Goal: Use online tool/utility: Utilize a website feature to perform a specific function

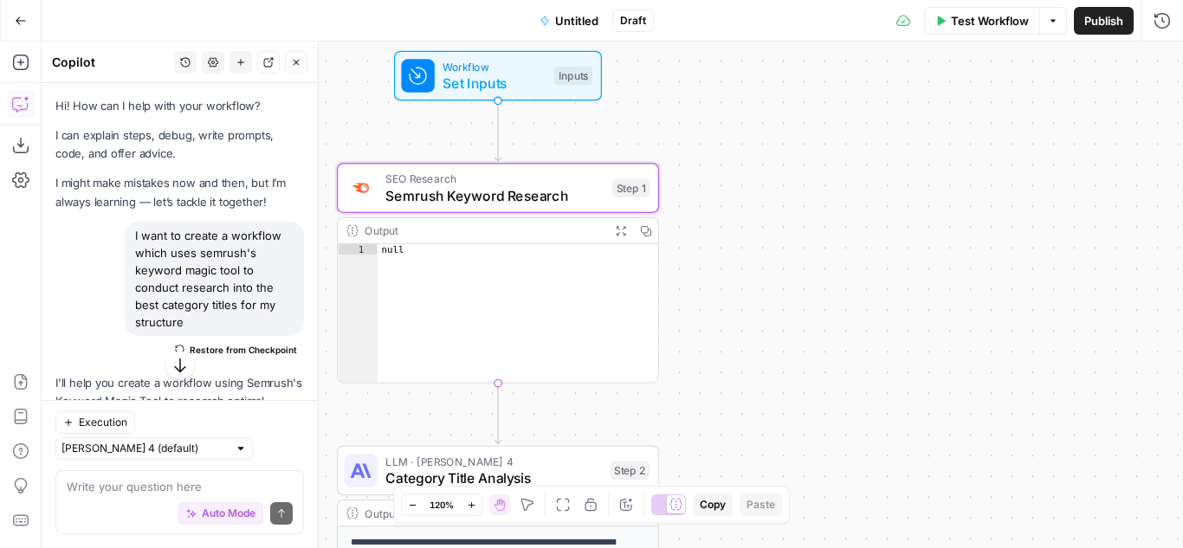
scroll to position [1059, 0]
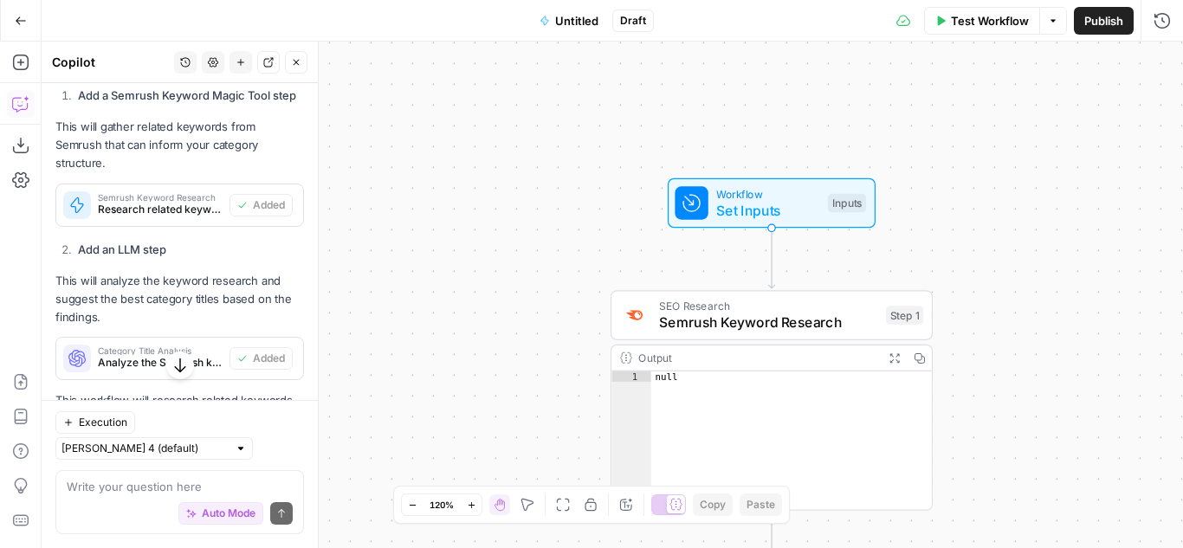
click at [586, 20] on span "Untitled" at bounding box center [576, 20] width 43 height 17
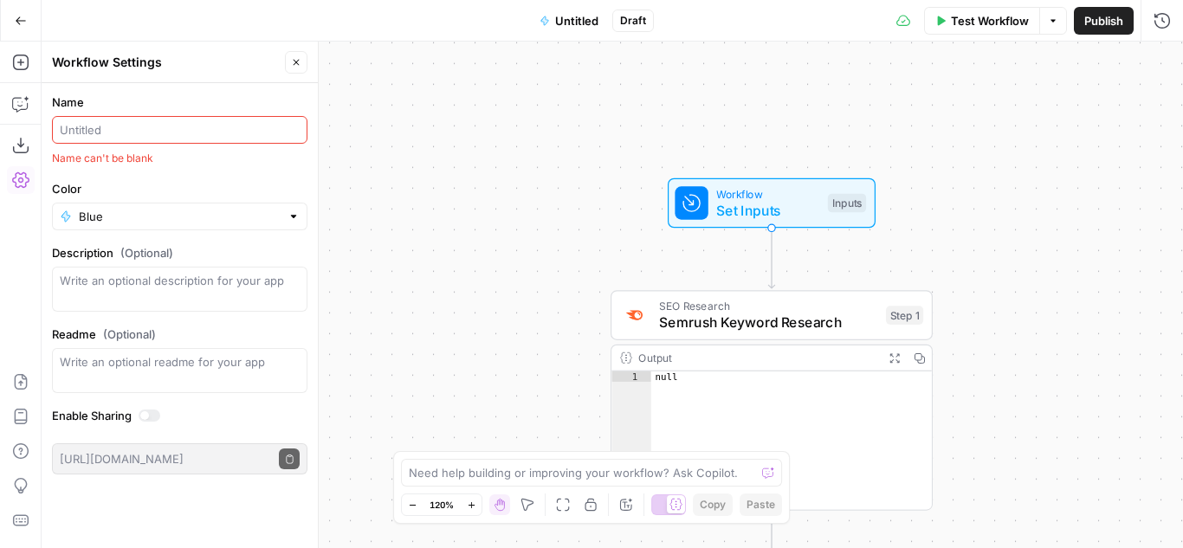
click at [133, 131] on input "Name" at bounding box center [180, 129] width 240 height 17
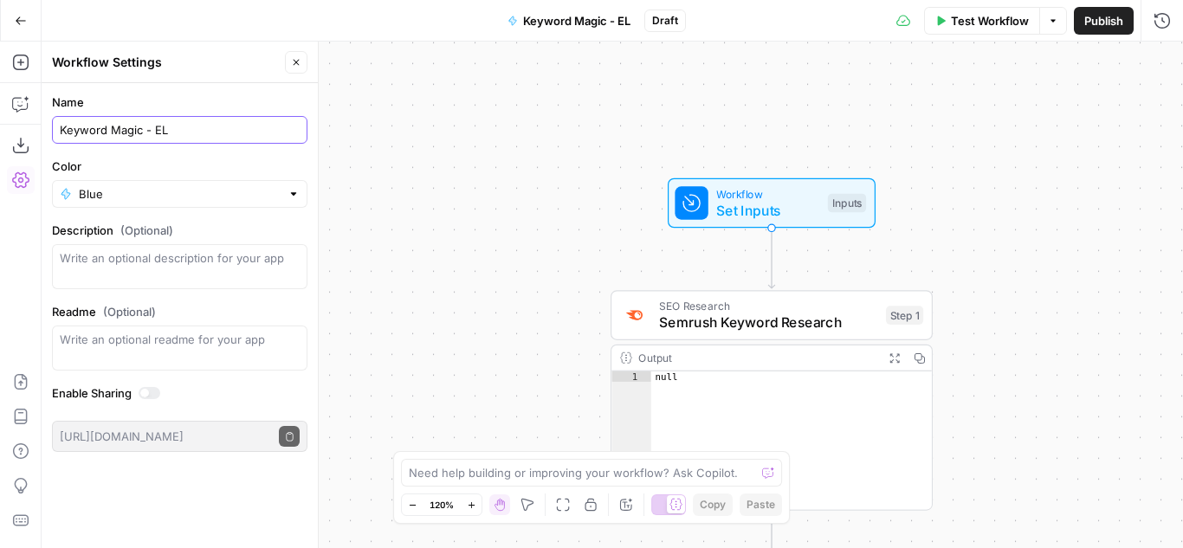
type input "Keyword Magic - EL"
click at [264, 193] on input "Color" at bounding box center [180, 193] width 202 height 17
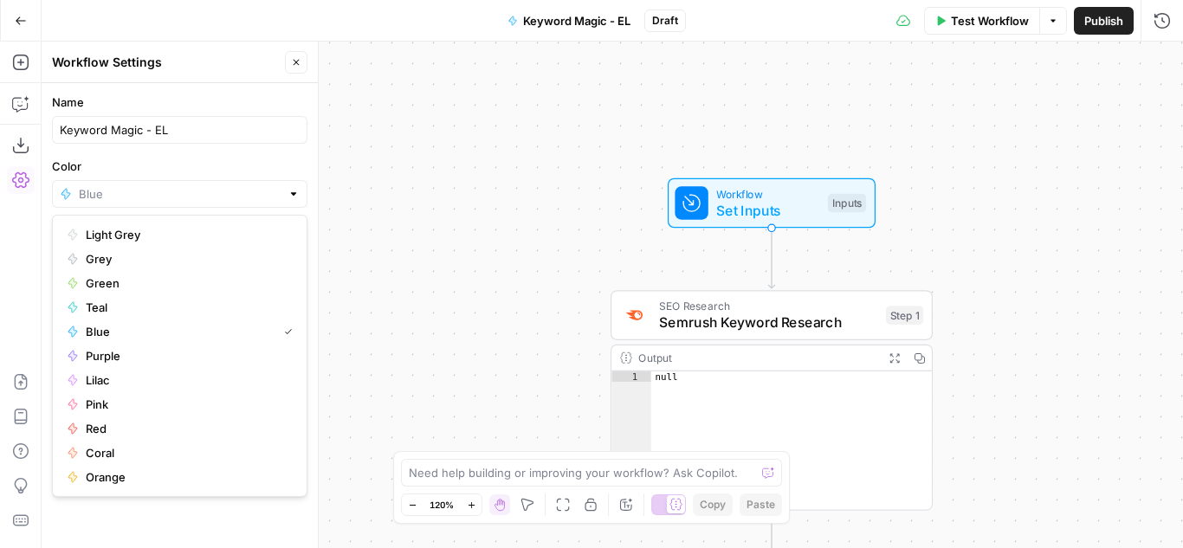
type input "Blue"
click at [303, 172] on label "Color" at bounding box center [180, 166] width 256 height 17
click at [281, 185] on input "Blue" at bounding box center [180, 193] width 202 height 17
type input "Blue"
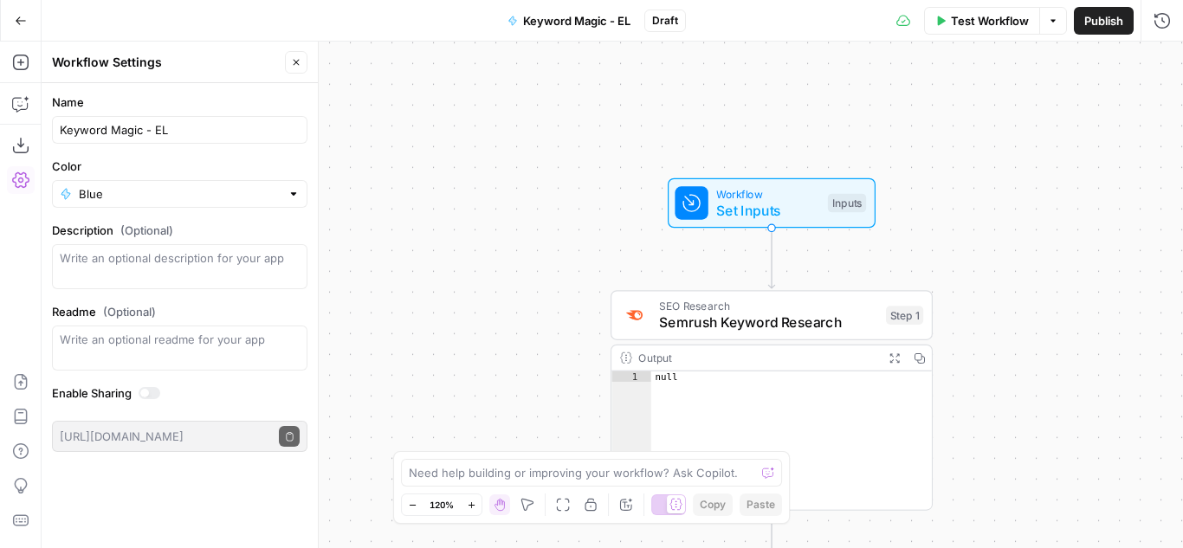
click at [378, 214] on div "**********" at bounding box center [613, 295] width 1142 height 507
click at [808, 284] on icon "button" at bounding box center [804, 277] width 16 height 16
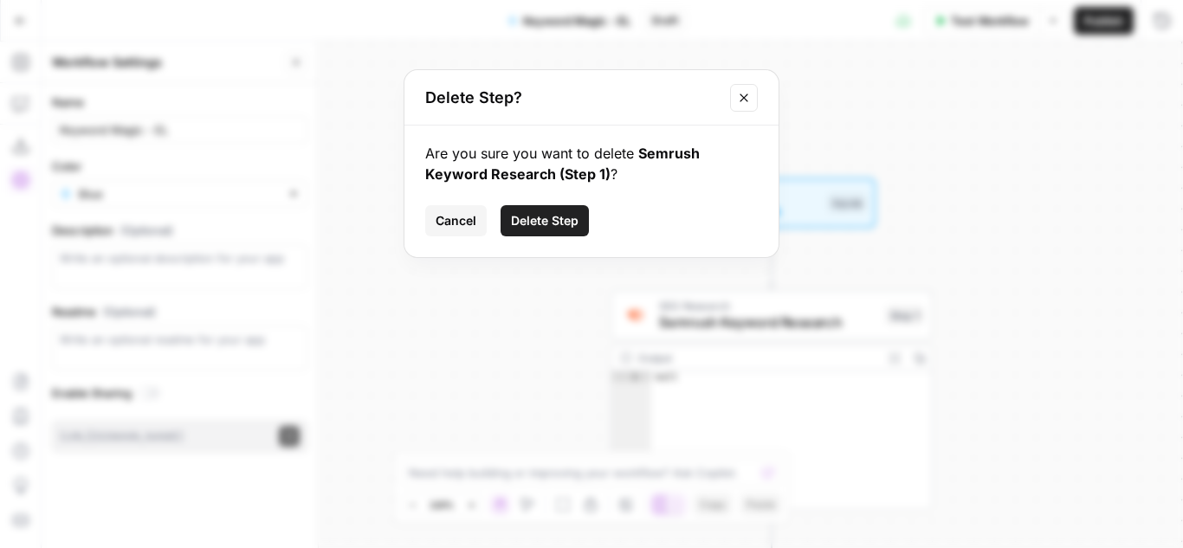
click at [516, 222] on span "Delete Step" at bounding box center [545, 220] width 68 height 17
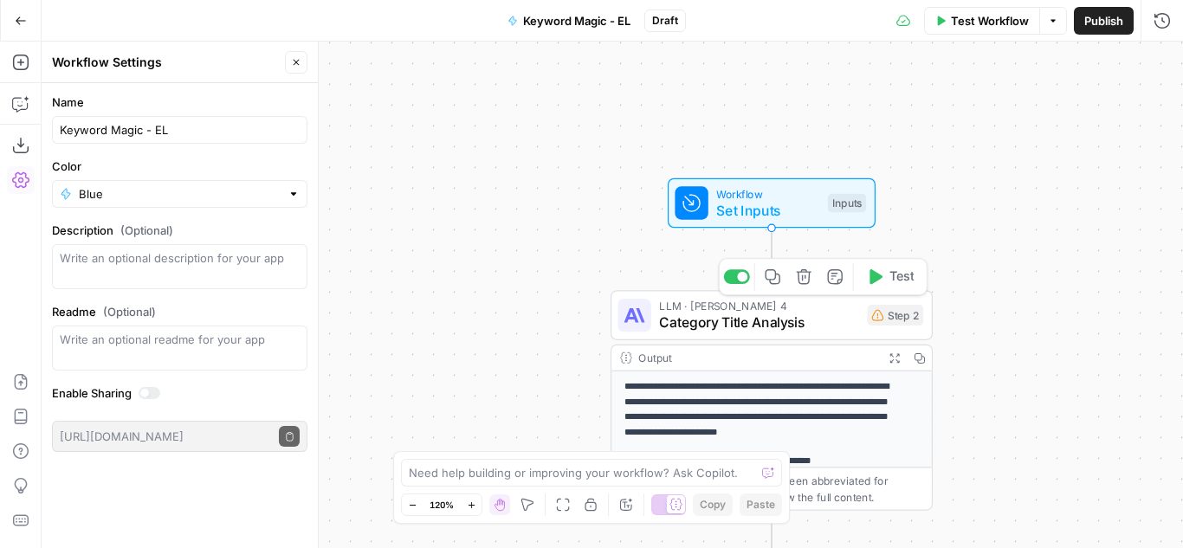
click at [804, 275] on icon "button" at bounding box center [804, 277] width 16 height 16
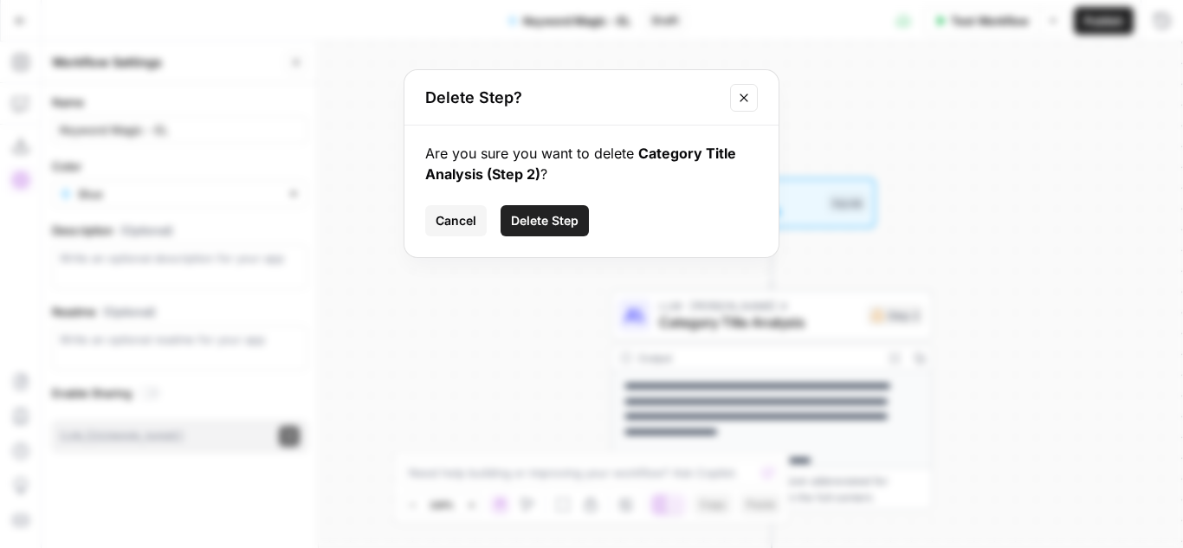
click at [553, 221] on span "Delete Step" at bounding box center [545, 220] width 68 height 17
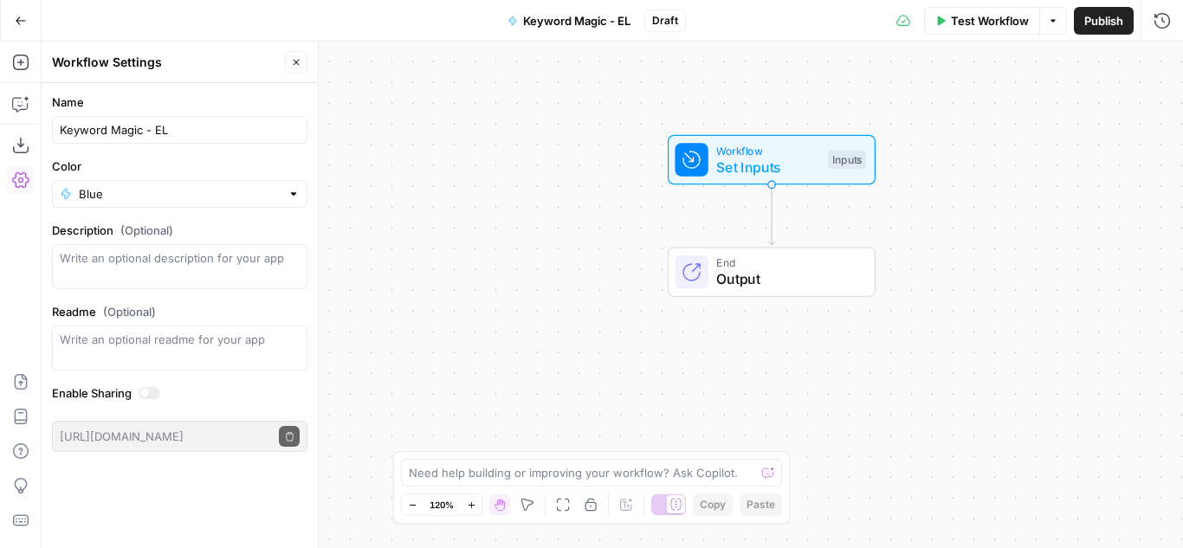
click at [799, 264] on span "End" at bounding box center [786, 263] width 141 height 16
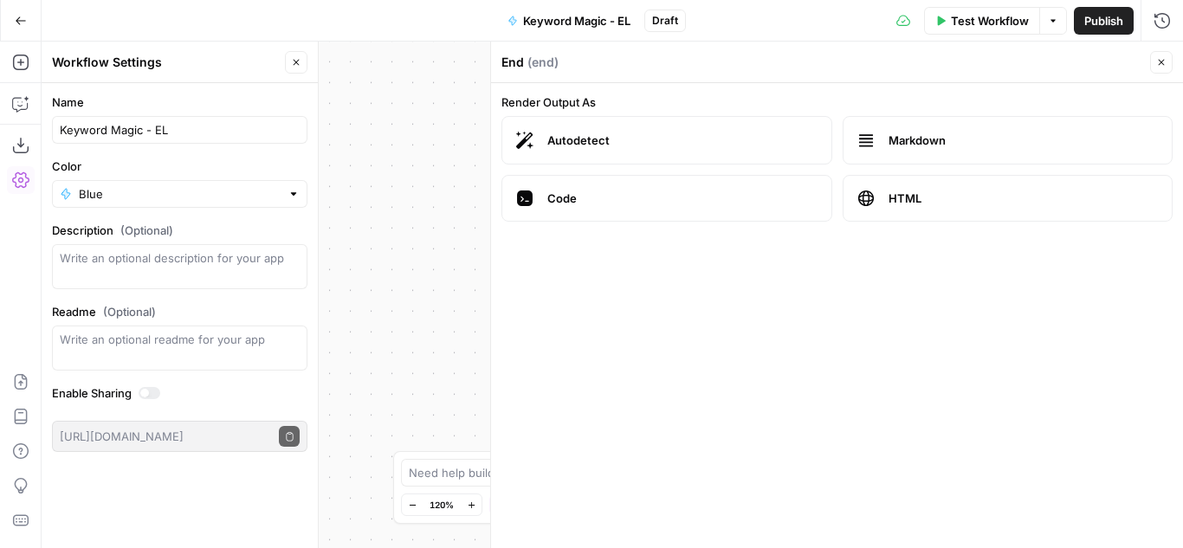
click at [1170, 58] on button "Close" at bounding box center [1161, 62] width 23 height 23
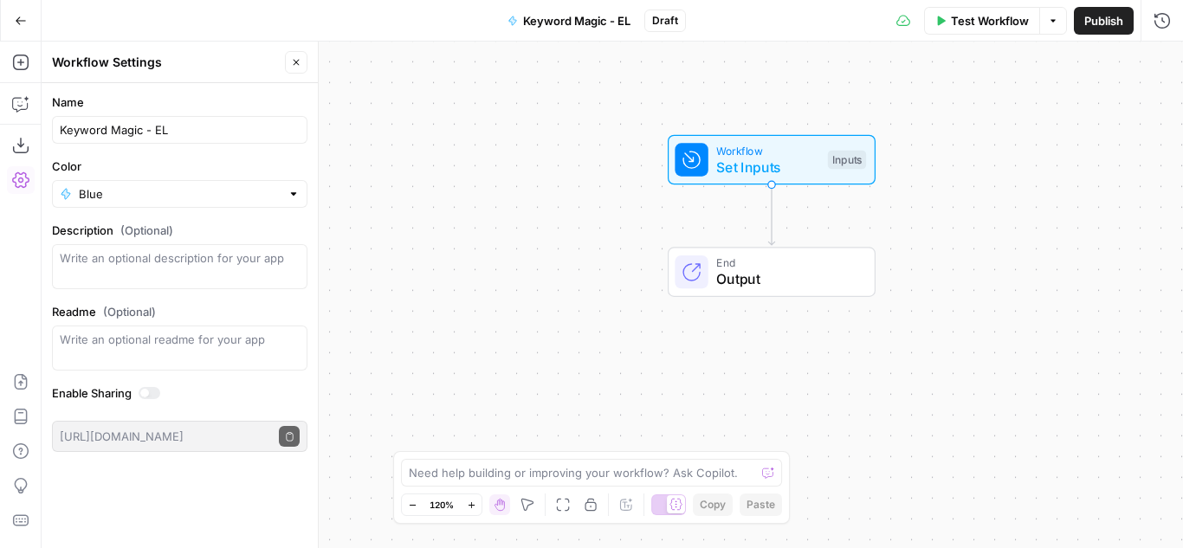
click at [748, 165] on span "Set Inputs" at bounding box center [767, 167] width 103 height 21
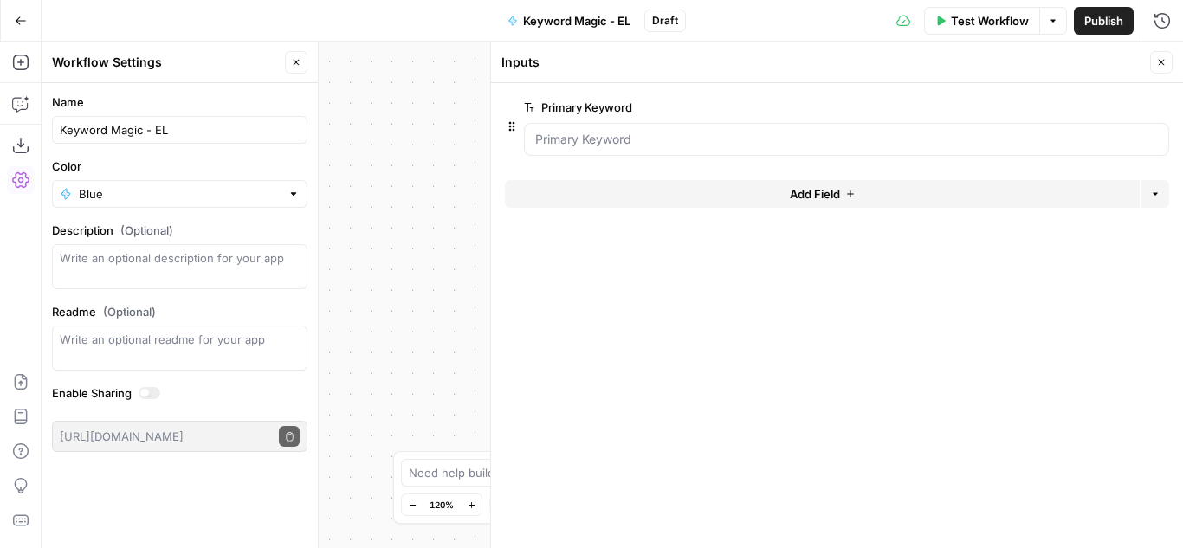
click at [1100, 104] on span "edit field" at bounding box center [1104, 107] width 38 height 14
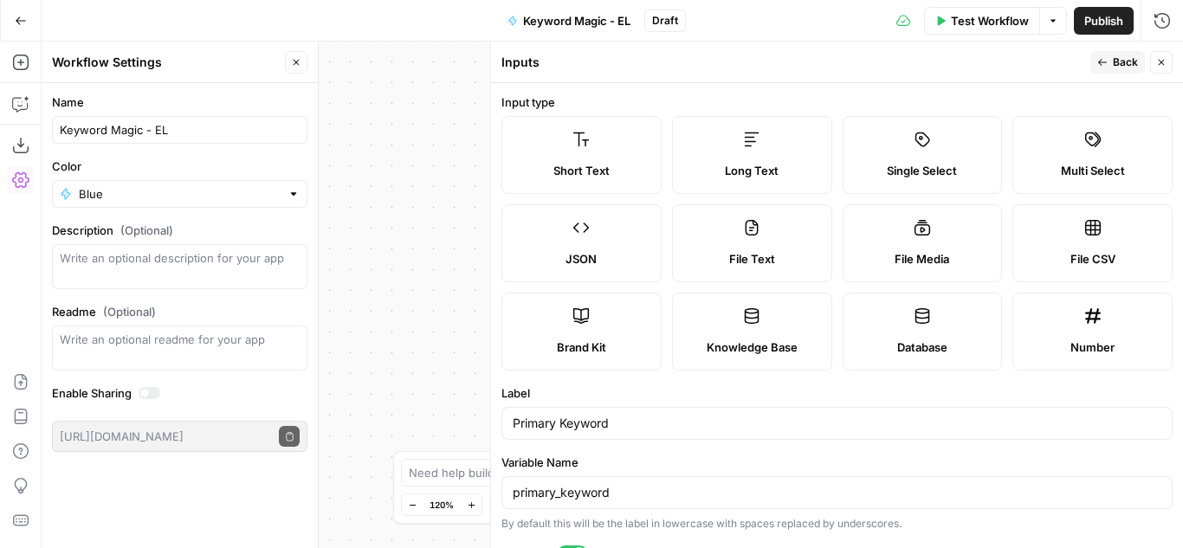
scroll to position [87, 0]
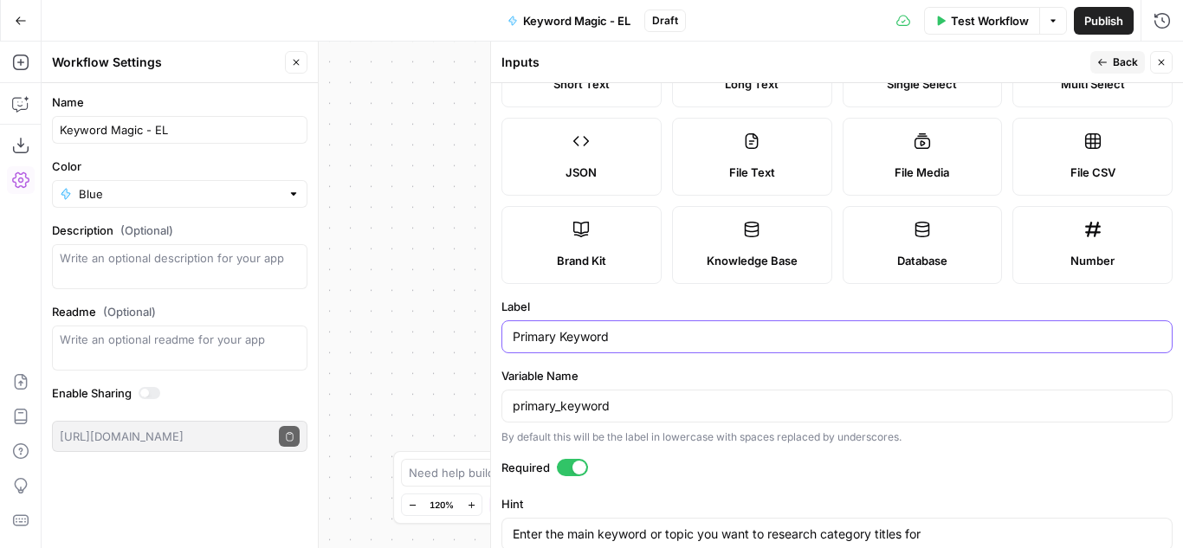
click at [526, 337] on input "Primary Keyword" at bounding box center [837, 336] width 649 height 17
type input "Keyword"
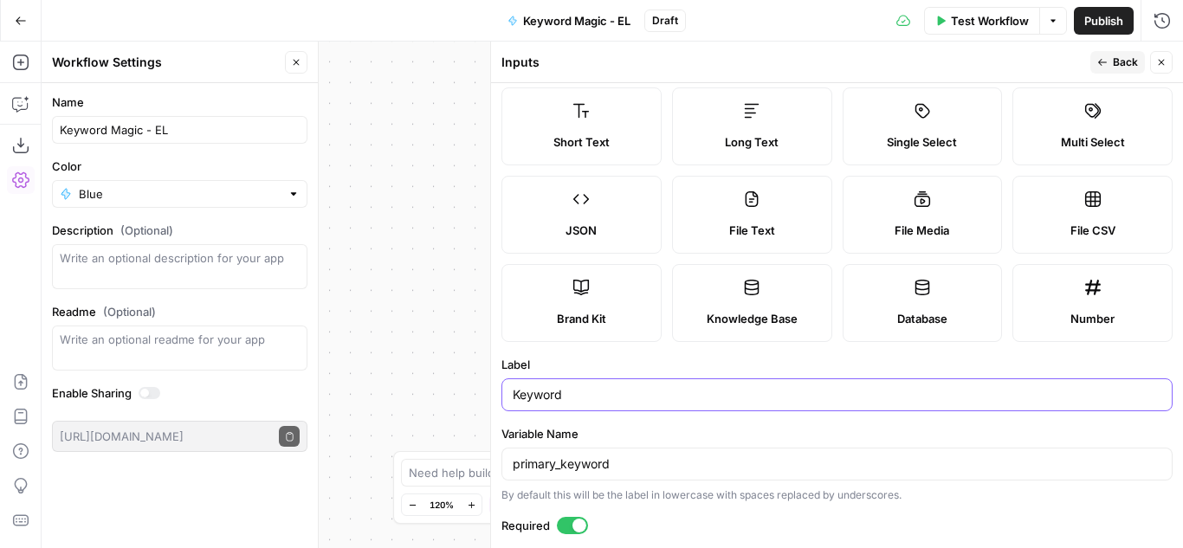
scroll to position [0, 0]
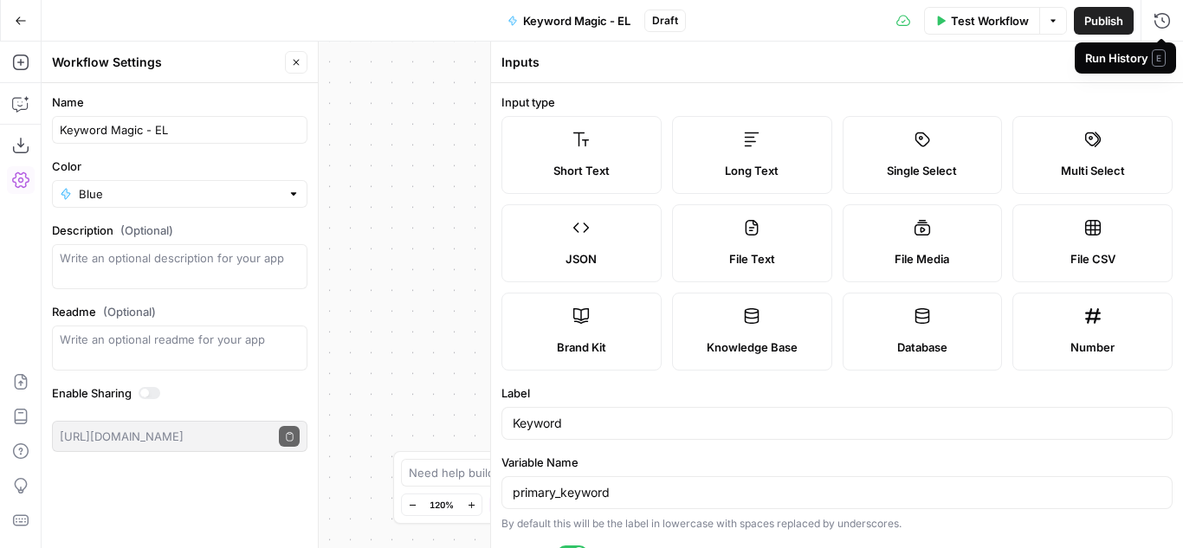
click at [1159, 58] on span "E" at bounding box center [1159, 57] width 14 height 17
click at [1039, 73] on div "Inputs Back Close" at bounding box center [837, 62] width 671 height 23
click at [1163, 58] on icon "button" at bounding box center [1161, 62] width 10 height 10
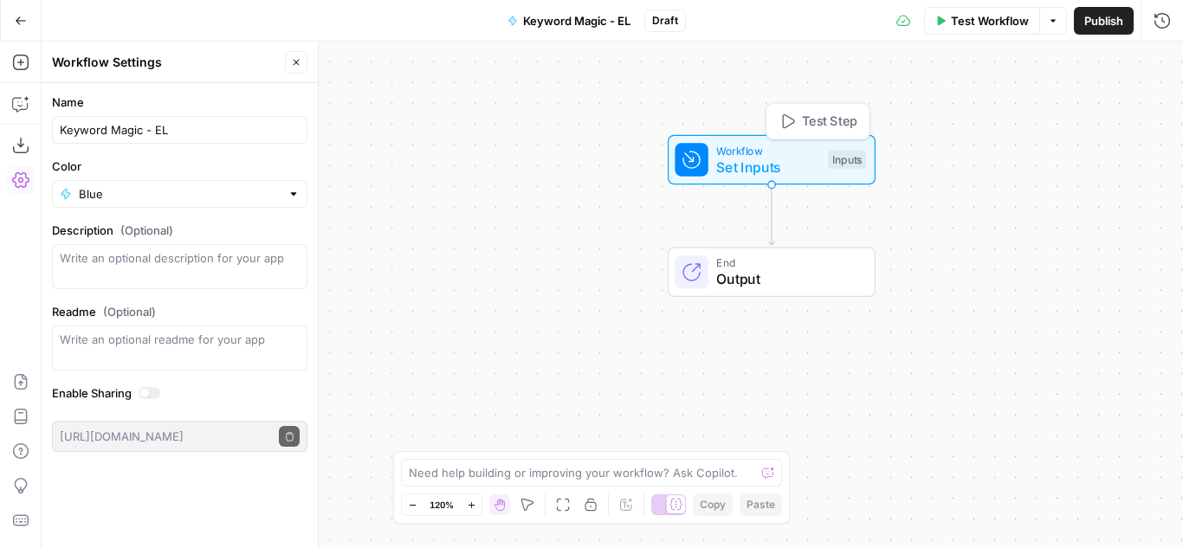
click at [800, 161] on span "Set Inputs" at bounding box center [767, 167] width 103 height 21
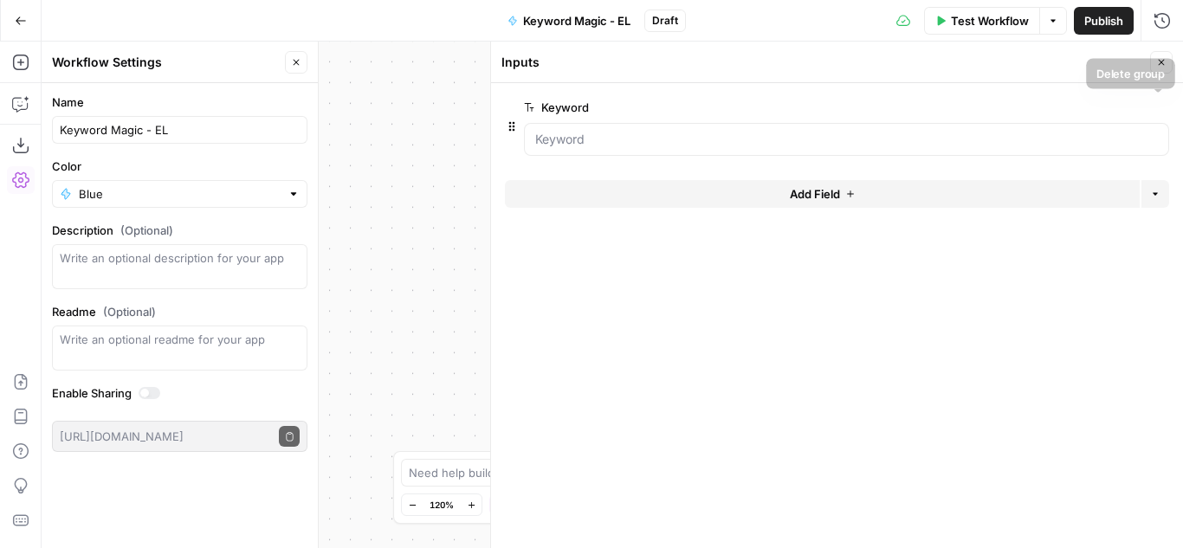
click at [1159, 107] on icon "button" at bounding box center [1160, 108] width 10 height 10
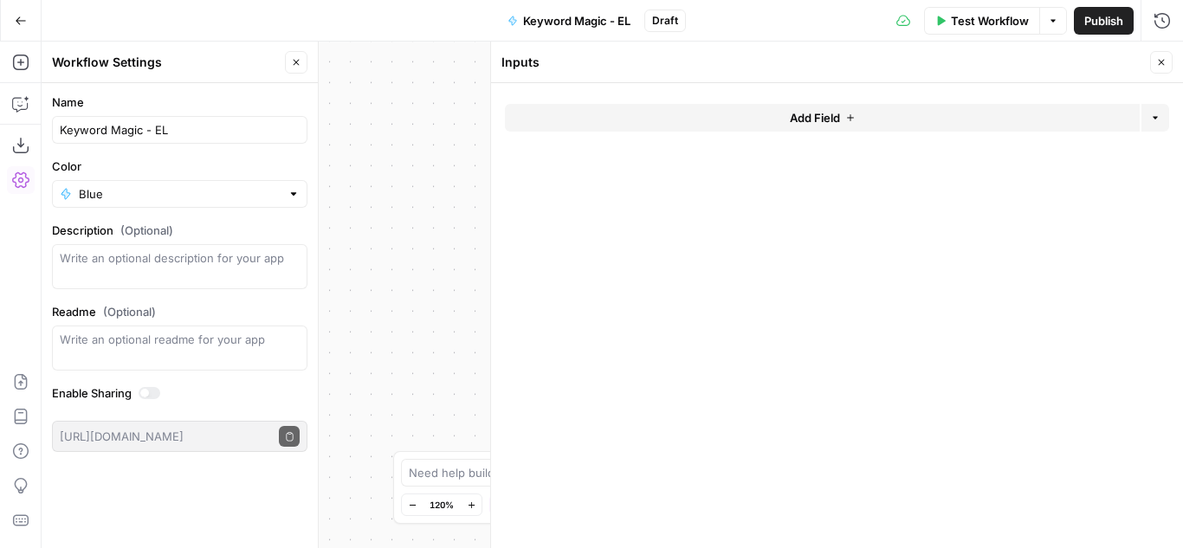
click at [824, 114] on span "Add Field" at bounding box center [815, 117] width 50 height 17
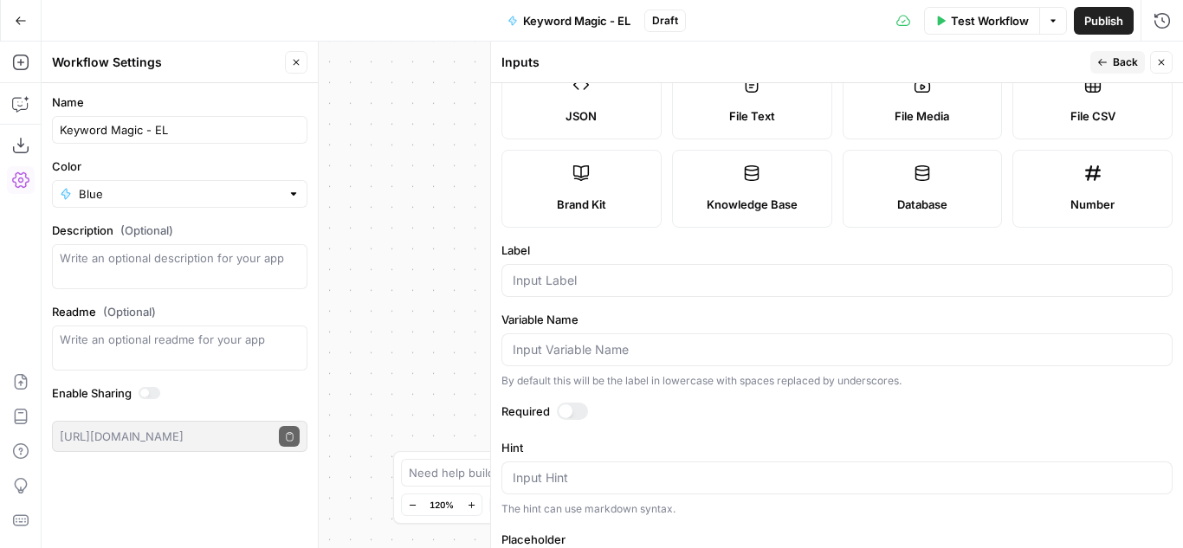
scroll to position [173, 0]
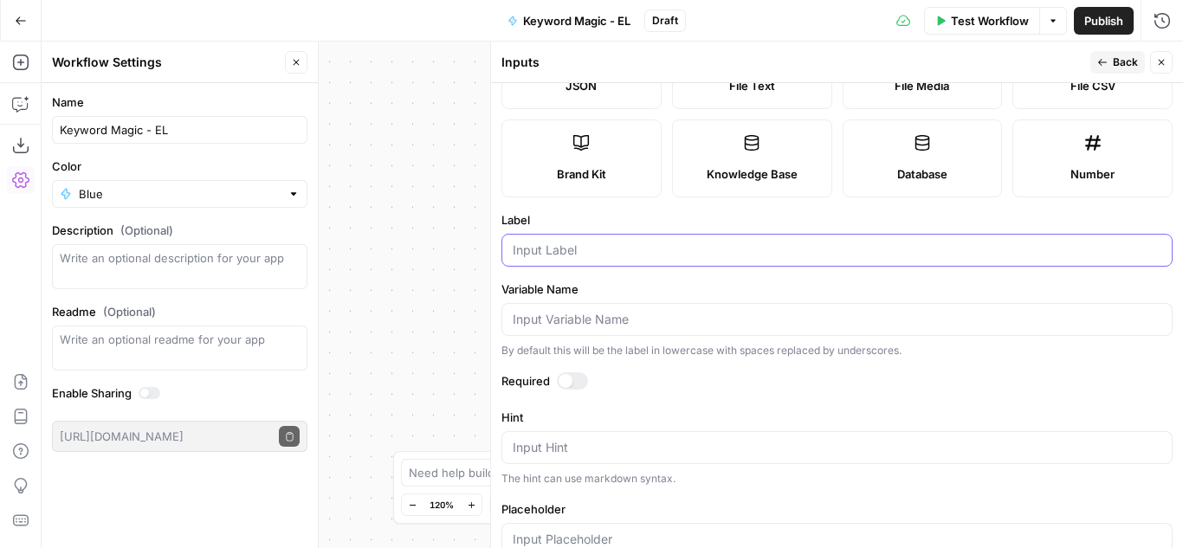
click at [534, 251] on input "Label" at bounding box center [837, 250] width 649 height 17
type input "Keyword"
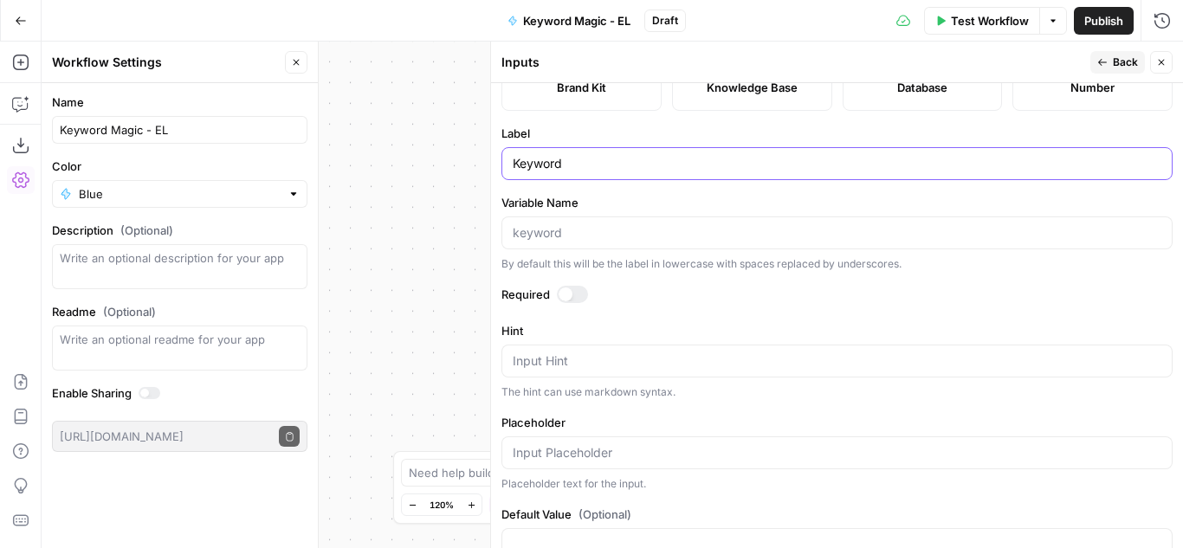
scroll to position [307, 0]
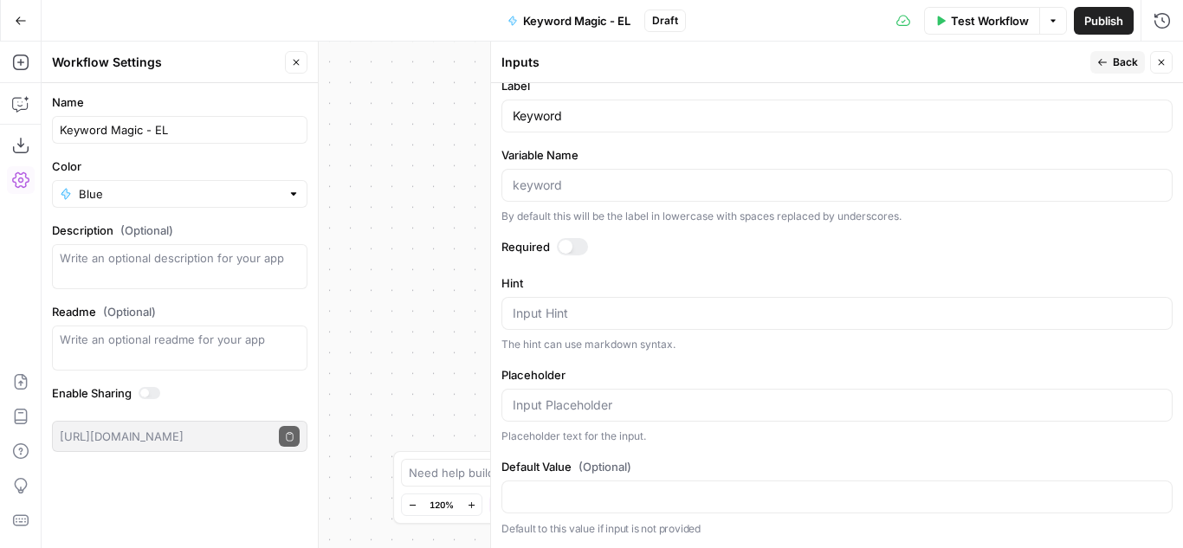
click at [1123, 56] on span "Back" at bounding box center [1125, 63] width 25 height 16
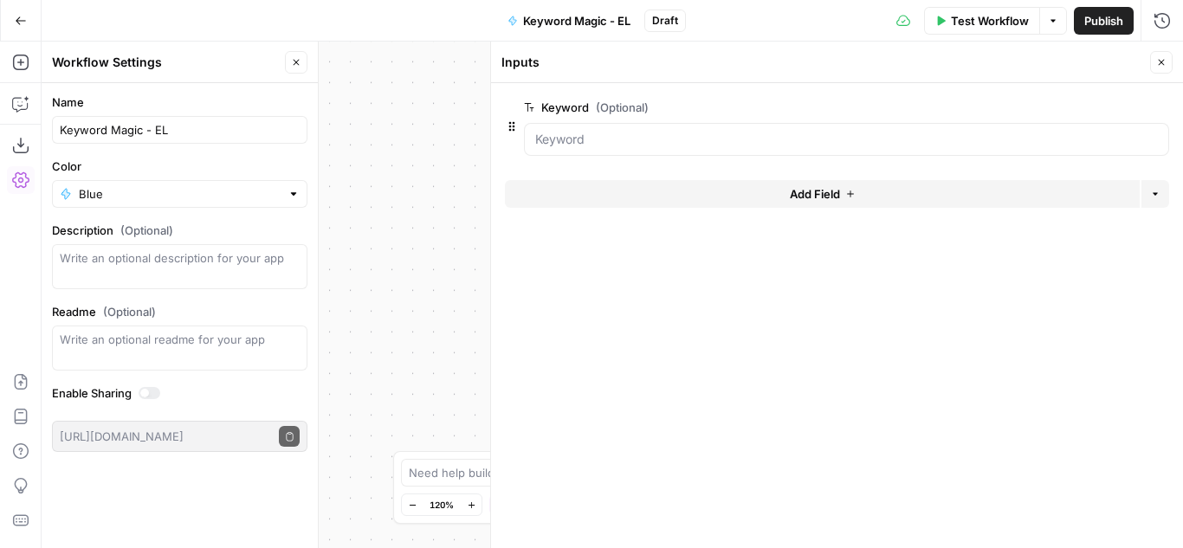
click at [820, 197] on span "Add Field" at bounding box center [815, 193] width 50 height 17
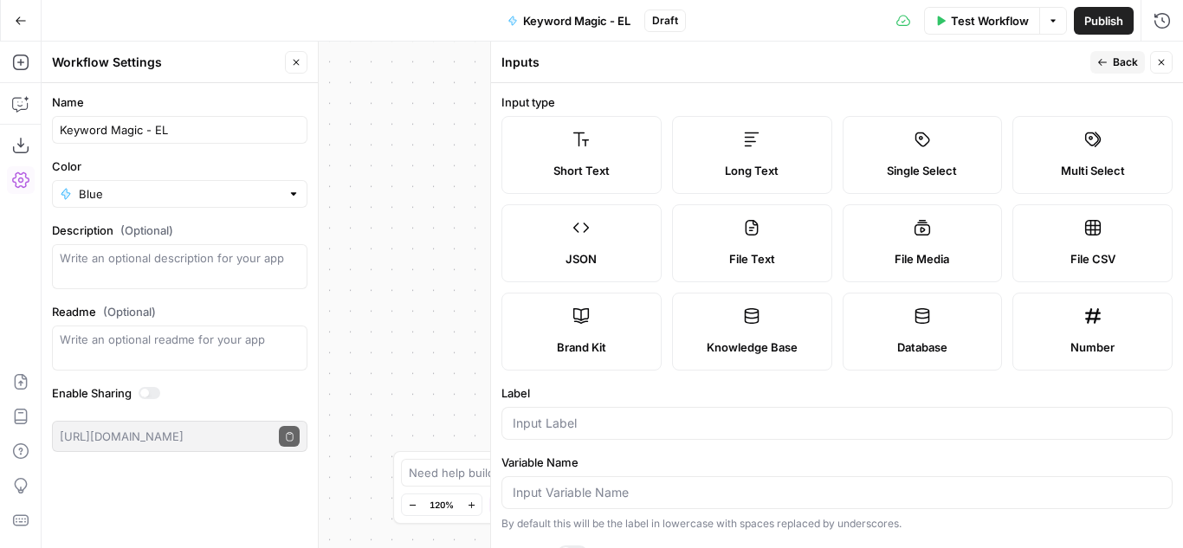
click at [911, 155] on label "Single Select" at bounding box center [923, 155] width 160 height 78
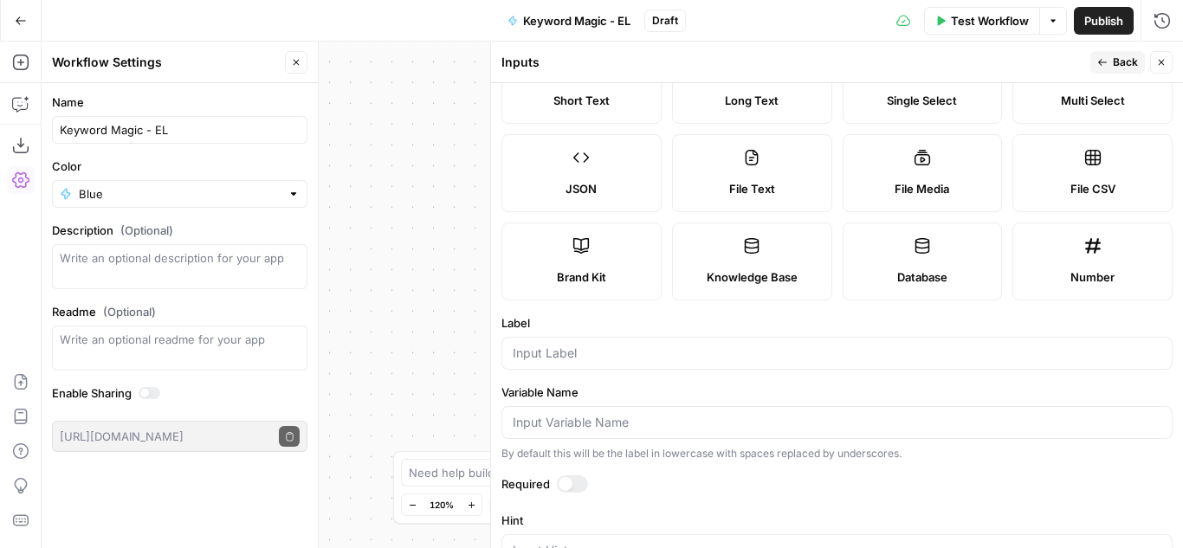
scroll to position [87, 0]
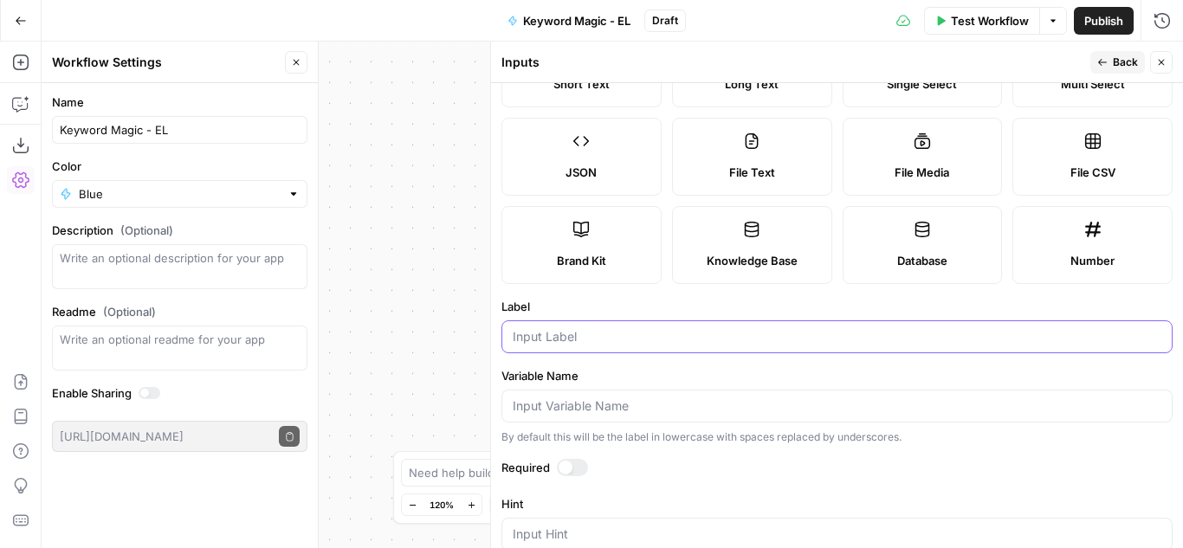
click at [553, 331] on input "Label" at bounding box center [837, 336] width 649 height 17
click at [579, 336] on input "Keyword Type" at bounding box center [837, 336] width 649 height 17
click at [603, 335] on input "Keyword Type" at bounding box center [837, 336] width 649 height 17
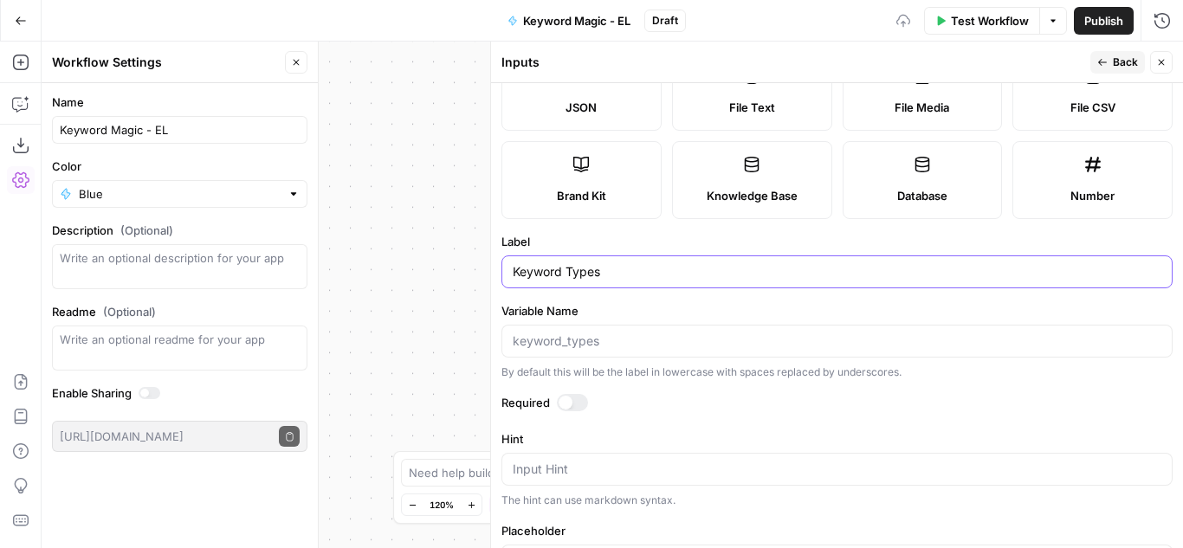
scroll to position [173, 0]
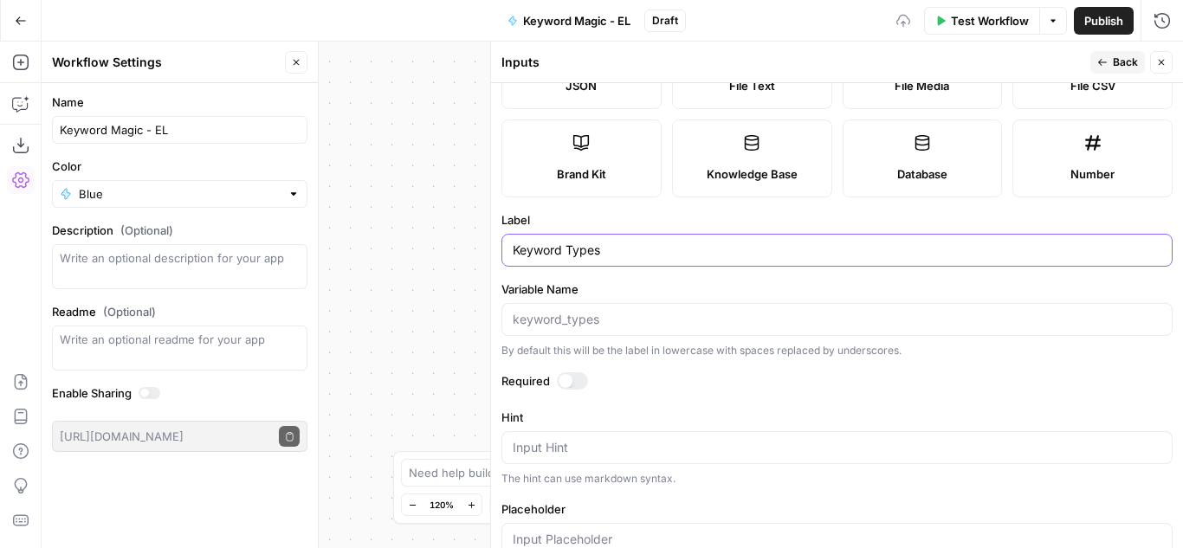
type input "Keyword Types"
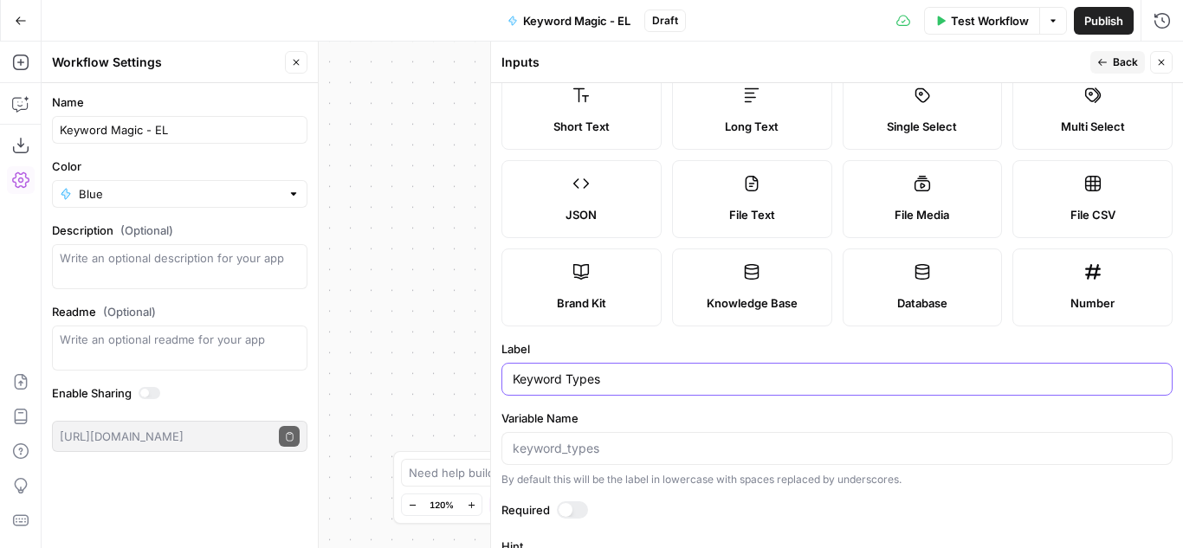
scroll to position [0, 0]
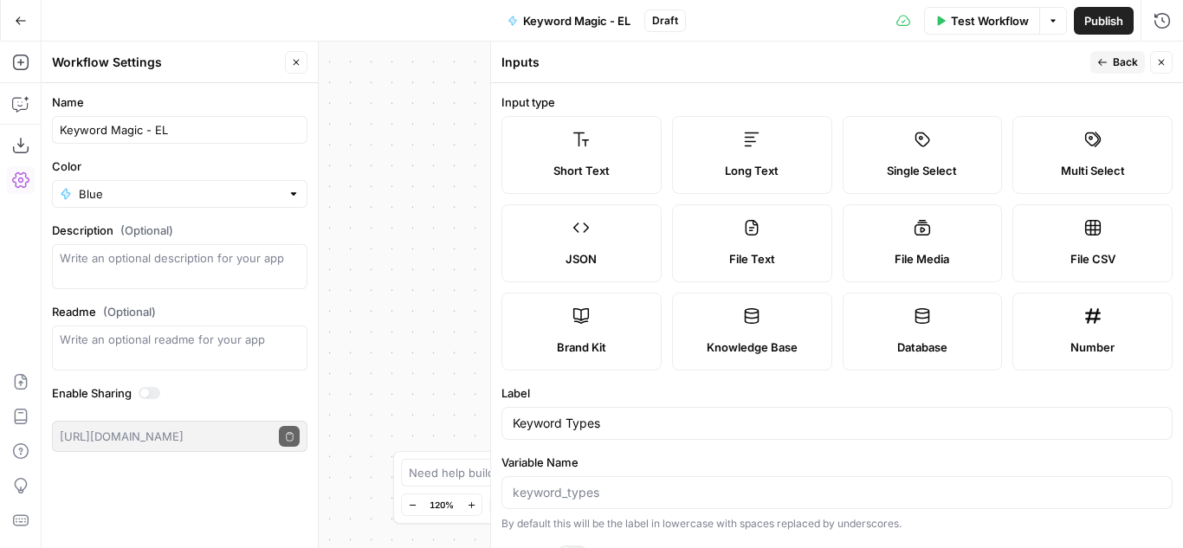
click at [1119, 59] on span "Back" at bounding box center [1125, 63] width 25 height 16
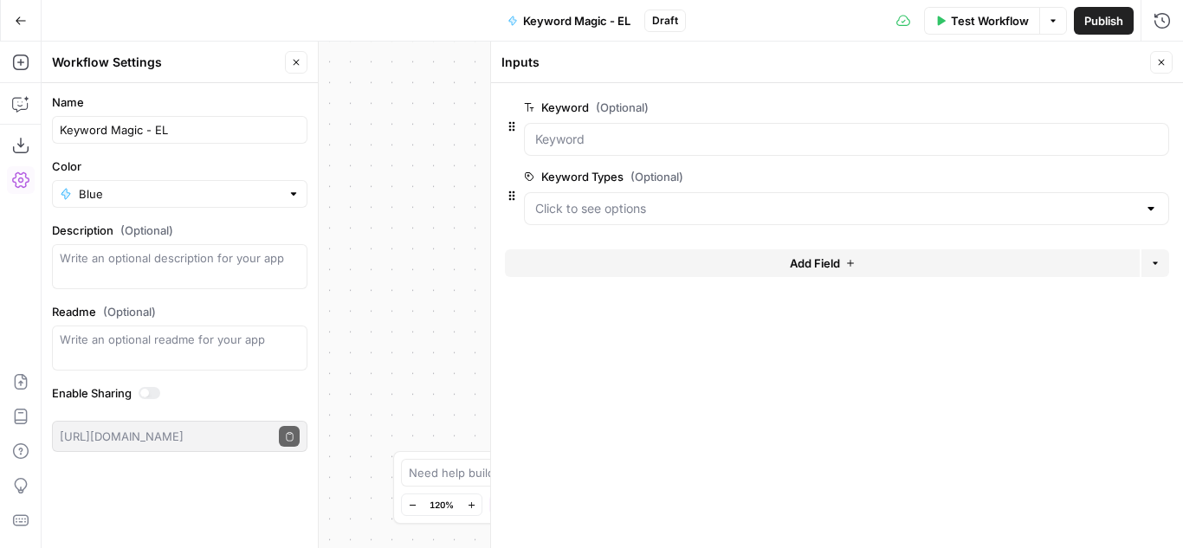
click at [770, 260] on button "Add Field" at bounding box center [822, 263] width 635 height 28
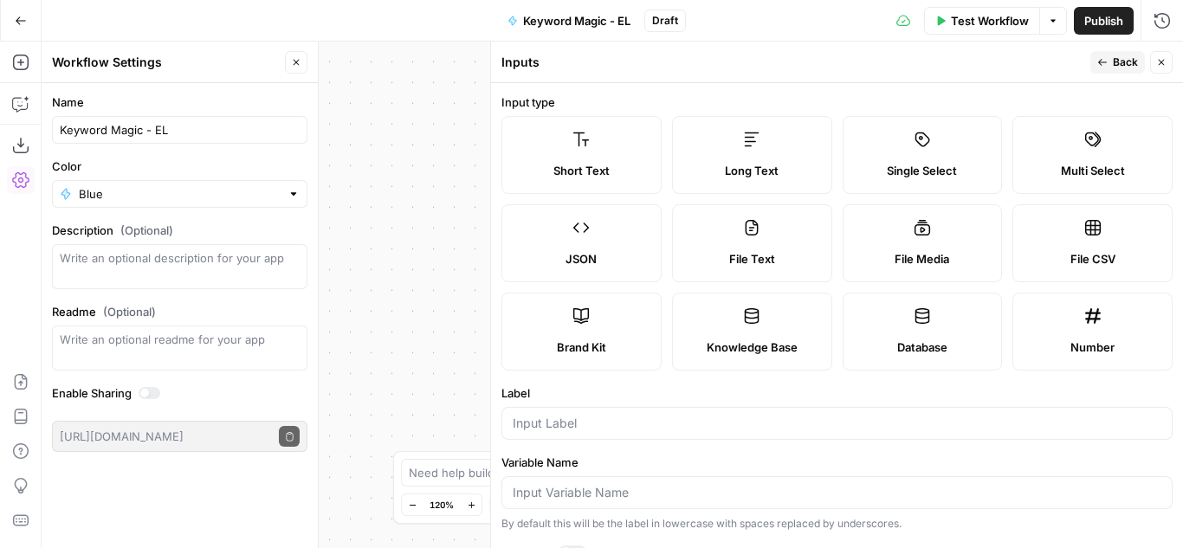
click at [620, 174] on div "Short Text" at bounding box center [581, 170] width 131 height 17
click at [579, 423] on input "Label" at bounding box center [837, 423] width 649 height 17
type input "Database"
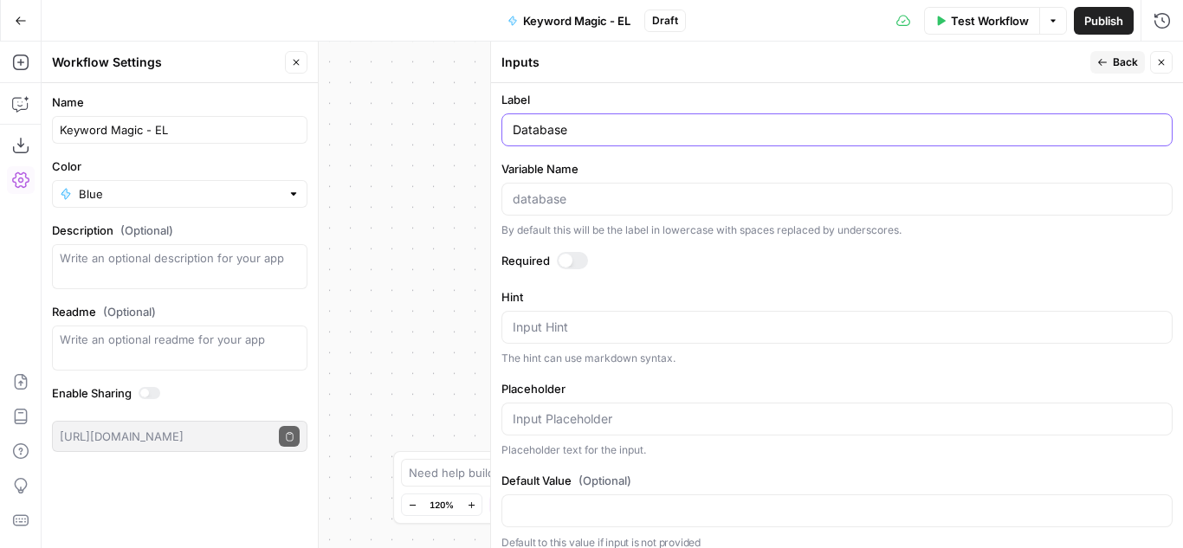
scroll to position [307, 0]
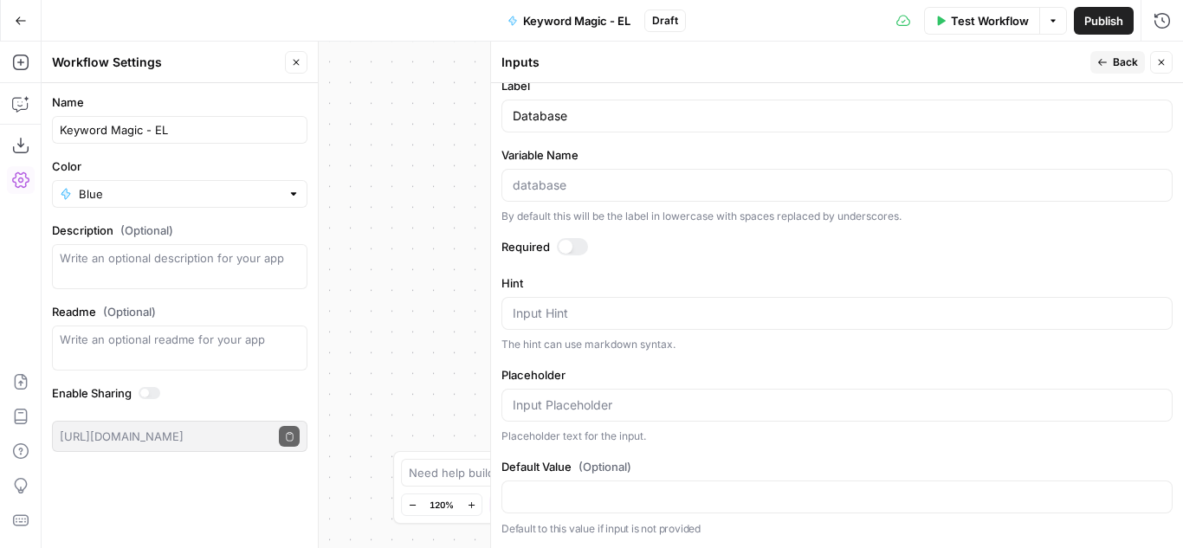
click at [1117, 60] on span "Back" at bounding box center [1125, 63] width 25 height 16
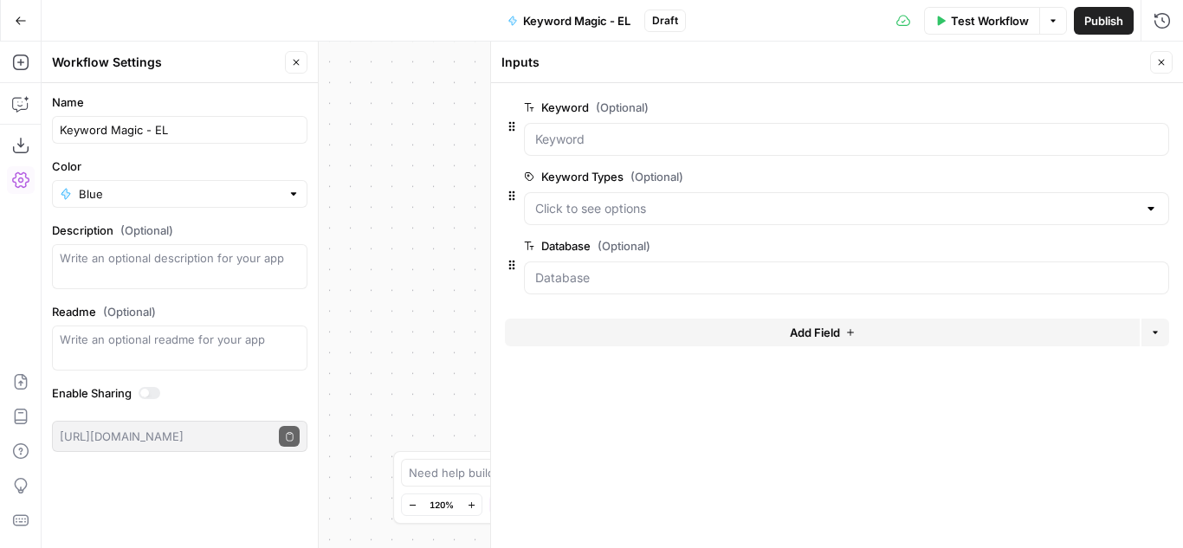
click at [294, 61] on icon "button" at bounding box center [296, 62] width 10 height 10
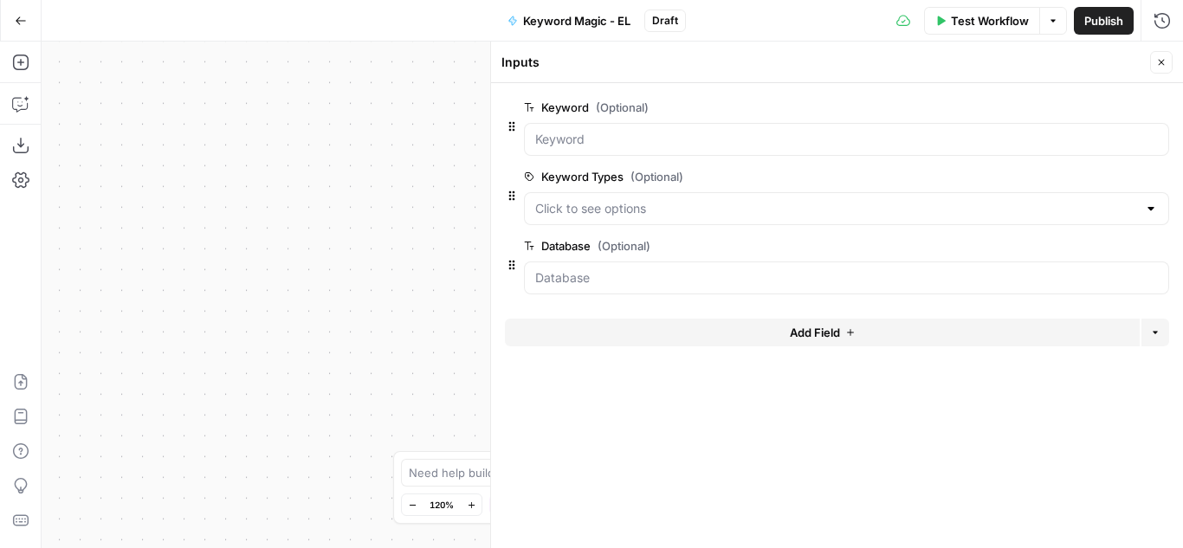
click at [1156, 66] on icon "button" at bounding box center [1161, 62] width 10 height 10
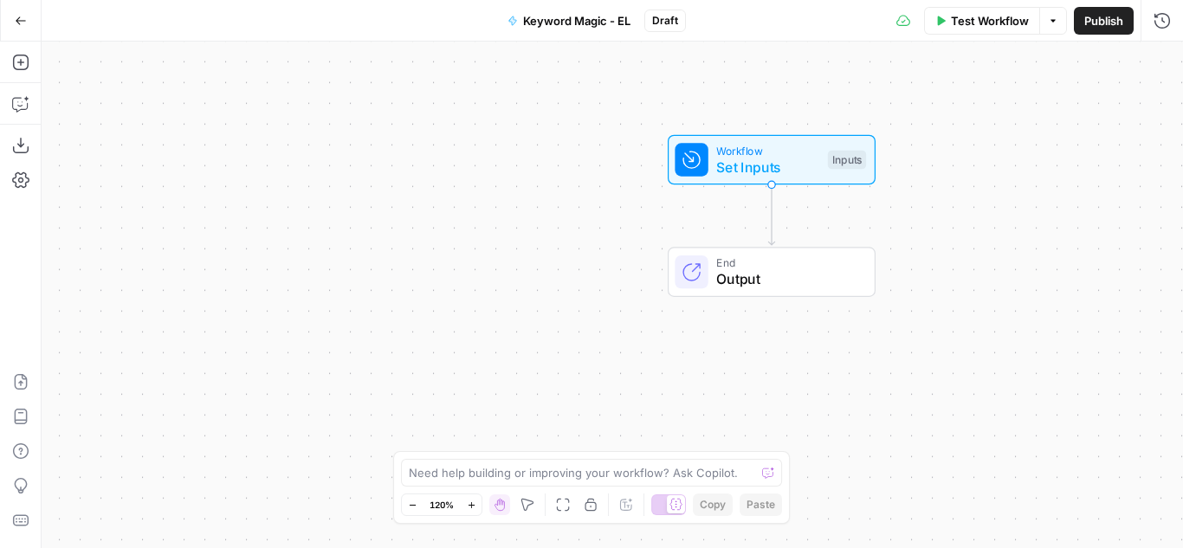
click at [434, 212] on div "Workflow Set Inputs Inputs End Output" at bounding box center [613, 295] width 1142 height 507
click at [14, 61] on icon "button" at bounding box center [20, 63] width 16 height 16
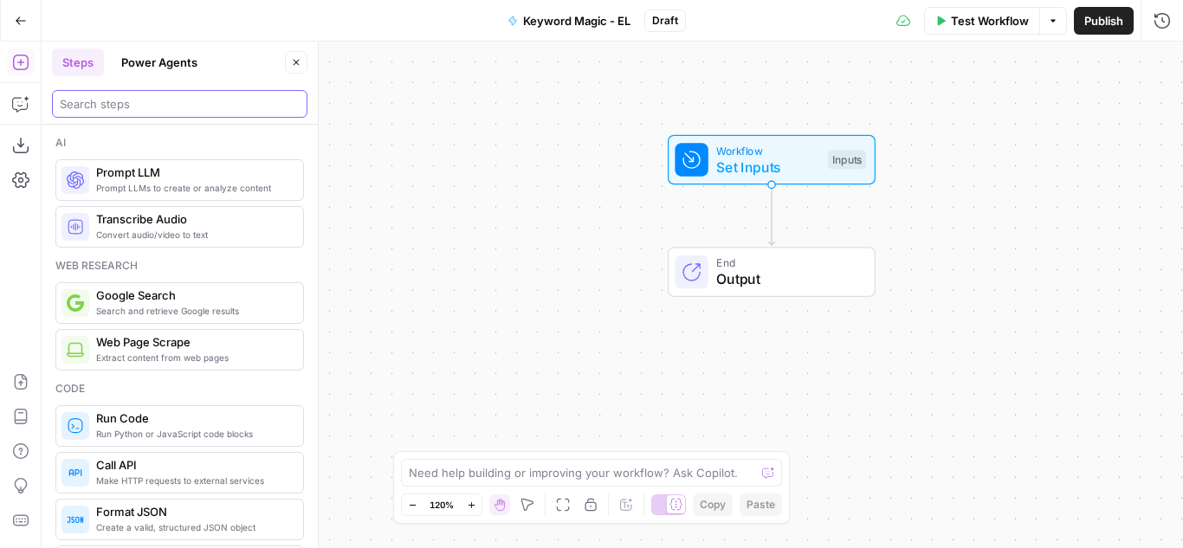
click at [176, 100] on input "search" at bounding box center [180, 103] width 240 height 17
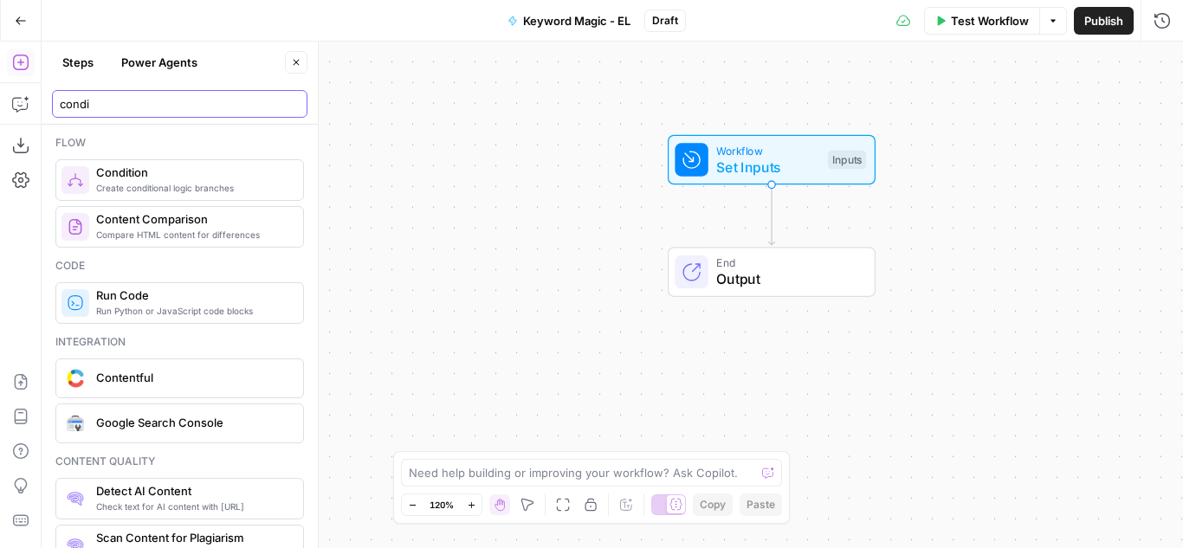
type input "condi"
click at [136, 194] on span "Create conditional logic branches" at bounding box center [192, 188] width 193 height 14
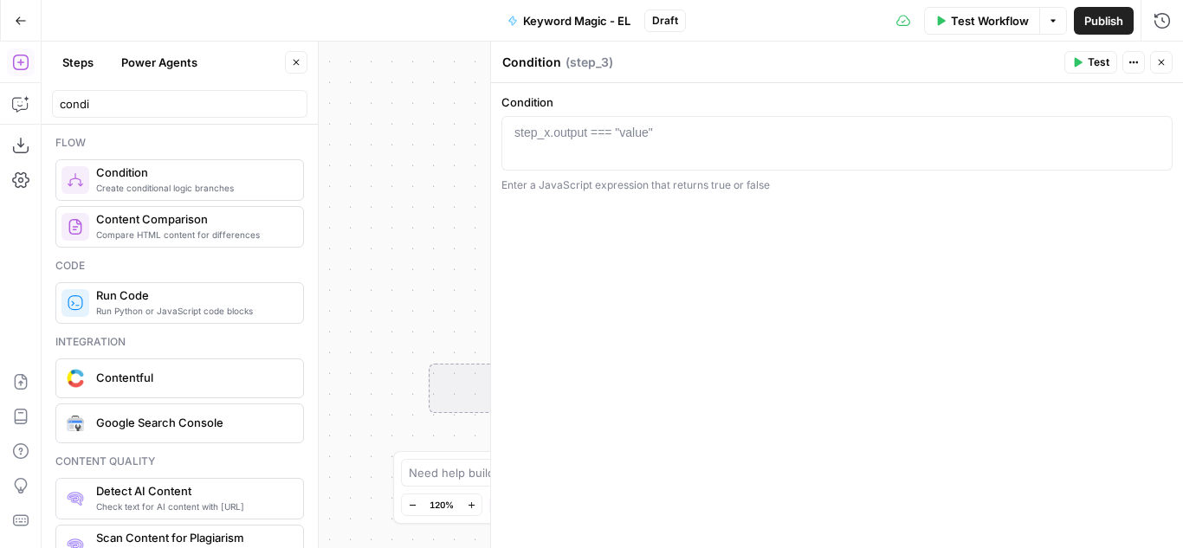
click at [579, 141] on div at bounding box center [837, 156] width 656 height 65
click at [623, 150] on div at bounding box center [837, 156] width 656 height 65
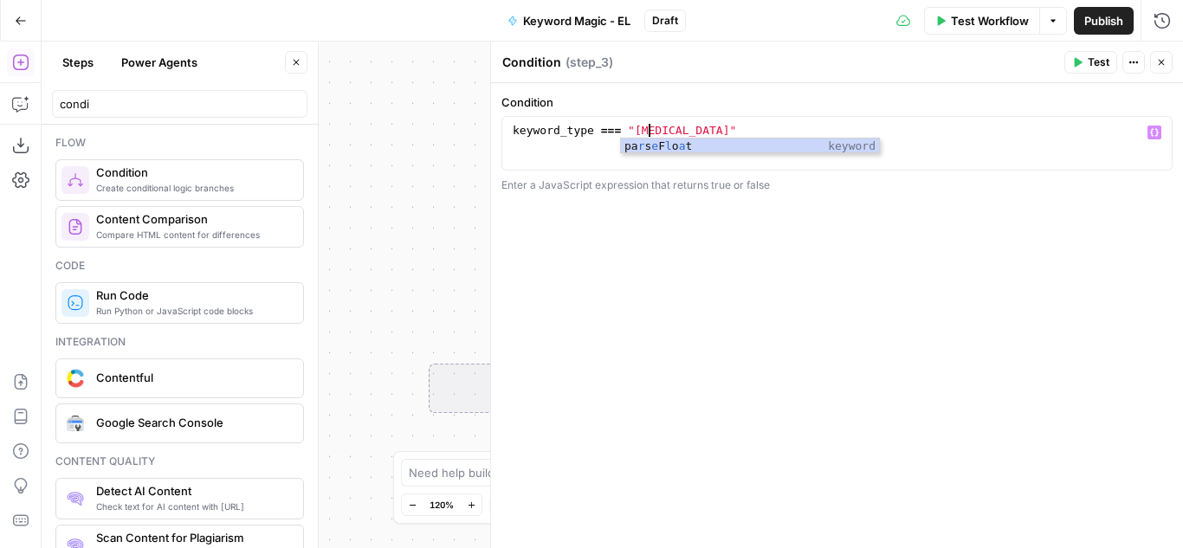
scroll to position [0, 10]
type textarea "**********"
click at [725, 198] on div "**********" at bounding box center [837, 315] width 692 height 465
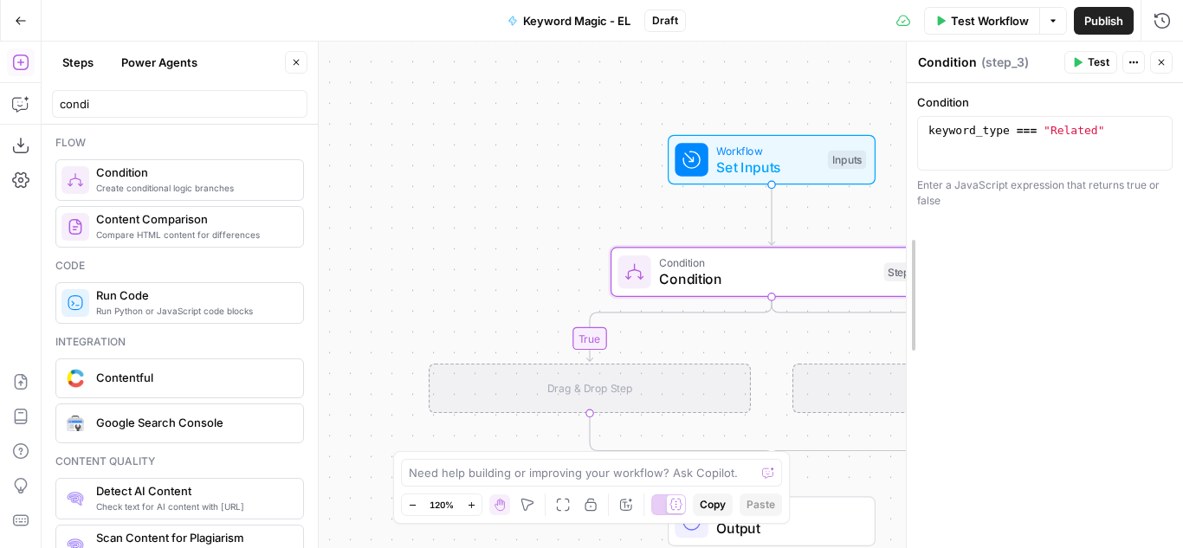
drag, startPoint x: 497, startPoint y: 147, endPoint x: 958, endPoint y: 127, distance: 461.2
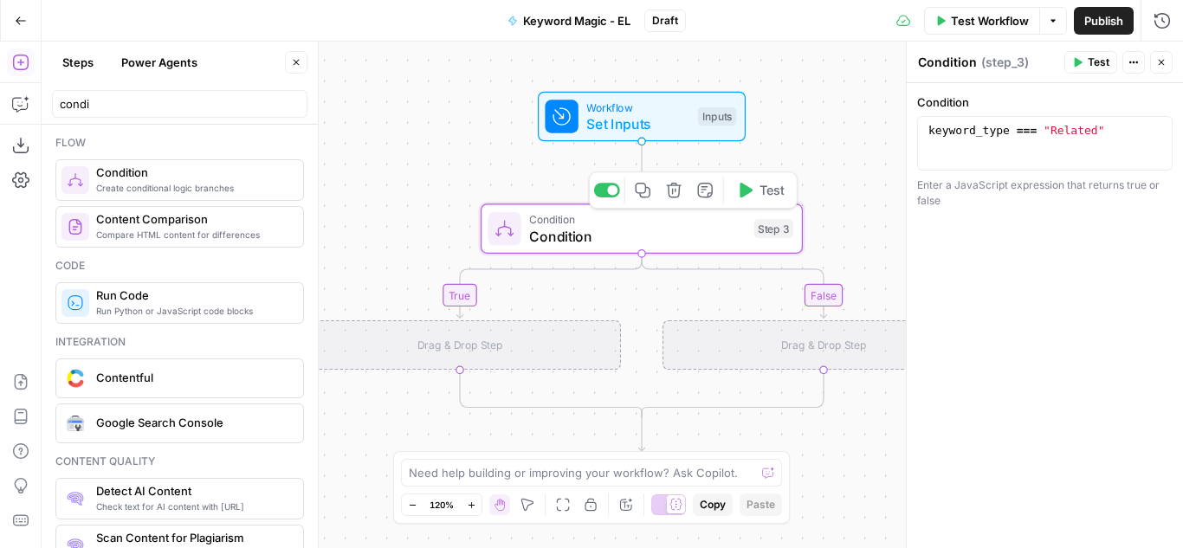
click at [692, 235] on span "Condition" at bounding box center [637, 236] width 217 height 21
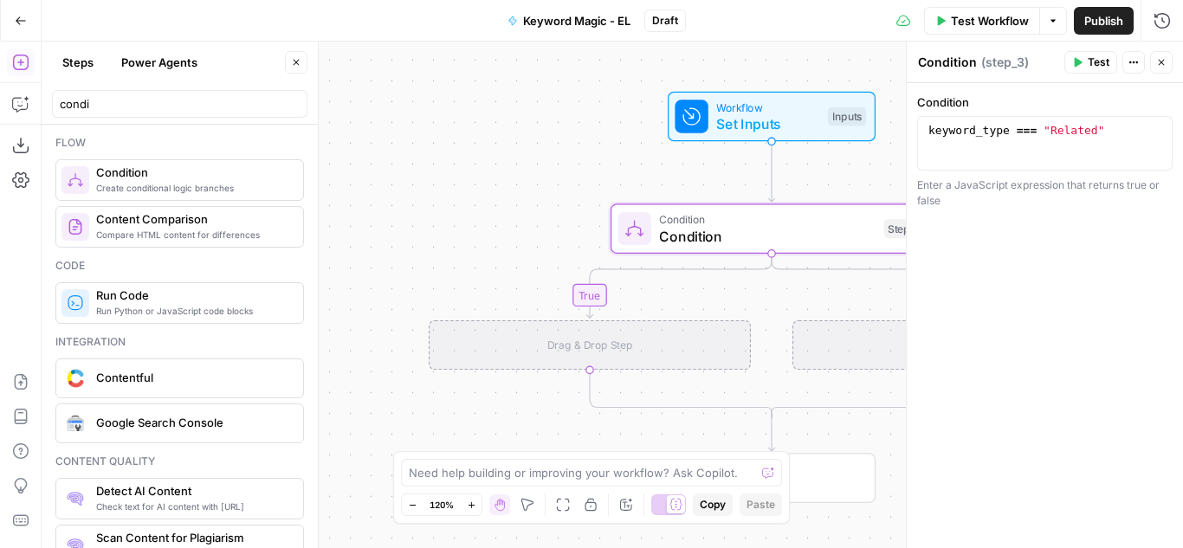
click at [610, 351] on div "Drag & Drop Step" at bounding box center [590, 345] width 322 height 50
click at [594, 338] on div "Drag & Drop Step" at bounding box center [590, 345] width 322 height 50
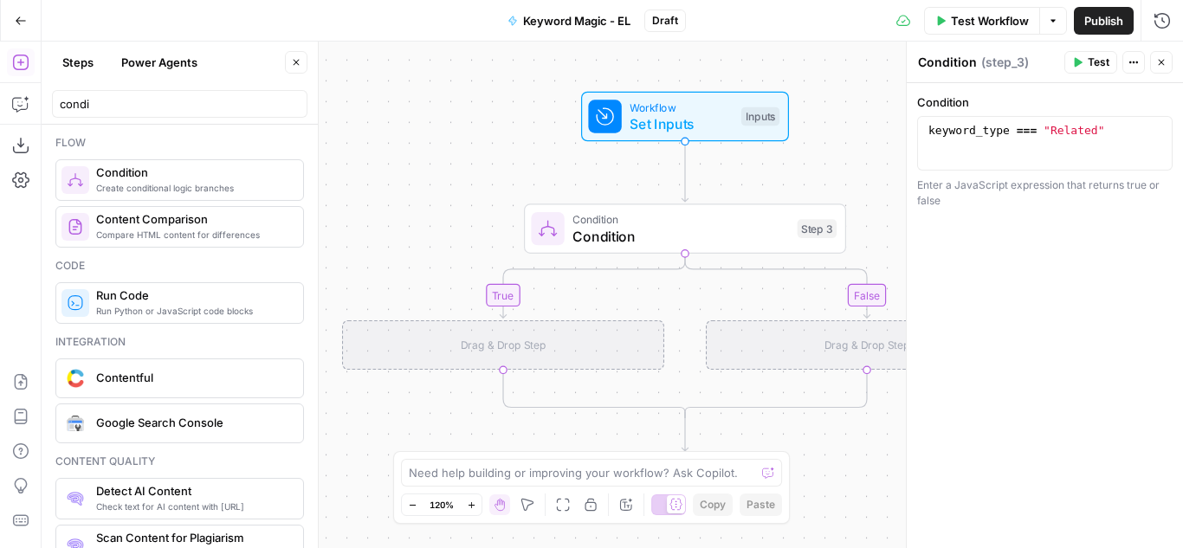
click at [515, 299] on div "true false Workflow Set Inputs Inputs Condition Condition Step 3 Drag & Drop St…" at bounding box center [613, 295] width 1142 height 507
click at [500, 299] on icon "Edge from step_3 to step_3-if-ghost" at bounding box center [592, 286] width 185 height 64
click at [513, 334] on div "Drag & Drop Step" at bounding box center [503, 345] width 322 height 50
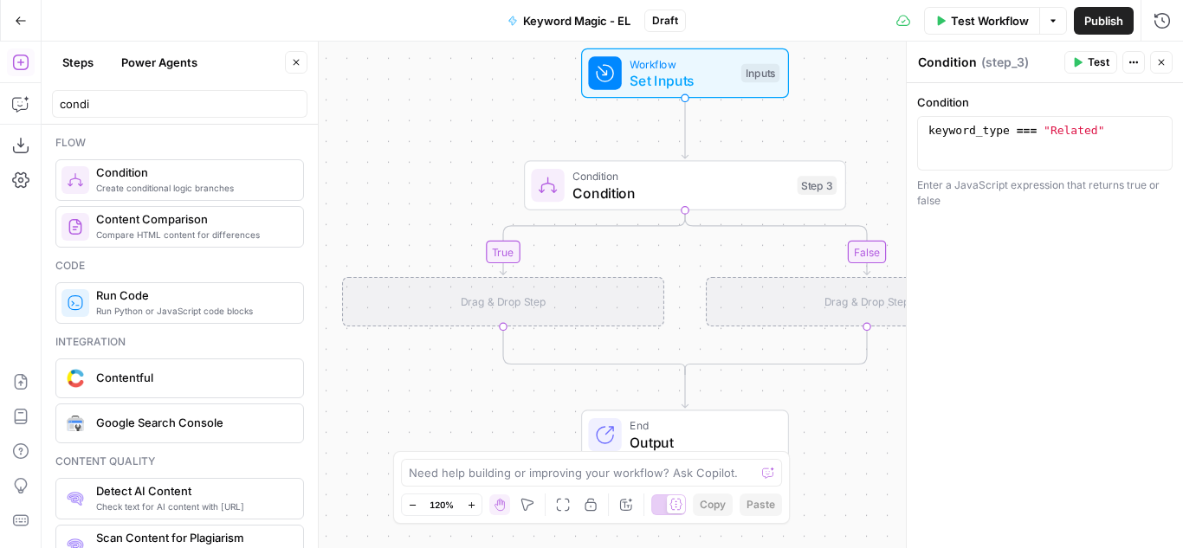
click at [493, 295] on div "Drag & Drop Step" at bounding box center [503, 302] width 322 height 50
drag, startPoint x: 115, startPoint y: 111, endPoint x: 11, endPoint y: 100, distance: 104.5
click at [11, 100] on body "Cohort 5 New Home Browse Insights Opportunities Your Data Recent Grids H1 - HC …" at bounding box center [591, 274] width 1183 height 548
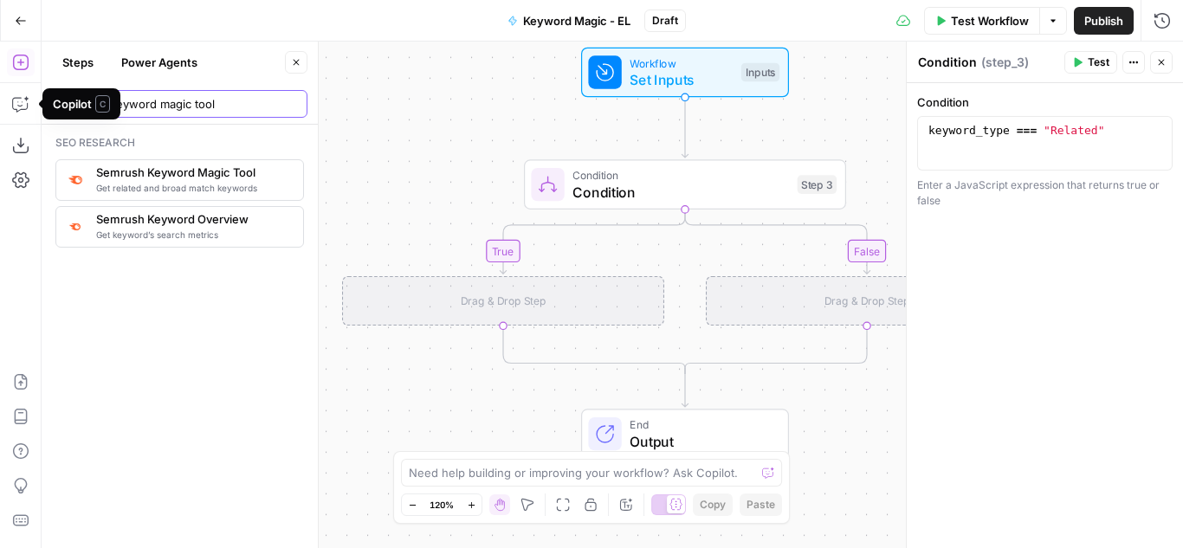
type input "semrush keyword magic tool"
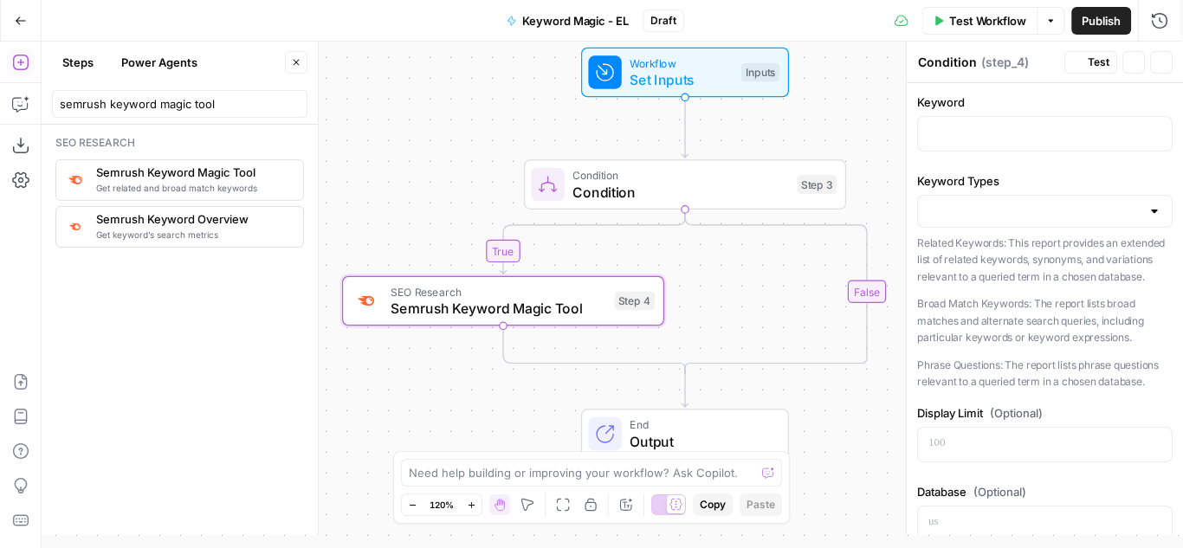
type textarea "Semrush Keyword Magic Tool"
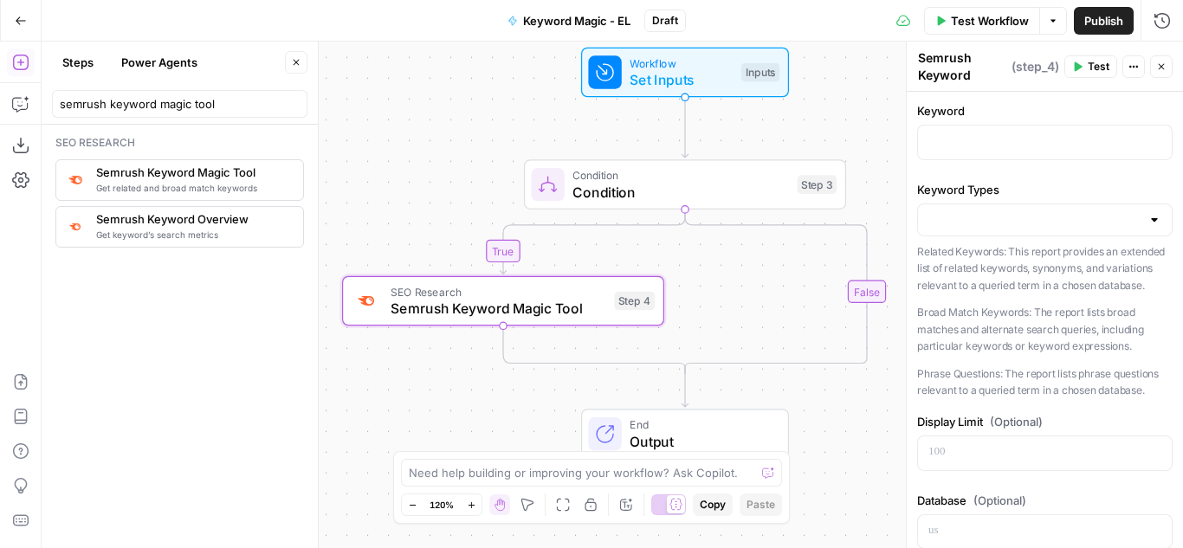
click at [860, 298] on icon "Edge from step_3 to step_3-conditional-end" at bounding box center [776, 292] width 182 height 165
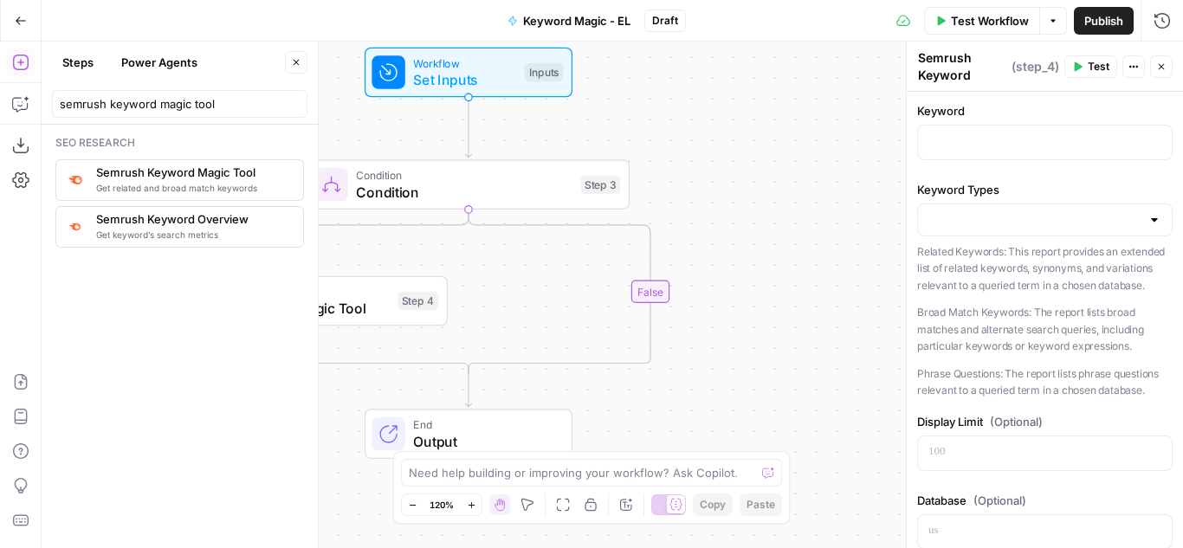
click at [651, 327] on icon "Edge from step_3 to step_3-conditional-end" at bounding box center [560, 292] width 182 height 165
click at [648, 326] on icon "Edge from step_3 to step_3-conditional-end" at bounding box center [560, 292] width 182 height 165
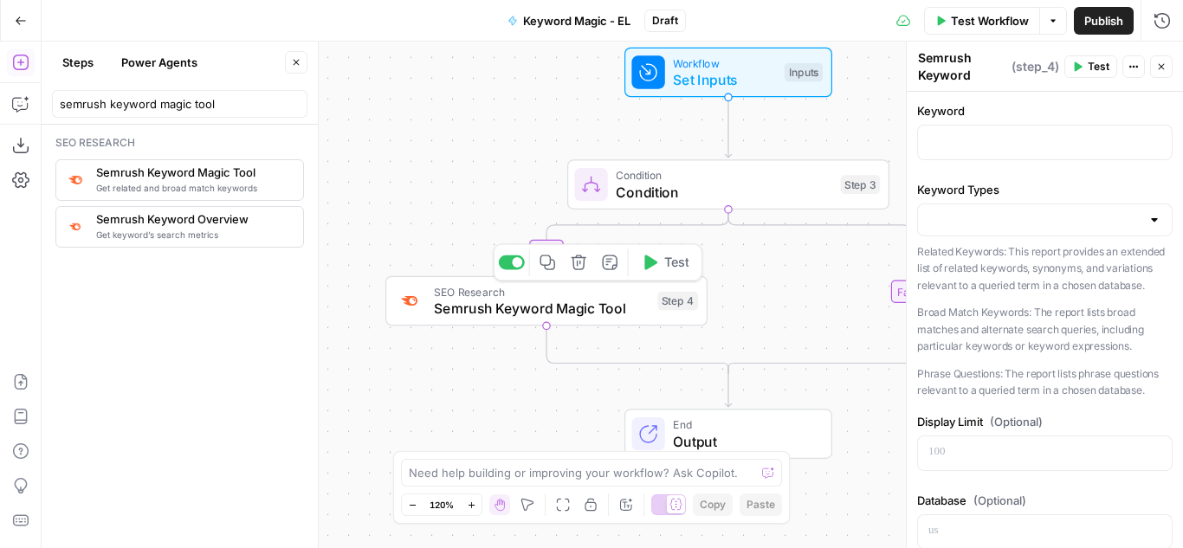
click at [541, 307] on span "Semrush Keyword Magic Tool" at bounding box center [541, 308] width 215 height 21
click at [998, 154] on div at bounding box center [1045, 143] width 254 height 34
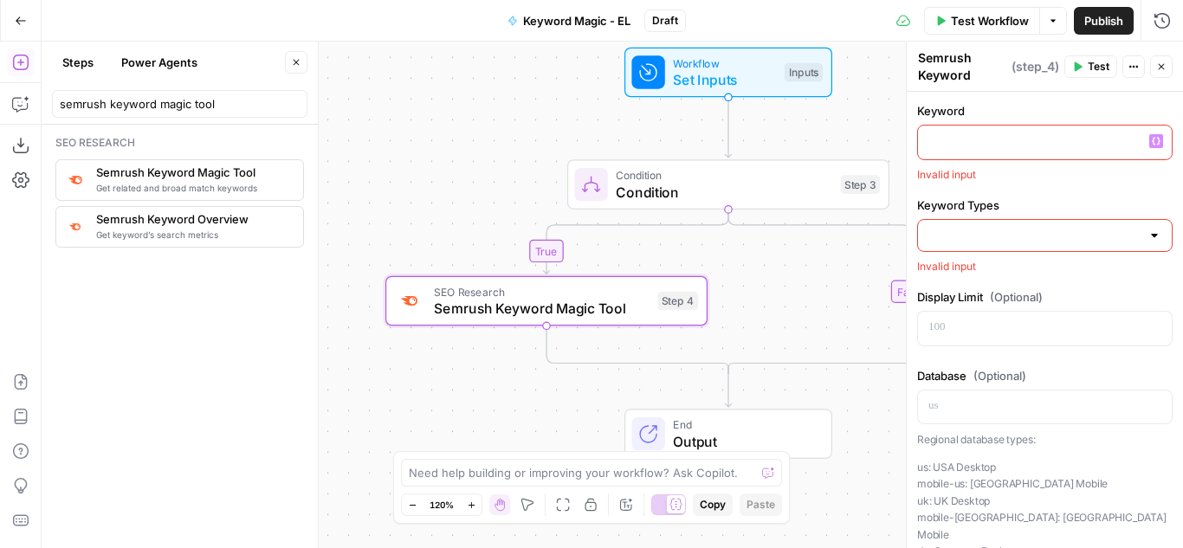
click at [1152, 144] on icon "button" at bounding box center [1156, 141] width 9 height 9
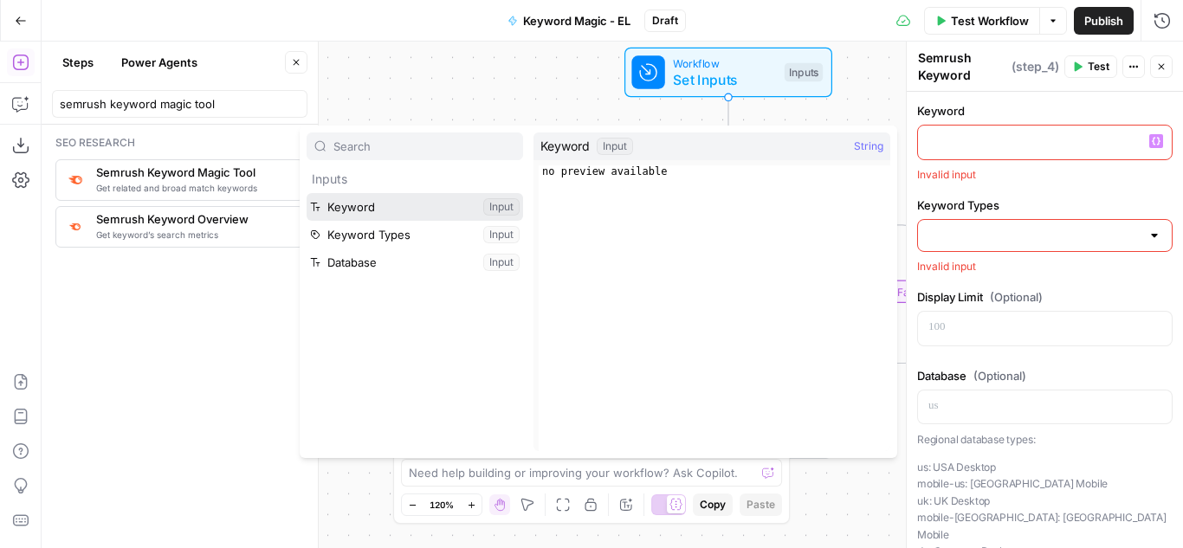
click at [435, 209] on button "Select variable Keyword" at bounding box center [415, 207] width 217 height 28
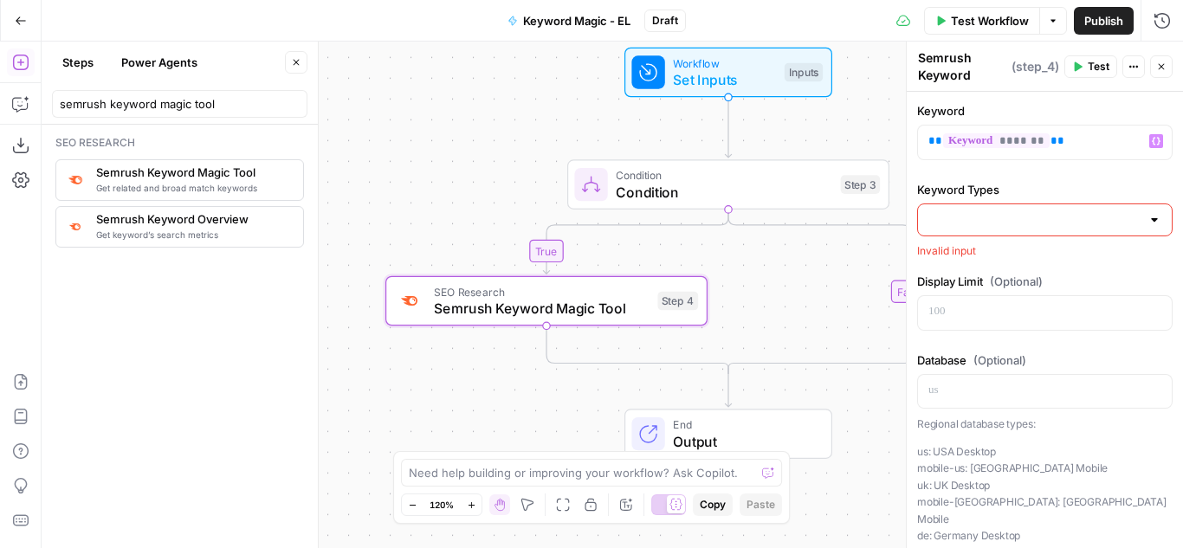
click at [1013, 224] on input "Keyword Types" at bounding box center [1035, 219] width 212 height 17
click at [997, 262] on span "Related Keywords" at bounding box center [1035, 263] width 206 height 17
type input "Related Keywords"
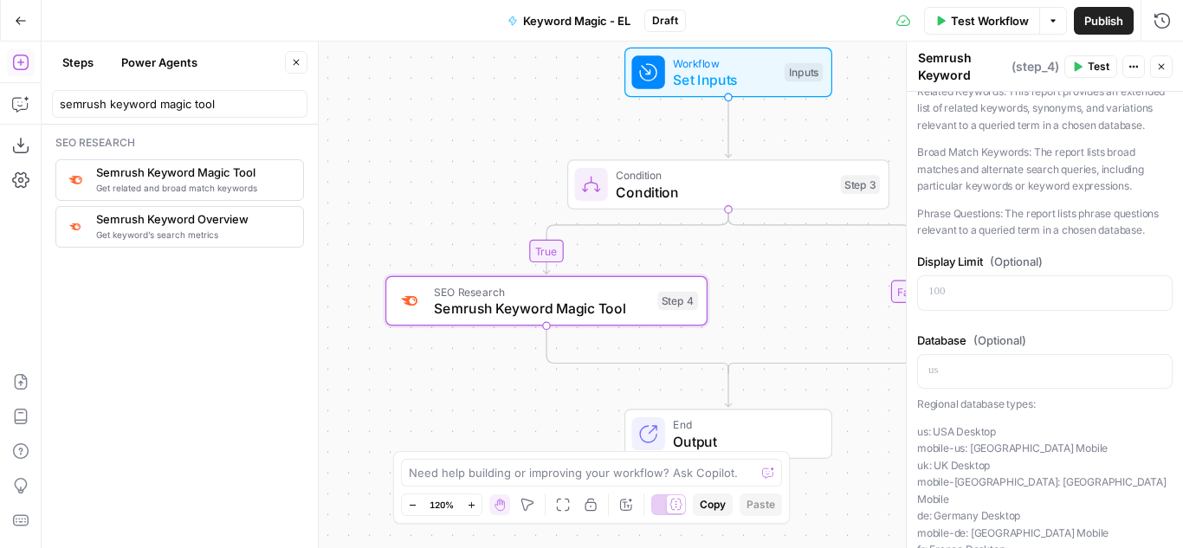
scroll to position [173, 0]
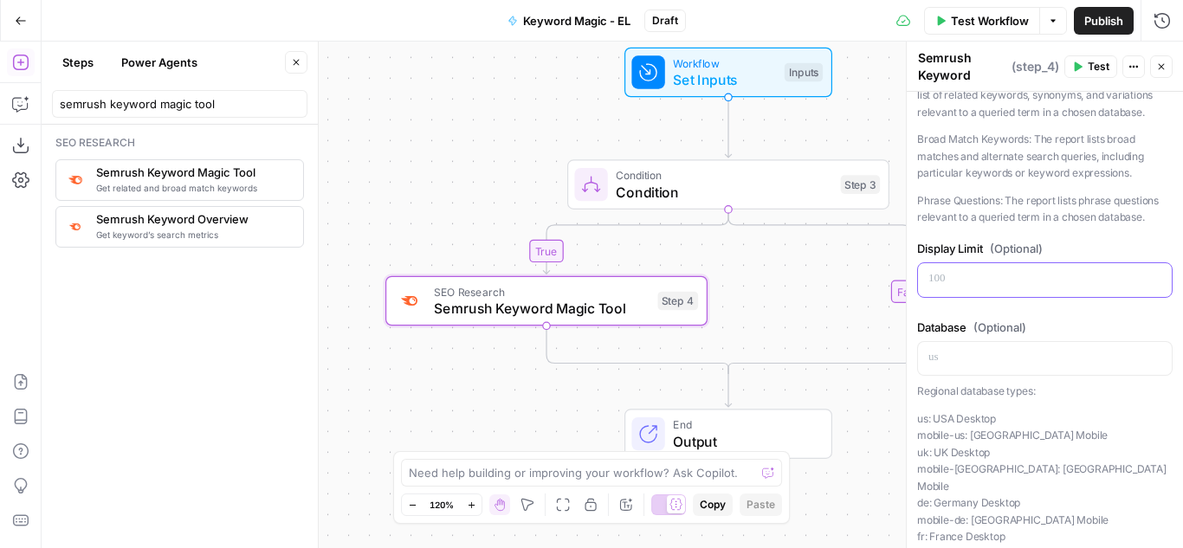
click at [1020, 288] on p at bounding box center [1045, 278] width 233 height 17
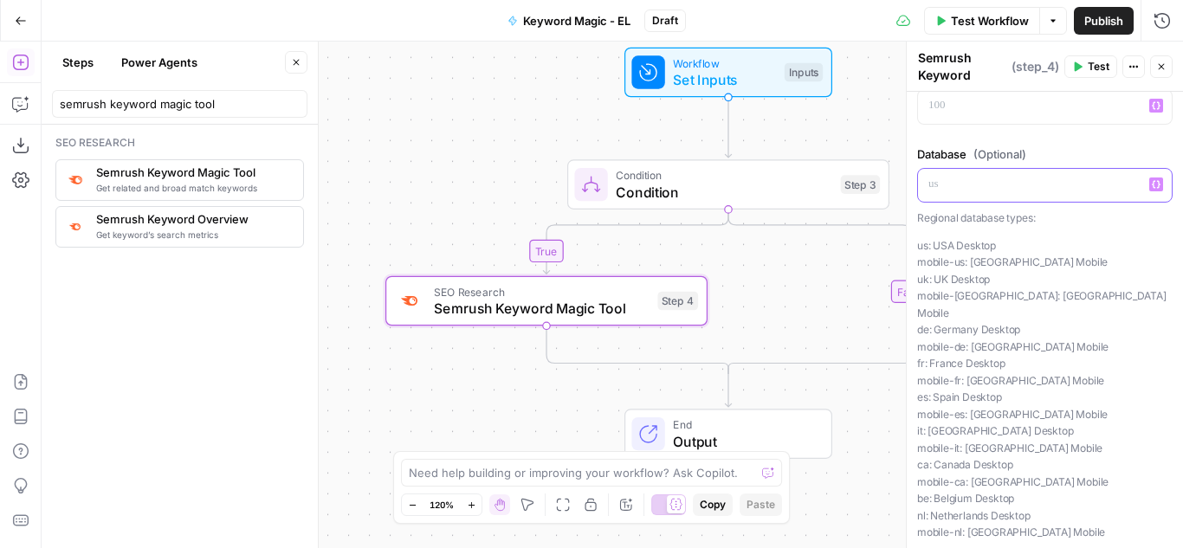
click at [1152, 189] on icon "button" at bounding box center [1156, 184] width 9 height 9
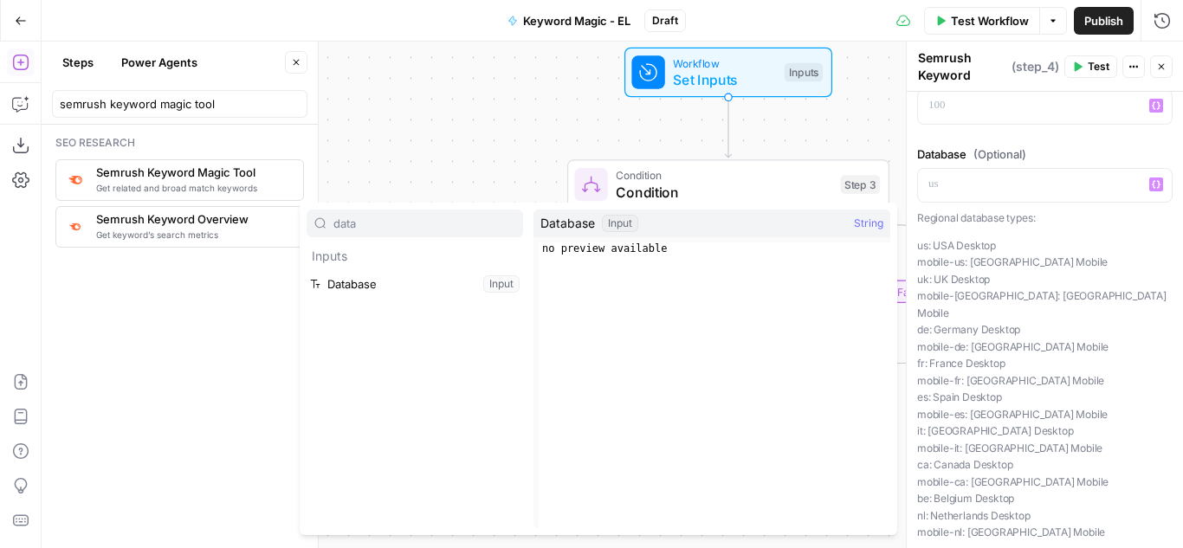
type input "data"
click at [353, 286] on button "Select variable Database" at bounding box center [415, 284] width 217 height 28
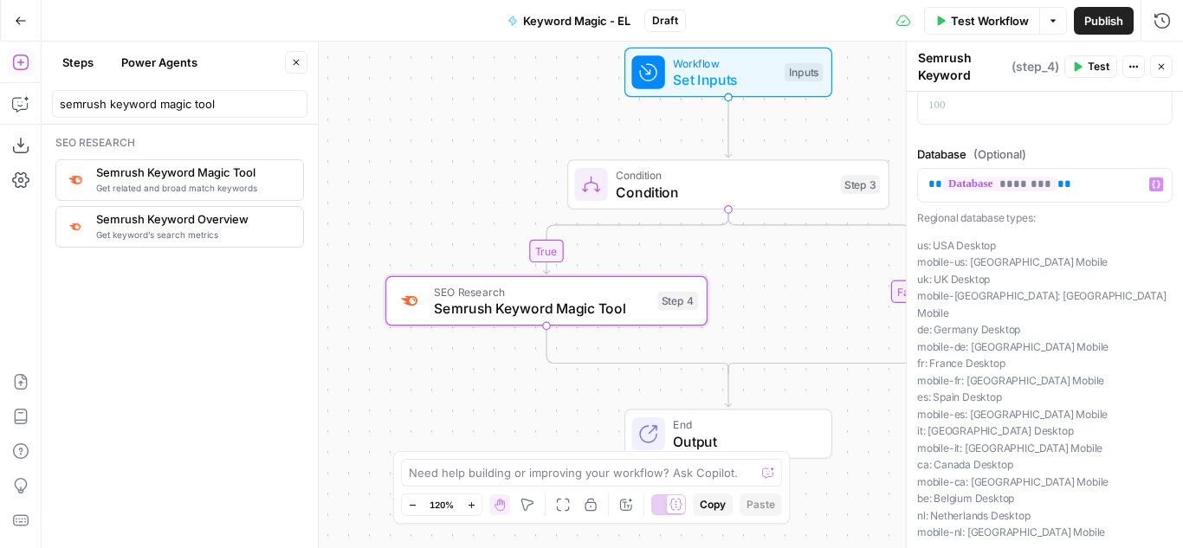
click at [1158, 176] on div "Keyword ** ******* ** Keyword Types Related Keywords Related Keywords: This rep…" at bounding box center [1045, 183] width 276 height 877
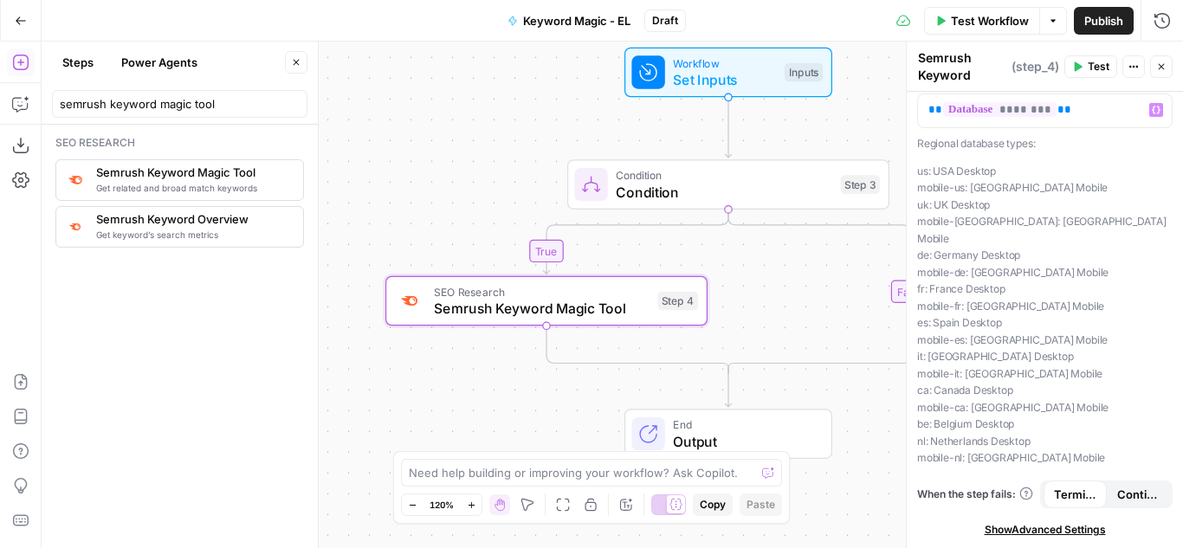
scroll to position [0, 0]
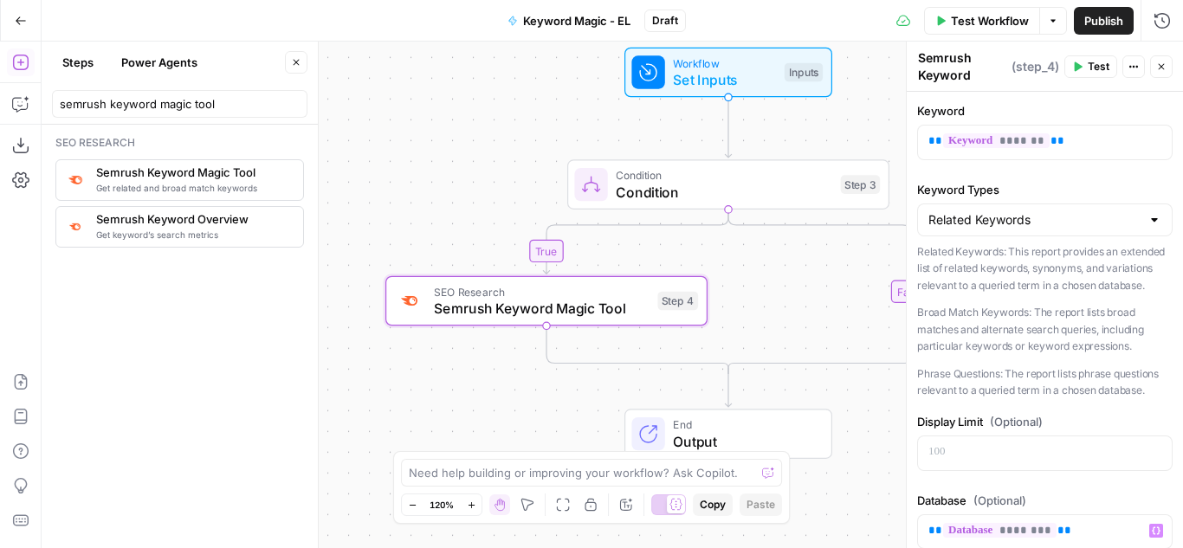
click at [1158, 65] on icon "button" at bounding box center [1161, 66] width 10 height 10
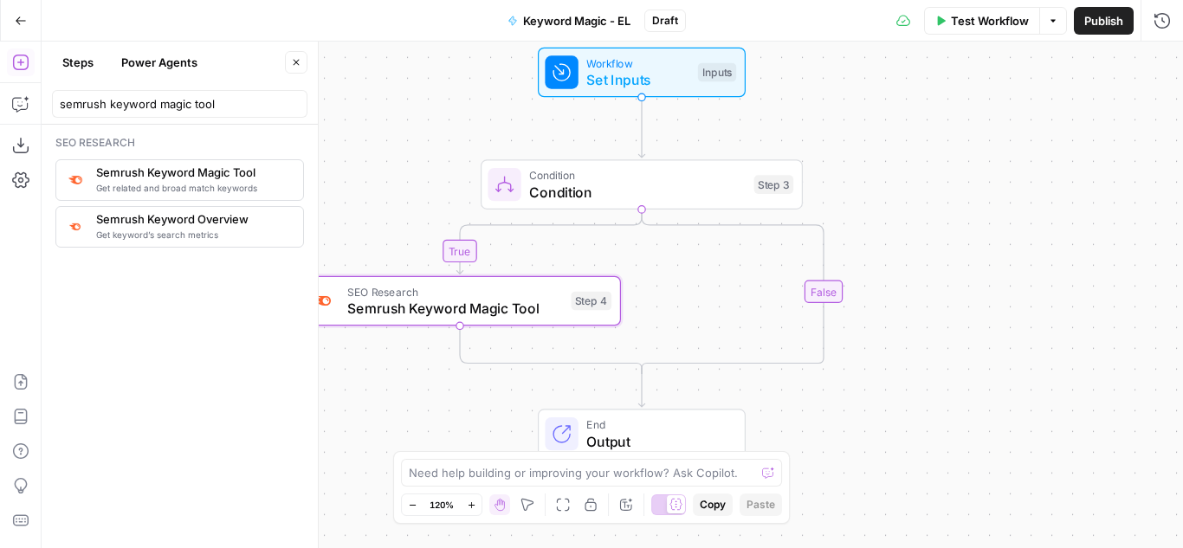
click at [824, 295] on icon "Edge from step_3 to step_3-conditional-end" at bounding box center [733, 292] width 182 height 165
click at [824, 290] on icon "Edge from step_3 to step_3-conditional-end" at bounding box center [733, 292] width 182 height 165
click at [824, 295] on icon "Edge from step_3 to step_3-conditional-end" at bounding box center [733, 292] width 182 height 165
click at [142, 105] on input "semrush keyword magic tool" at bounding box center [180, 103] width 240 height 17
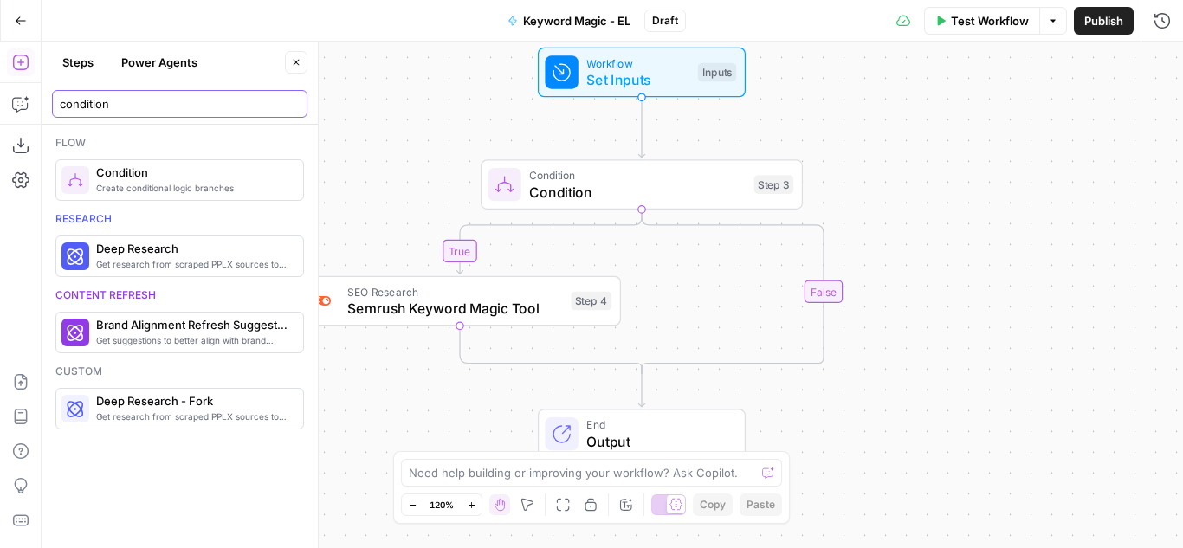
type input "condition"
click at [178, 177] on span "Condition" at bounding box center [192, 172] width 193 height 17
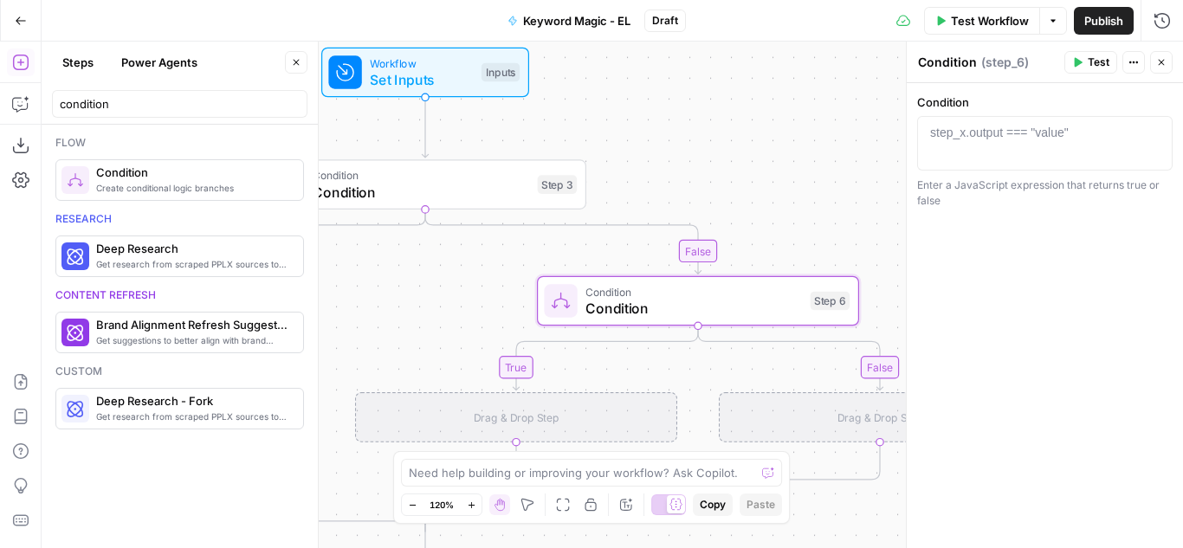
click at [957, 152] on div at bounding box center [1045, 156] width 240 height 65
click at [1042, 134] on div "keyword_type === "broad"" at bounding box center [1045, 156] width 240 height 65
click at [1042, 134] on div "keyword_type === "broad"" at bounding box center [1045, 143] width 240 height 39
click at [1043, 134] on div "keyword_type === "broad"" at bounding box center [1045, 156] width 240 height 65
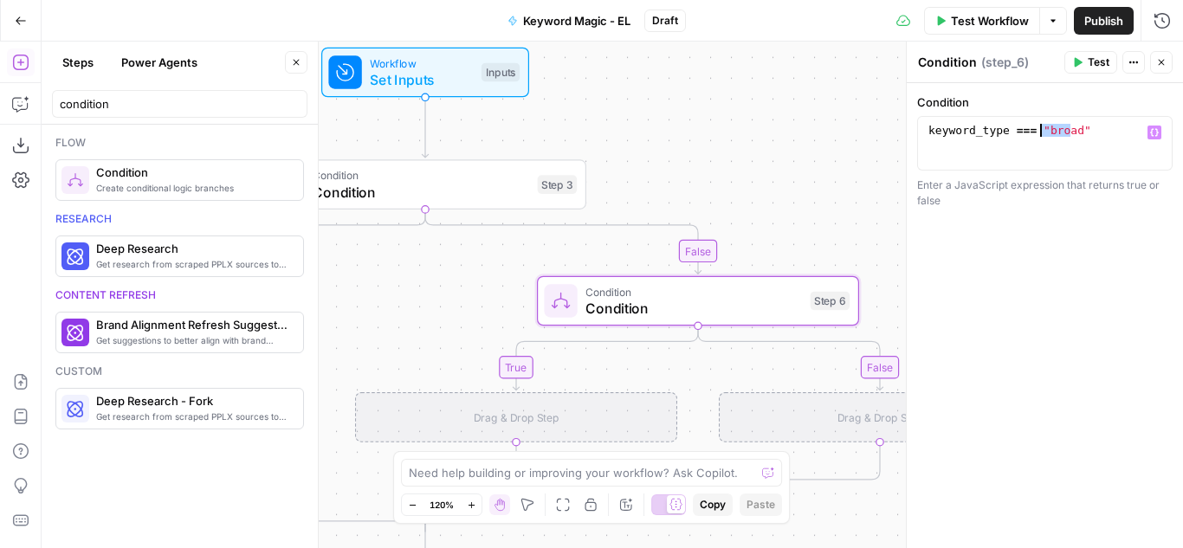
click at [1045, 131] on div "keyword_type === "broad"" at bounding box center [1045, 143] width 240 height 39
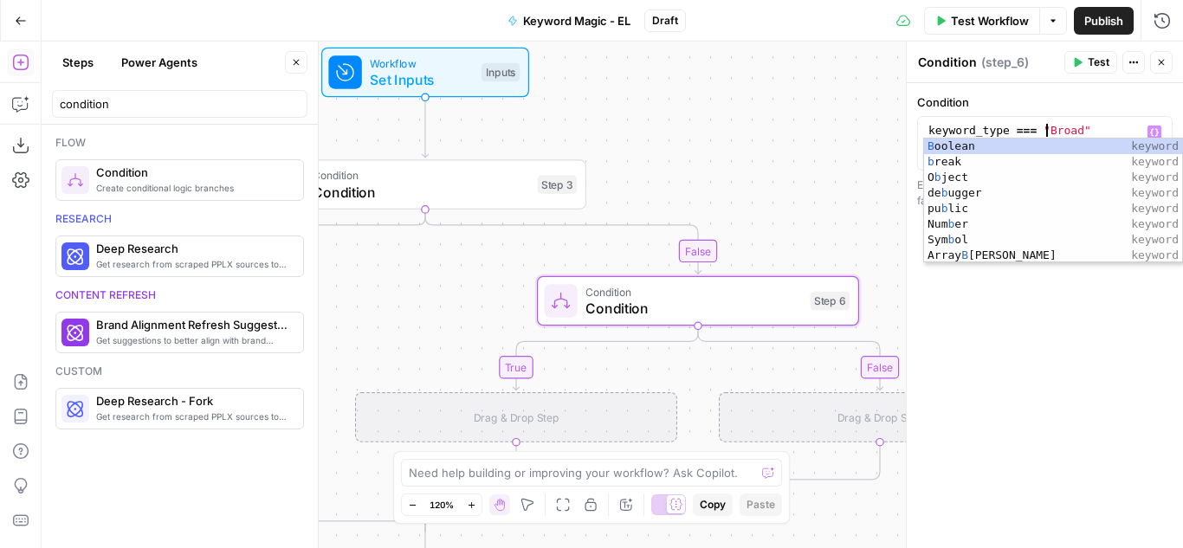
type textarea "**********"
click at [1051, 95] on label "Condition" at bounding box center [1045, 102] width 256 height 17
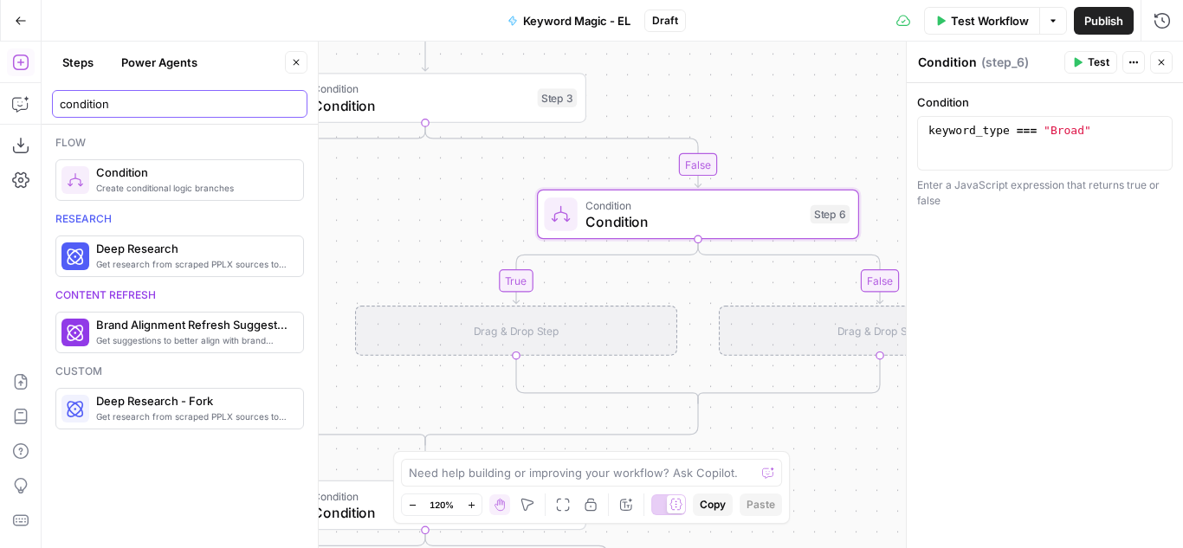
click at [123, 110] on input "condition" at bounding box center [180, 103] width 240 height 17
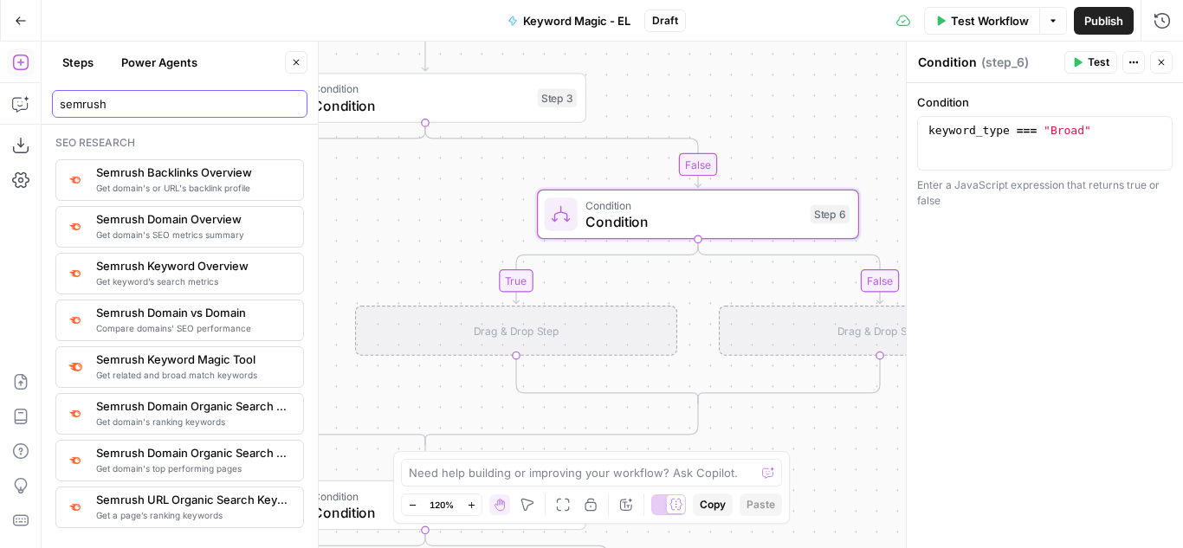
type input "semrush"
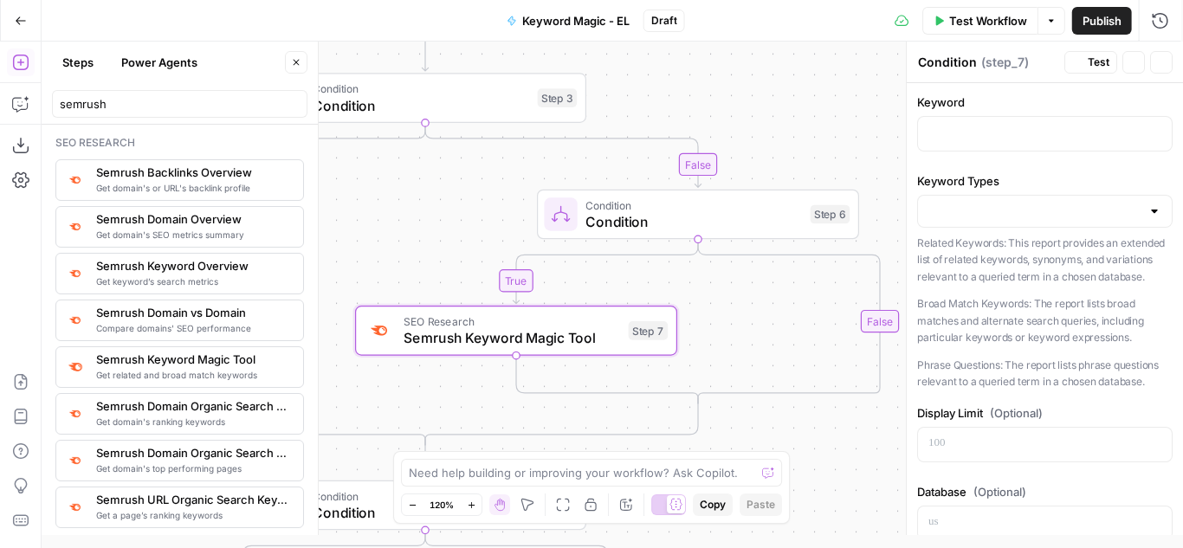
type textarea "Semrush Keyword Magic Tool"
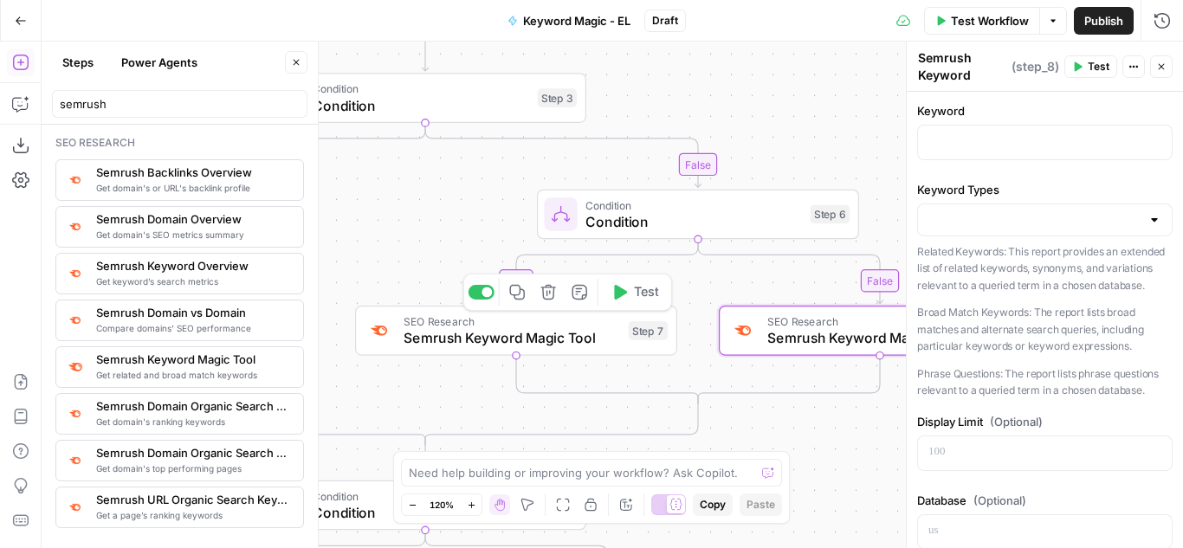
click at [566, 340] on span "Semrush Keyword Magic Tool" at bounding box center [512, 337] width 217 height 21
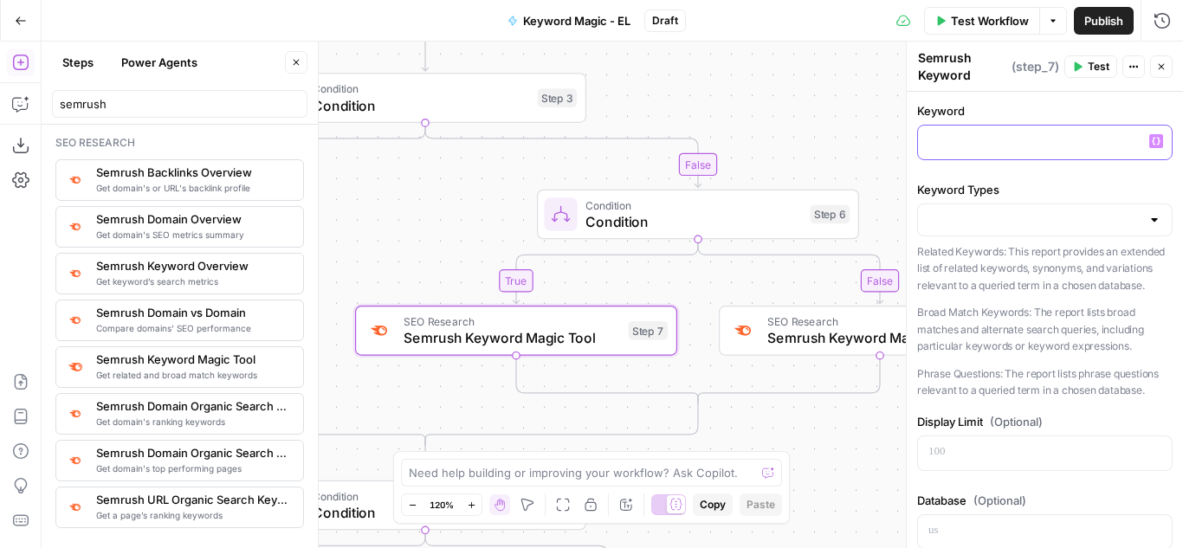
click at [1042, 146] on p at bounding box center [1045, 141] width 233 height 17
click at [1152, 139] on icon "button" at bounding box center [1156, 142] width 9 height 8
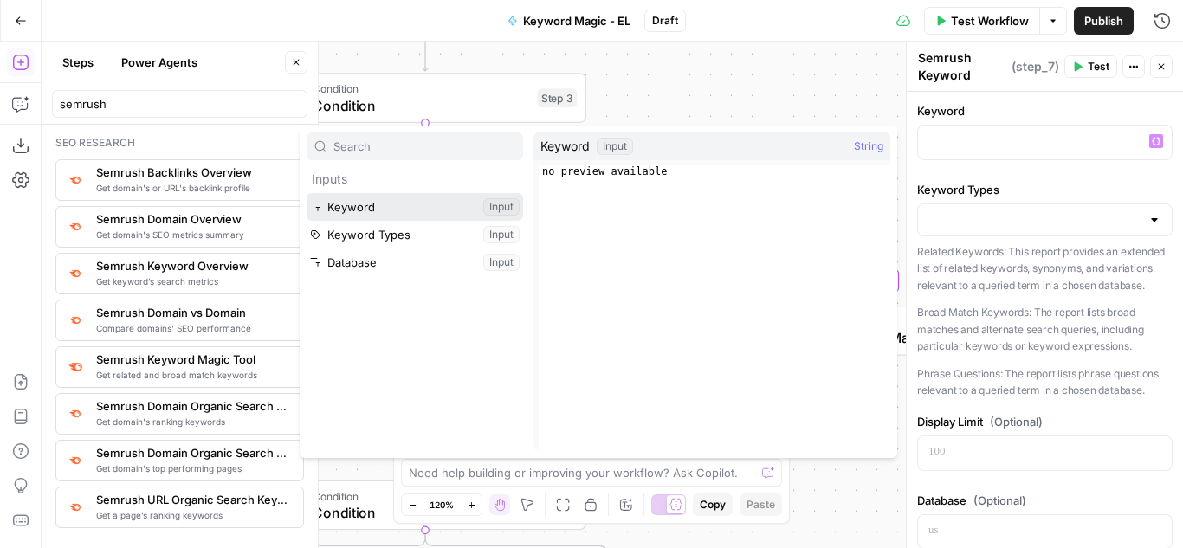
click at [379, 210] on button "Select variable Keyword" at bounding box center [415, 207] width 217 height 28
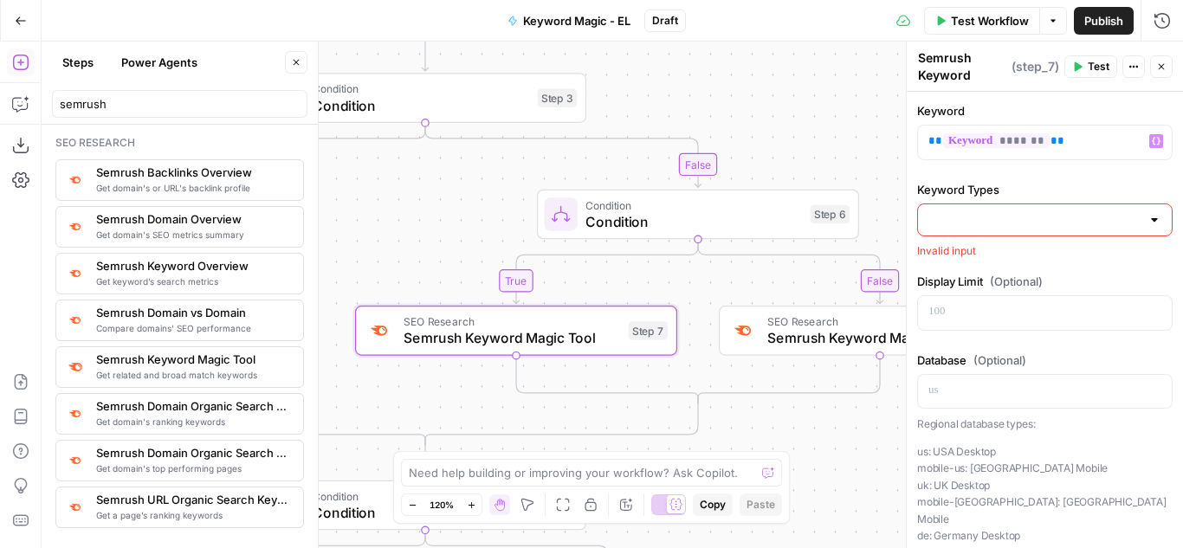
click at [1007, 216] on input "Keyword Types" at bounding box center [1035, 219] width 212 height 17
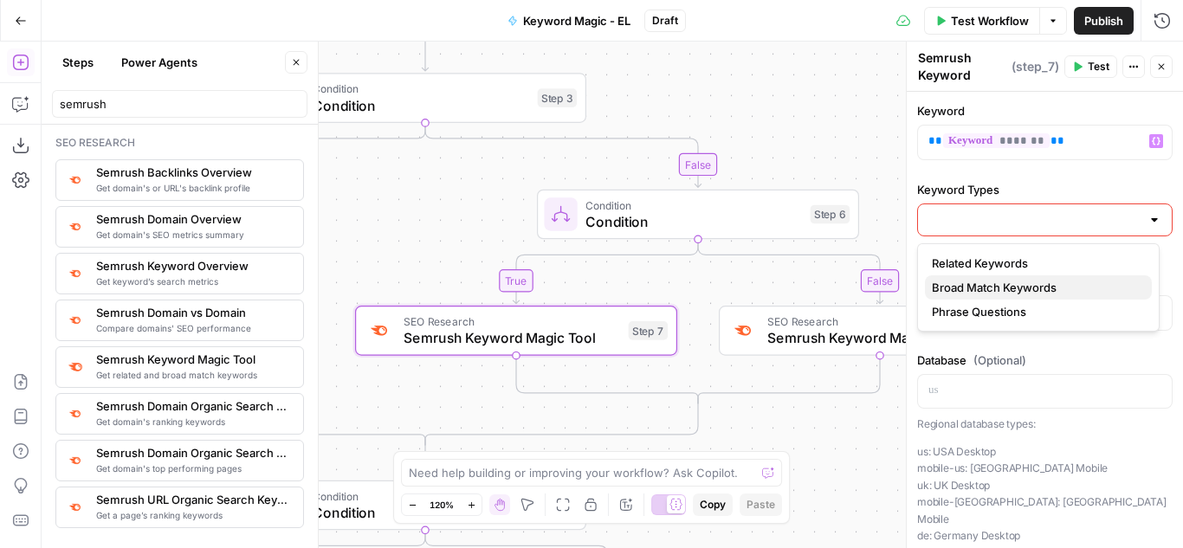
click at [1008, 283] on span "Broad Match Keywords" at bounding box center [1035, 287] width 206 height 17
type input "Broad Match Keywords"
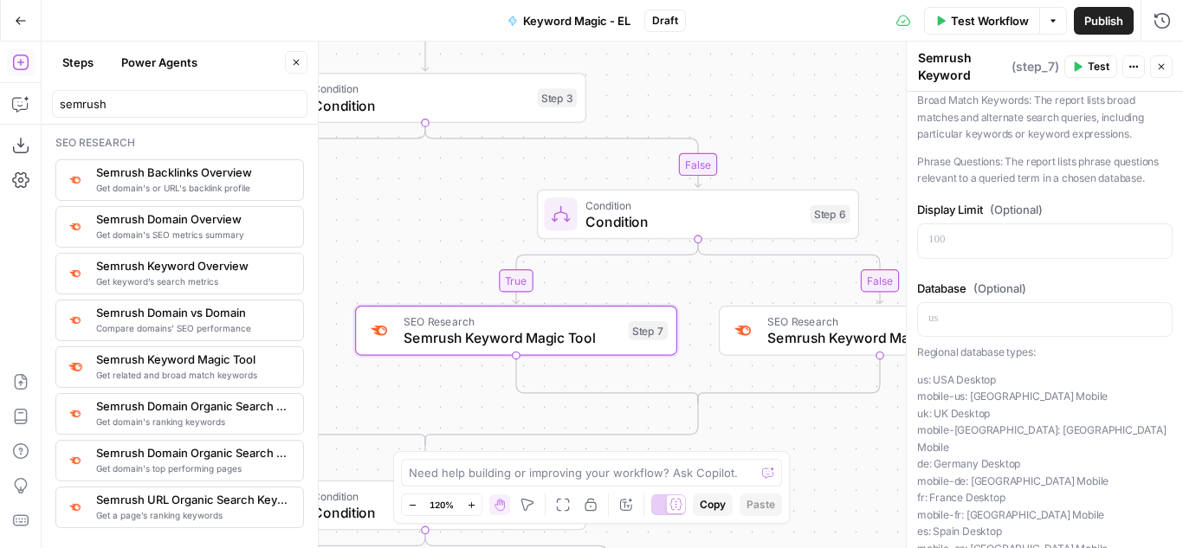
scroll to position [260, 0]
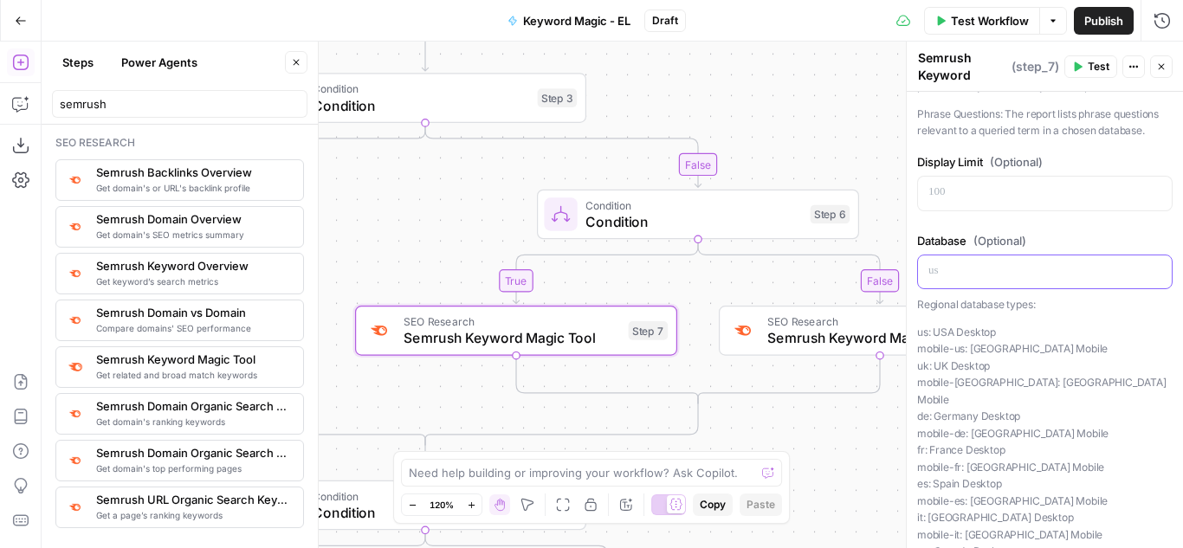
click at [991, 280] on p at bounding box center [1045, 270] width 233 height 17
click at [1152, 275] on icon "button" at bounding box center [1156, 271] width 9 height 8
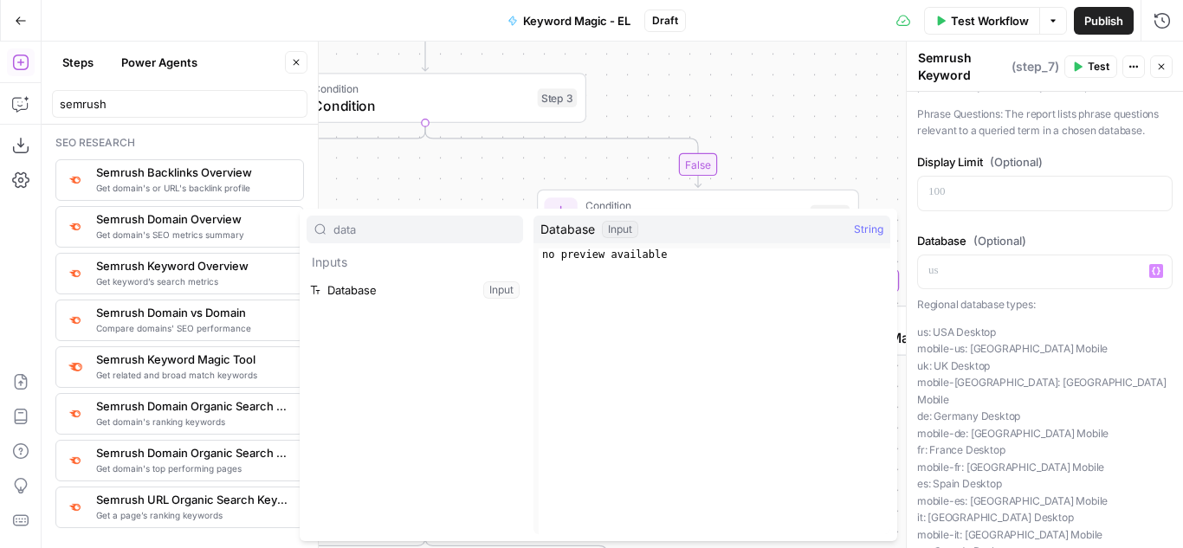
type input "data"
click at [387, 290] on button "Select variable Database" at bounding box center [415, 290] width 217 height 28
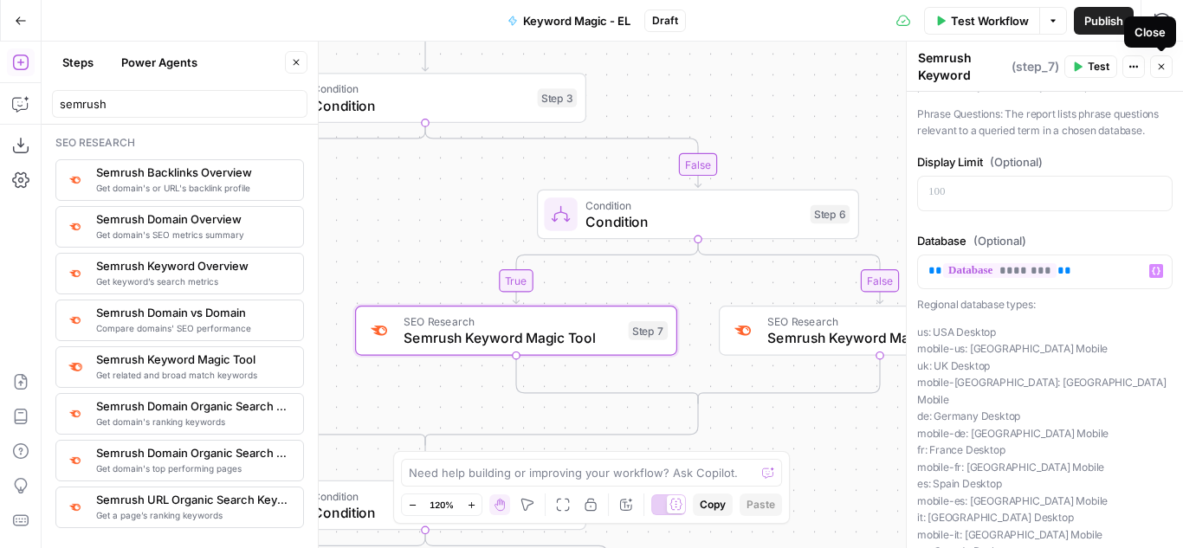
click at [1159, 64] on icon "button" at bounding box center [1162, 67] width 6 height 6
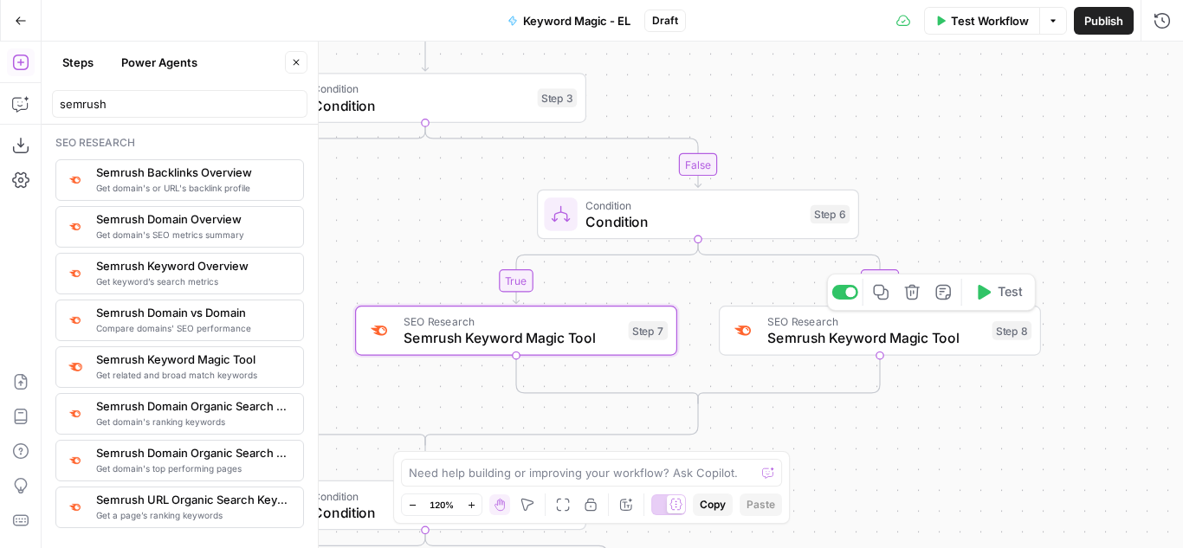
click at [827, 341] on span "Semrush Keyword Magic Tool" at bounding box center [875, 337] width 217 height 21
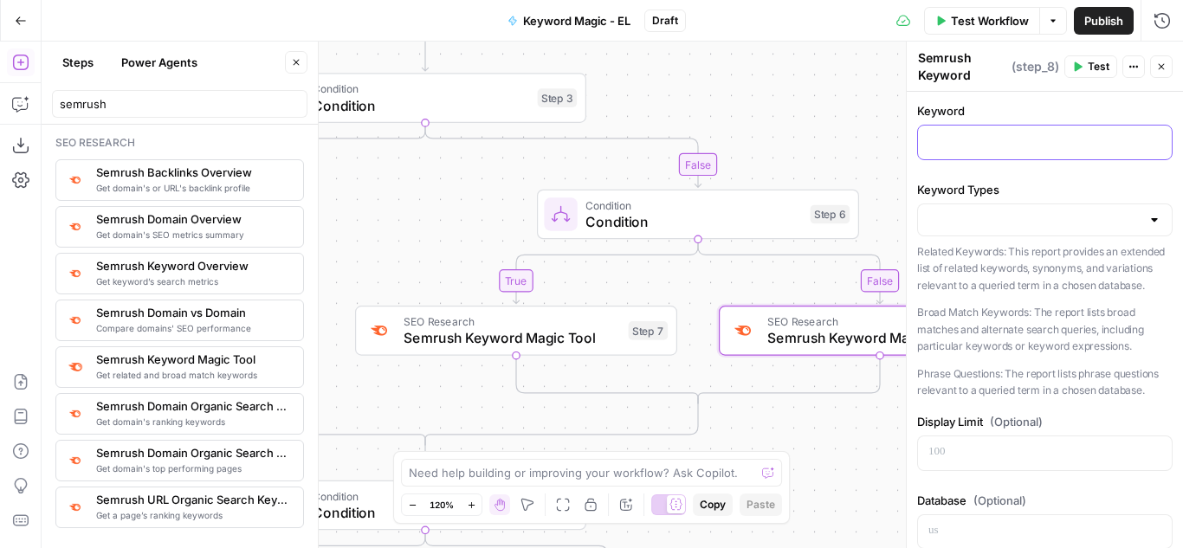
click at [957, 133] on p at bounding box center [1045, 141] width 233 height 17
click at [1152, 140] on icon "button" at bounding box center [1156, 142] width 9 height 8
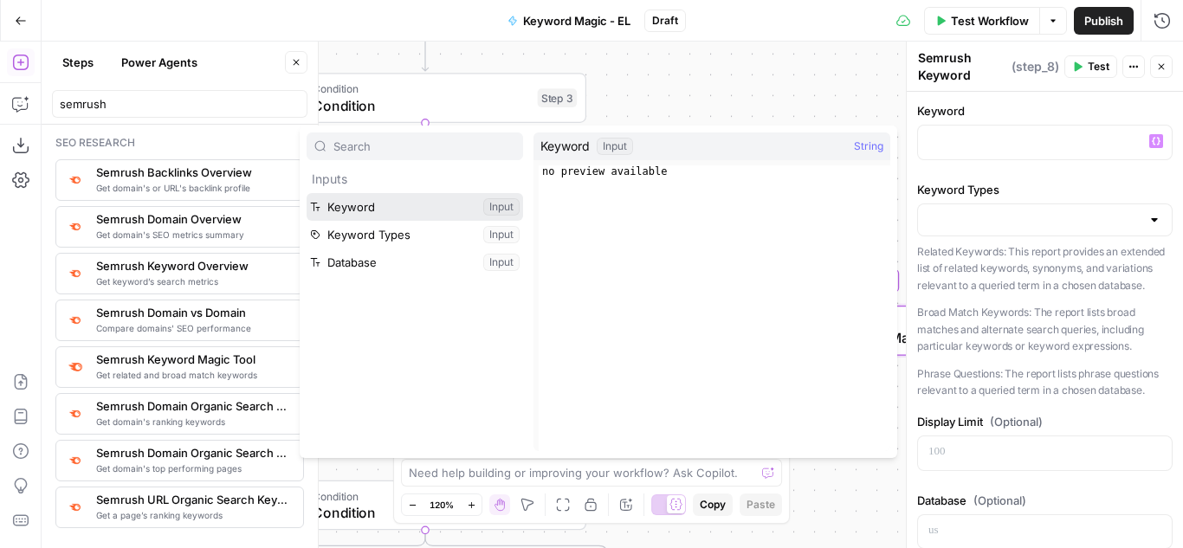
drag, startPoint x: 410, startPoint y: 203, endPoint x: 430, endPoint y: 203, distance: 19.9
click at [410, 202] on button "Select variable Keyword" at bounding box center [415, 207] width 217 height 28
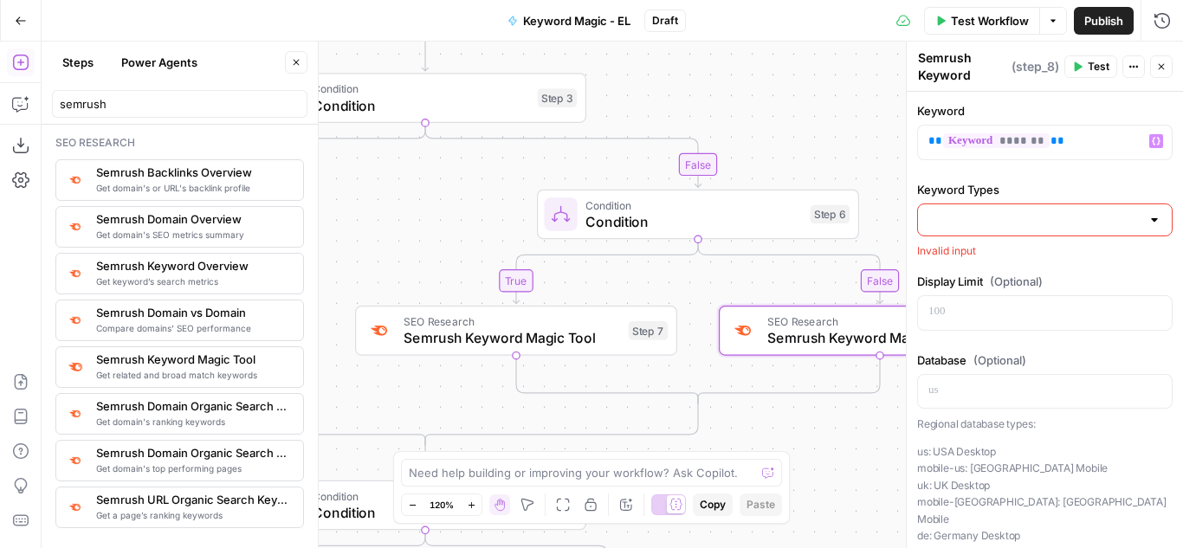
click at [1148, 220] on div at bounding box center [1155, 219] width 14 height 17
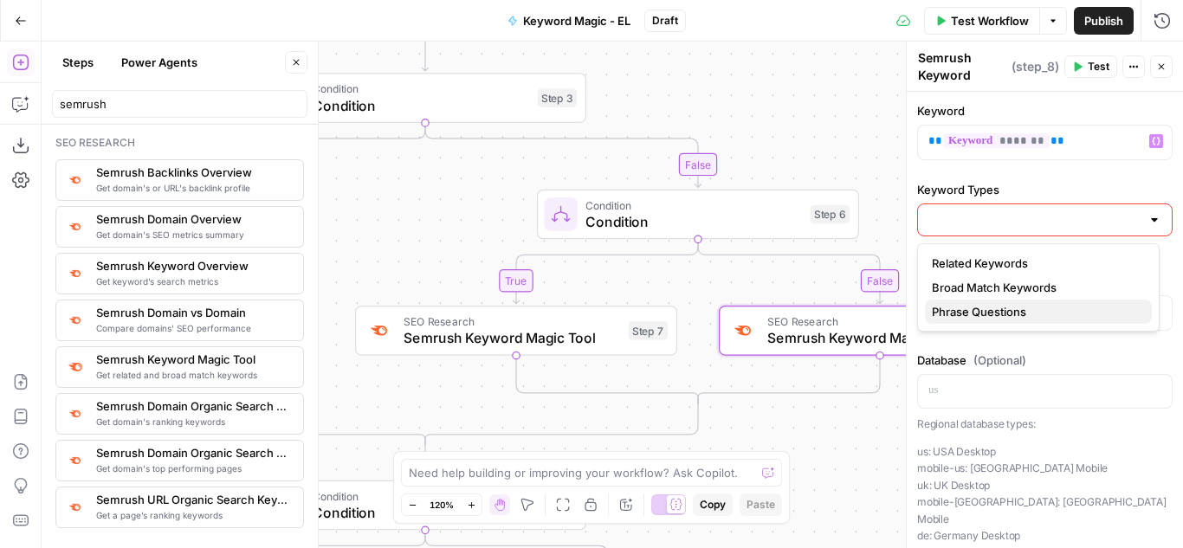
click at [1008, 309] on span "Phrase Questions" at bounding box center [1035, 311] width 206 height 17
type input "Phrase Questions"
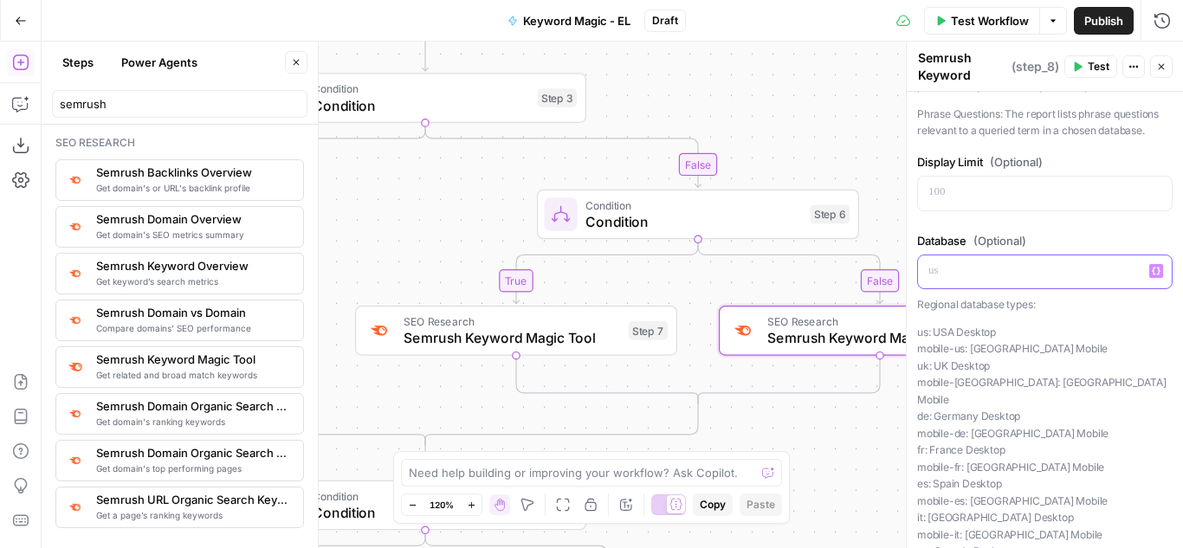
click at [998, 280] on p at bounding box center [1045, 270] width 233 height 17
click at [1152, 275] on icon "button" at bounding box center [1156, 271] width 9 height 9
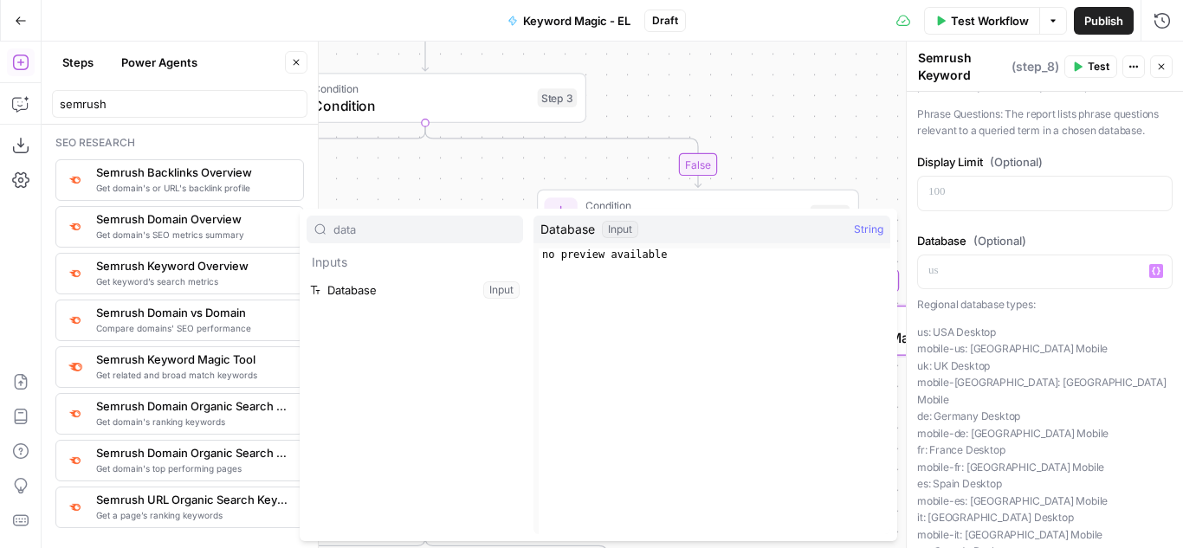
type input "data"
click at [357, 286] on button "Select variable Database" at bounding box center [415, 290] width 217 height 28
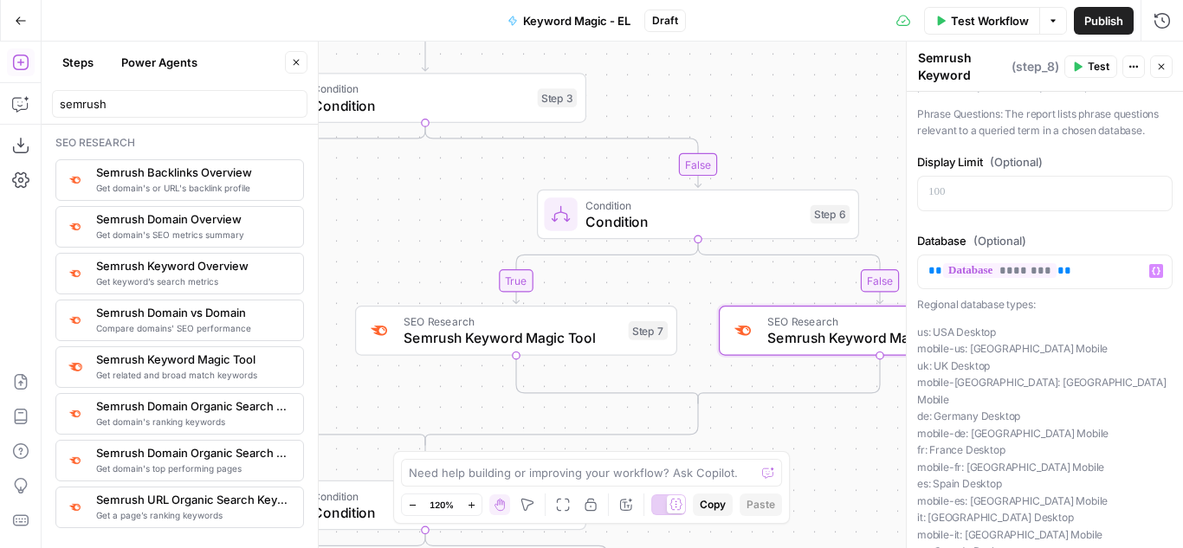
click at [1155, 67] on button "Close" at bounding box center [1161, 66] width 23 height 23
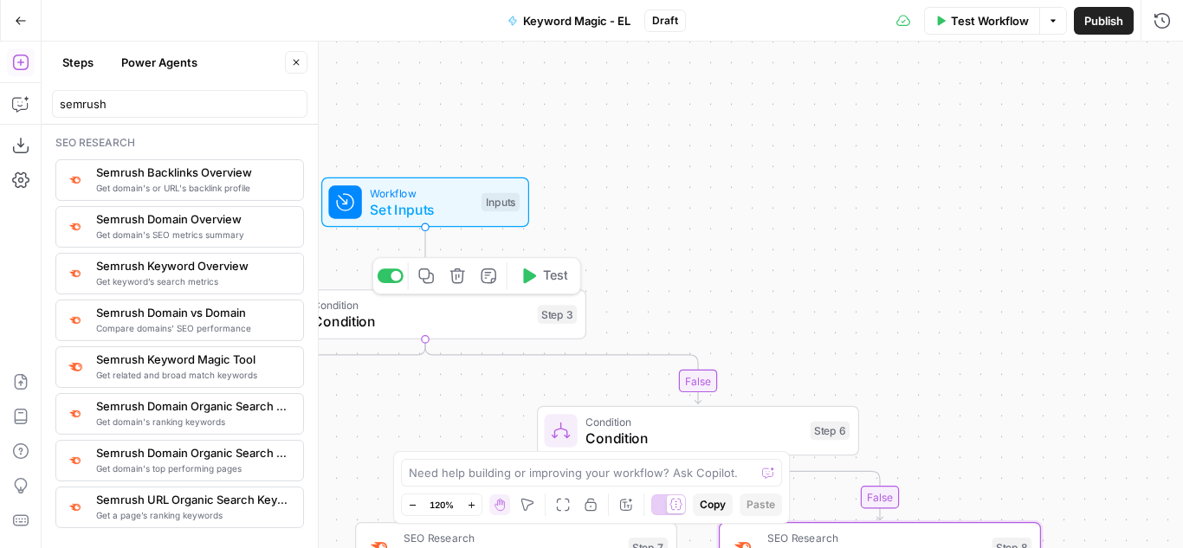
click at [528, 275] on icon "button" at bounding box center [529, 276] width 13 height 15
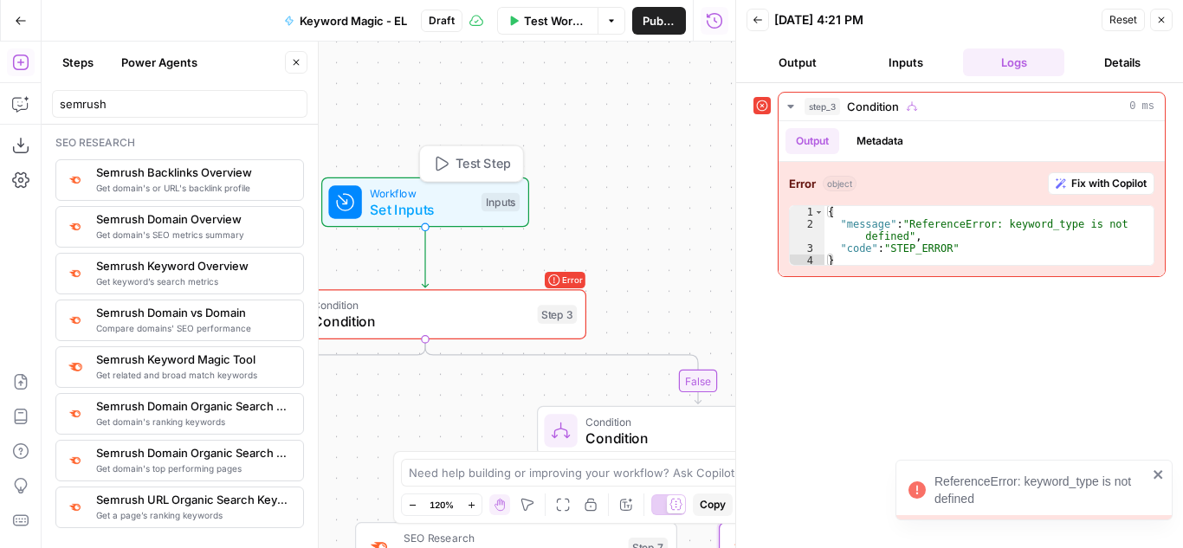
click at [472, 163] on span "Test Step" at bounding box center [483, 163] width 55 height 19
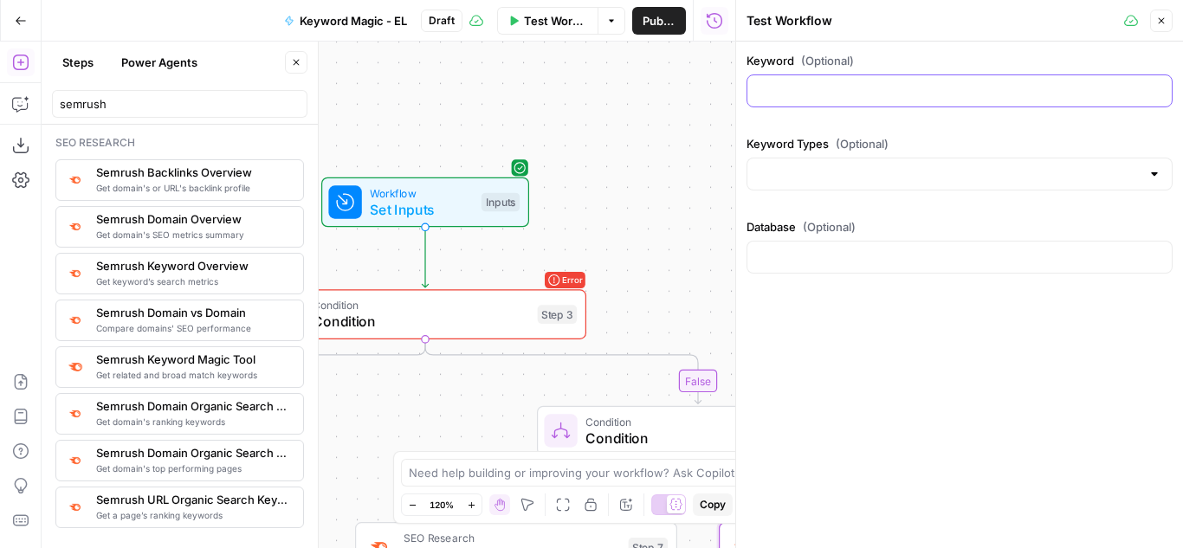
click at [859, 96] on input "Keyword (Optional)" at bounding box center [960, 90] width 404 height 17
type input "a"
type input "ai search"
click at [1127, 17] on icon at bounding box center [1131, 21] width 14 height 14
click at [553, 27] on span "Test Workflow" at bounding box center [555, 20] width 63 height 17
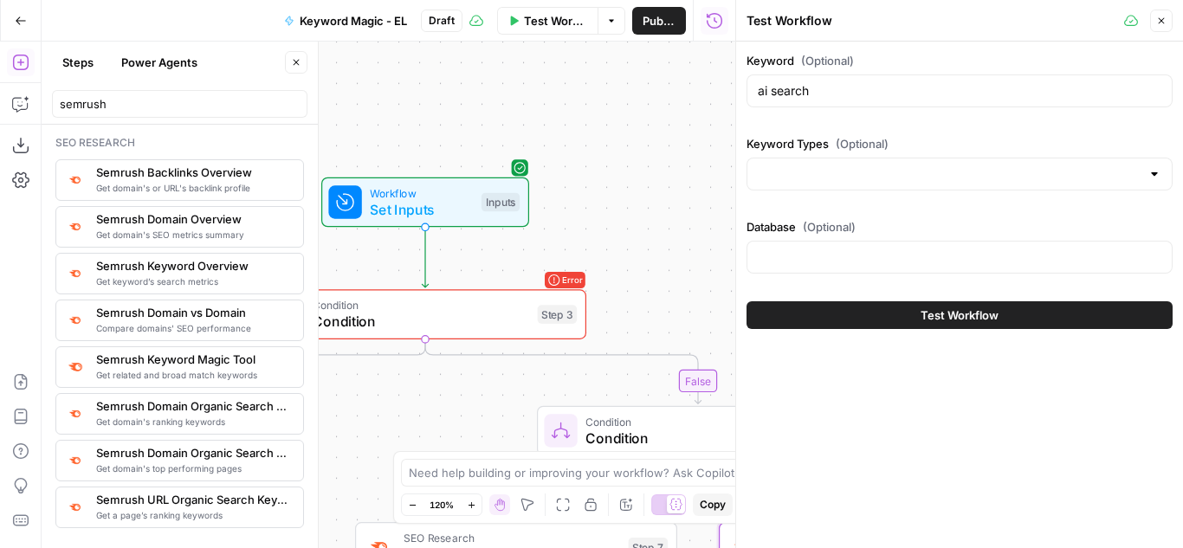
click at [945, 314] on span "Test Workflow" at bounding box center [960, 315] width 78 height 17
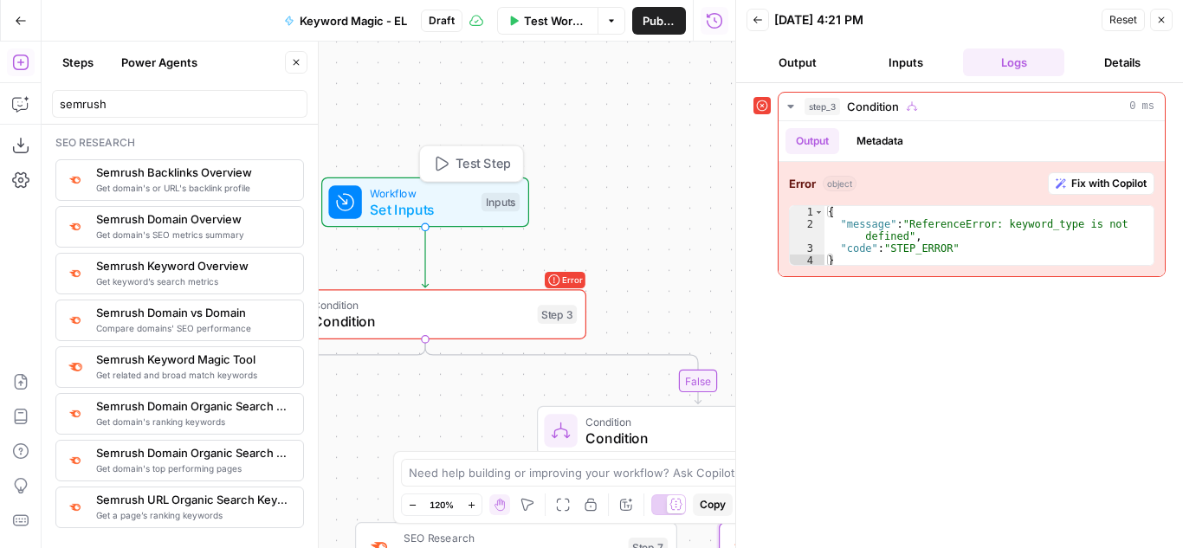
click at [471, 152] on button "Test Step" at bounding box center [471, 164] width 94 height 27
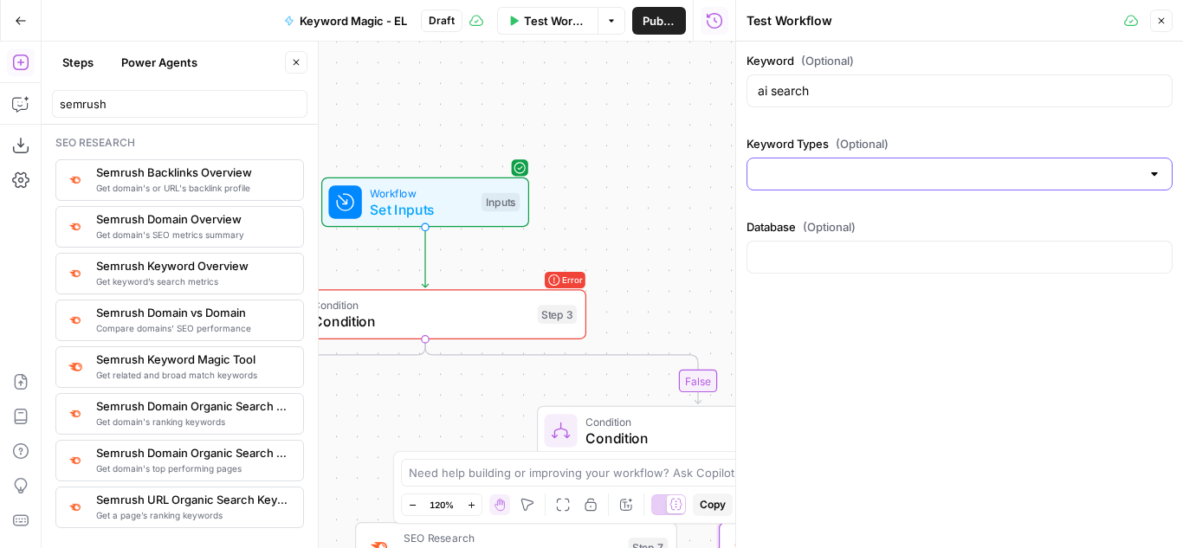
click at [822, 178] on input "Keyword Types (Optional)" at bounding box center [949, 173] width 383 height 17
click at [1155, 175] on div at bounding box center [1155, 173] width 14 height 17
click at [1031, 175] on input "Keyword Types (Optional)" at bounding box center [949, 173] width 383 height 17
click at [866, 126] on div "Keyword (Optional) ai search Keyword Types (Optional) Database (Optional)" at bounding box center [960, 166] width 426 height 229
click at [455, 325] on span "Condition" at bounding box center [421, 322] width 217 height 21
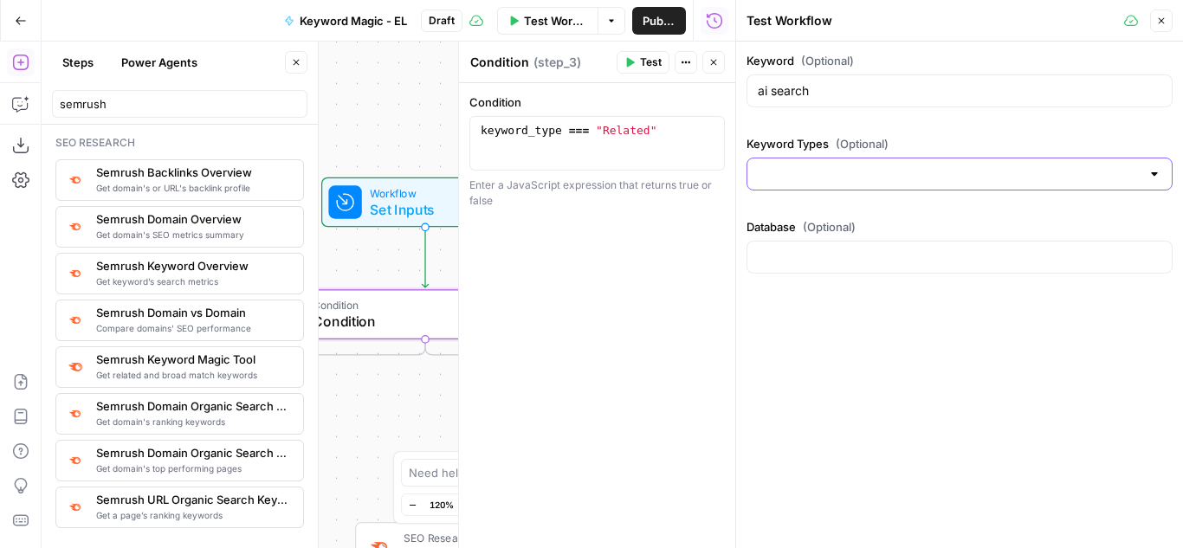
click at [853, 178] on input "Keyword Types (Optional)" at bounding box center [949, 173] width 383 height 17
click at [1036, 324] on div "Keyword (Optional) ai search Keyword Types (Optional) Database (Optional)" at bounding box center [959, 295] width 447 height 507
click at [1156, 179] on div at bounding box center [1155, 173] width 14 height 17
click at [419, 197] on span "Workflow" at bounding box center [421, 192] width 103 height 16
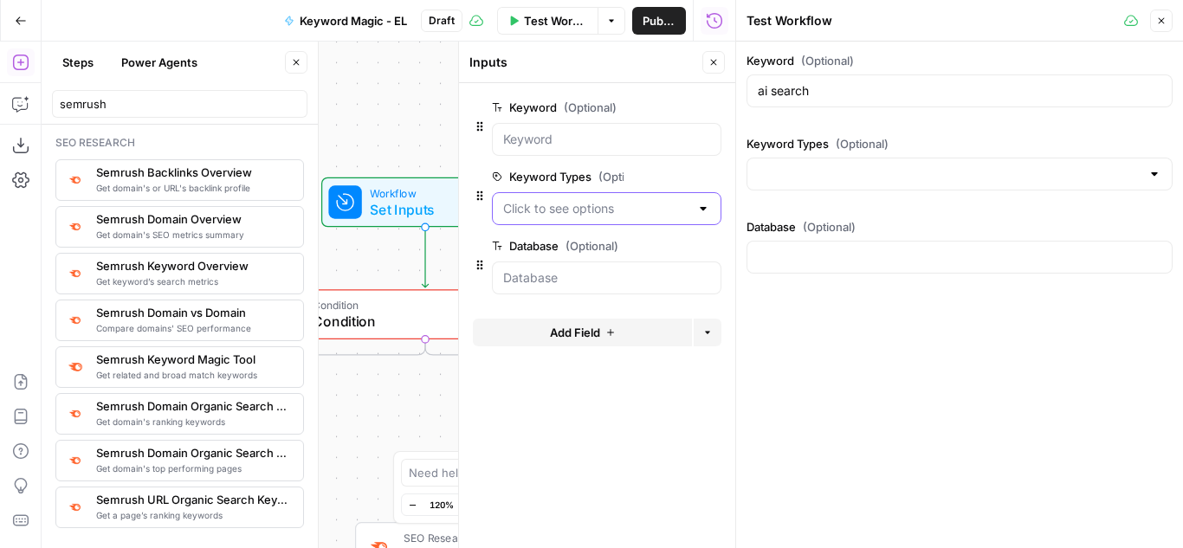
click at [652, 210] on Types "Keyword Types (Optional)" at bounding box center [596, 208] width 186 height 17
drag, startPoint x: 845, startPoint y: 96, endPoint x: 689, endPoint y: 112, distance: 156.7
click at [689, 112] on body "Cohort 5 New Home Browse Insights Opportunities Your Data Recent Grids H1 - HC …" at bounding box center [591, 274] width 1183 height 548
click at [793, 91] on input "ai search" at bounding box center [960, 90] width 404 height 17
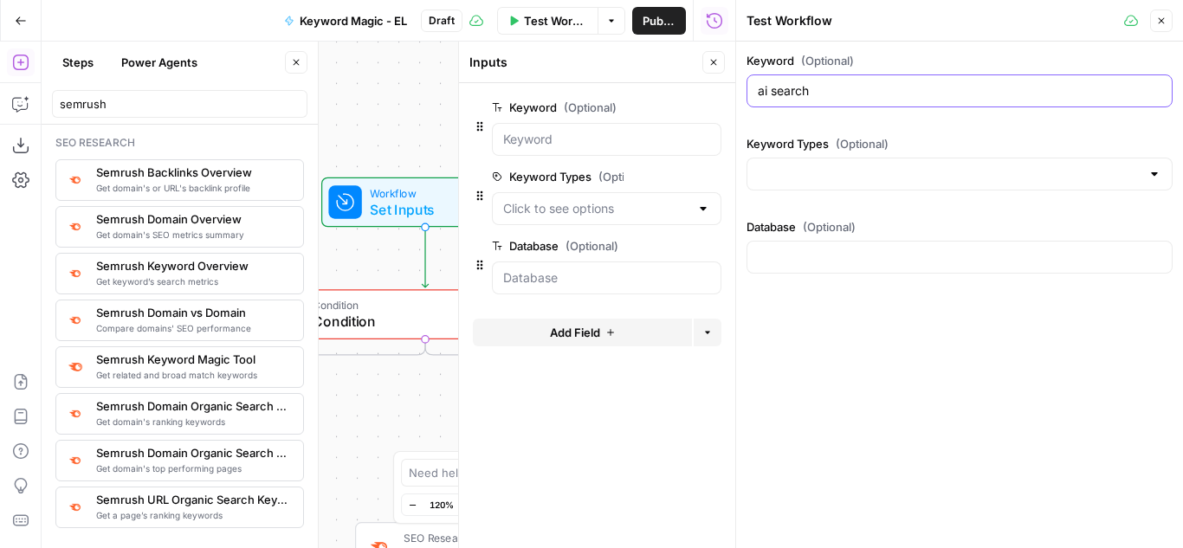
click at [793, 92] on input "ai search" at bounding box center [960, 90] width 404 height 17
click at [532, 147] on input "Keyword (Optional)" at bounding box center [606, 139] width 207 height 17
click at [538, 126] on div at bounding box center [607, 139] width 230 height 33
click at [546, 136] on input "Keyword (Optional)" at bounding box center [606, 139] width 207 height 17
click at [552, 207] on Types "Keyword Types (Optional)" at bounding box center [596, 208] width 186 height 17
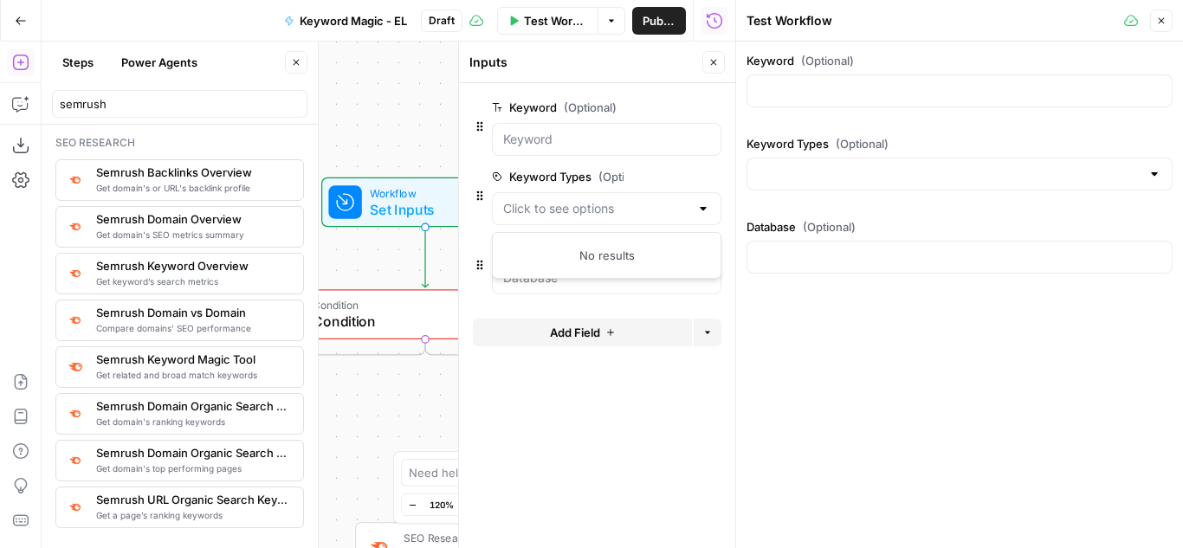
click at [691, 203] on div at bounding box center [607, 208] width 230 height 33
click at [794, 182] on input "Keyword Types (Optional)" at bounding box center [949, 173] width 383 height 17
click at [989, 222] on div "No results" at bounding box center [959, 220] width 411 height 17
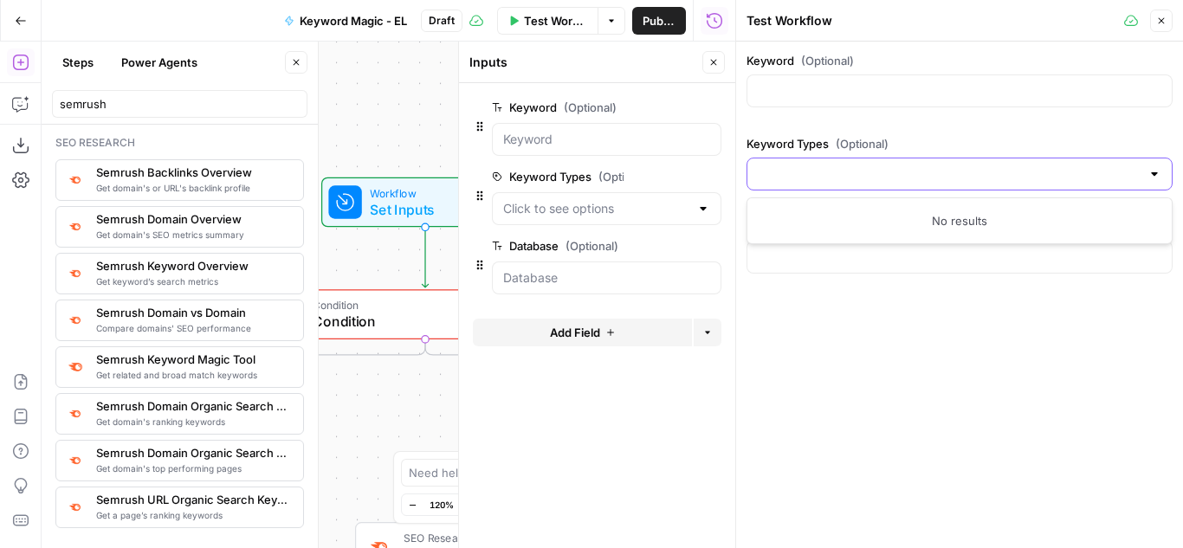
click at [869, 173] on input "Keyword Types (Optional)" at bounding box center [949, 173] width 383 height 17
type input "s"
click at [852, 327] on div "Keyword (Optional) Keyword Types (Optional) Database (Optional)" at bounding box center [959, 295] width 447 height 507
click at [1162, 16] on icon "button" at bounding box center [1161, 21] width 10 height 10
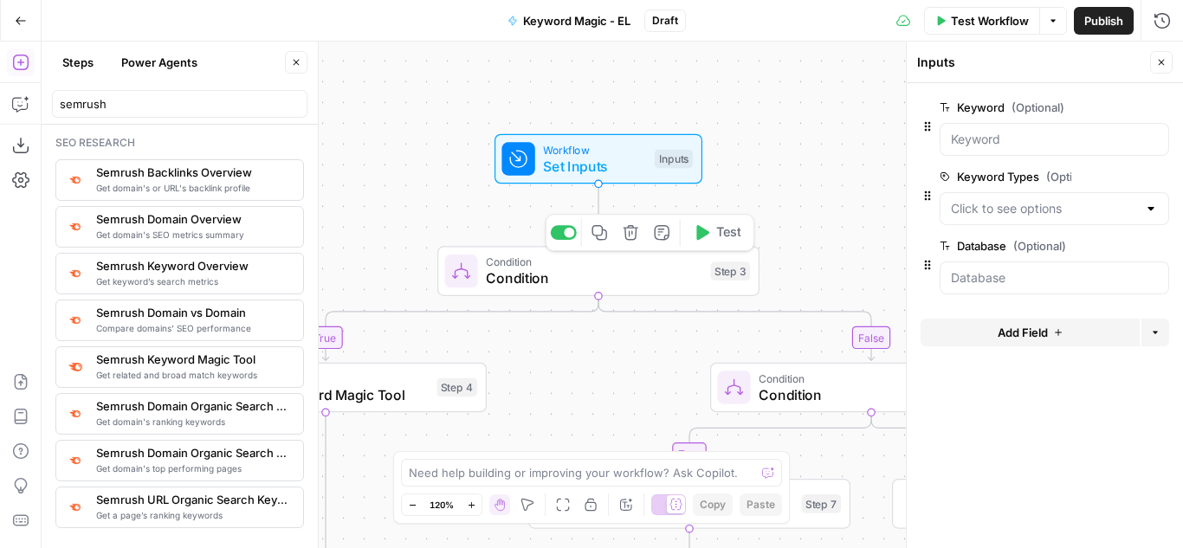
click at [709, 229] on icon "button" at bounding box center [701, 232] width 16 height 16
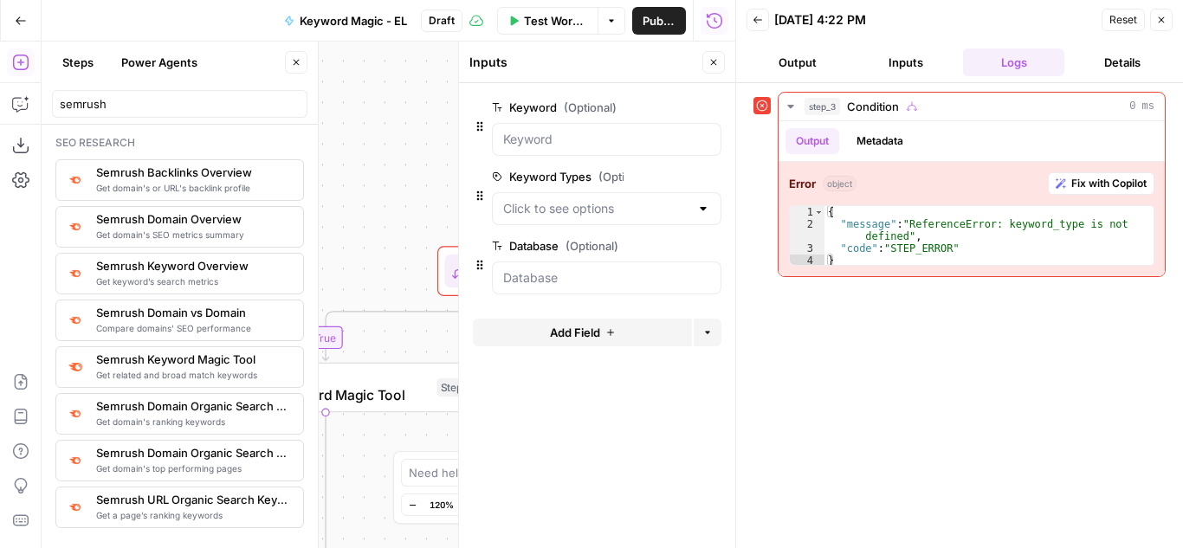
click at [1156, 25] on button "Close" at bounding box center [1161, 20] width 23 height 23
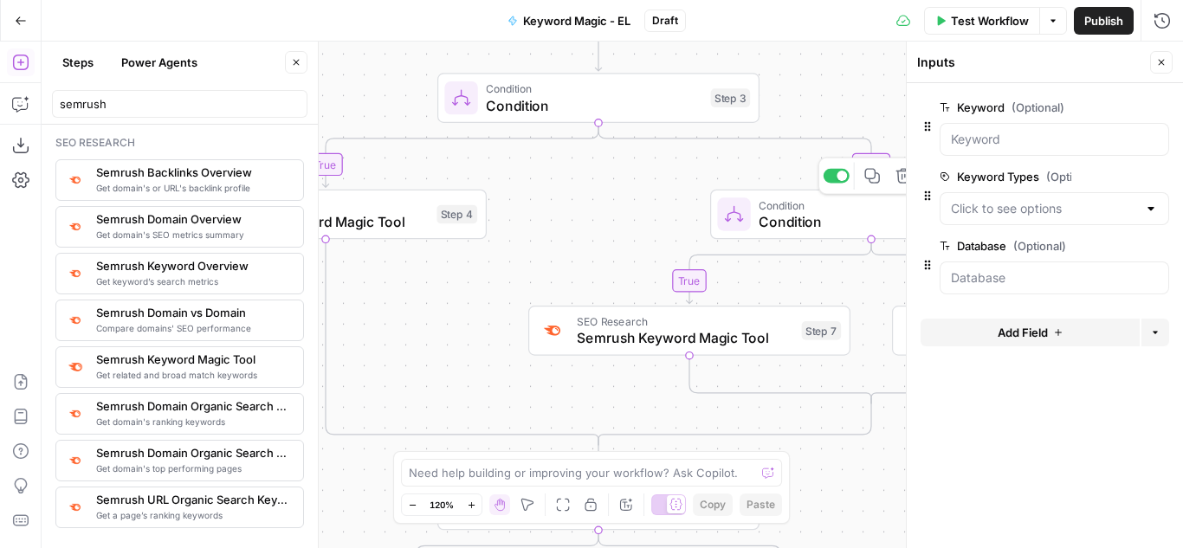
click at [804, 219] on span "Condition" at bounding box center [867, 221] width 217 height 21
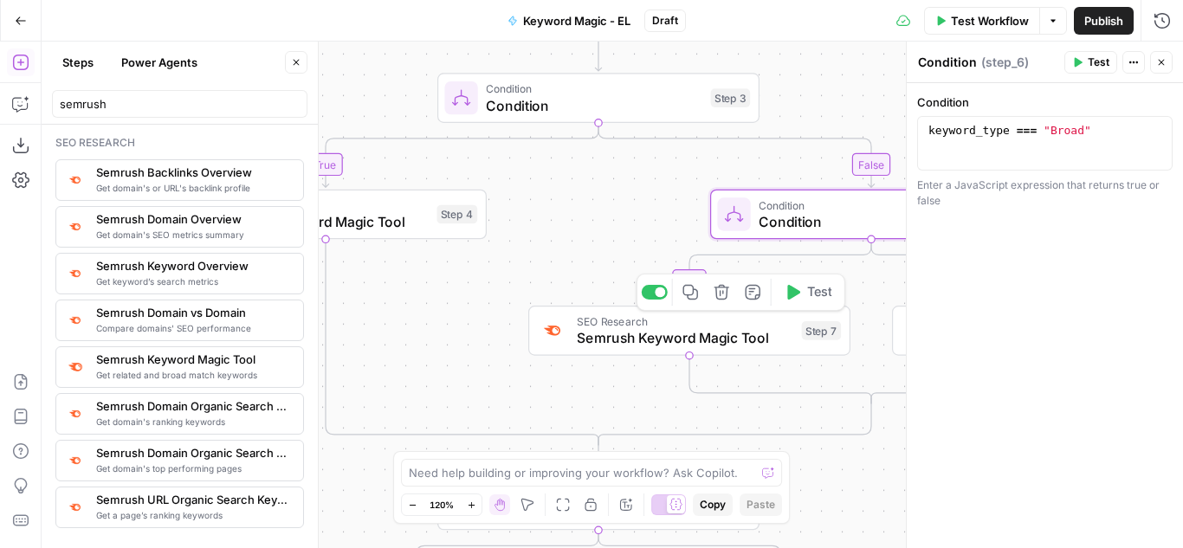
click at [796, 295] on icon "button" at bounding box center [793, 292] width 13 height 15
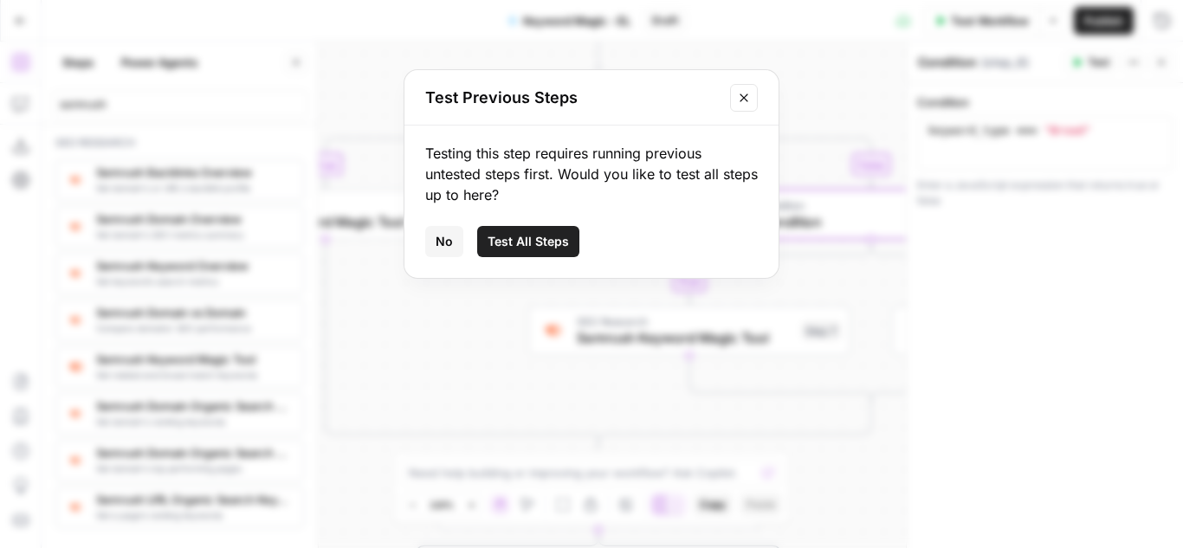
click at [563, 242] on span "Test All Steps" at bounding box center [528, 241] width 81 height 17
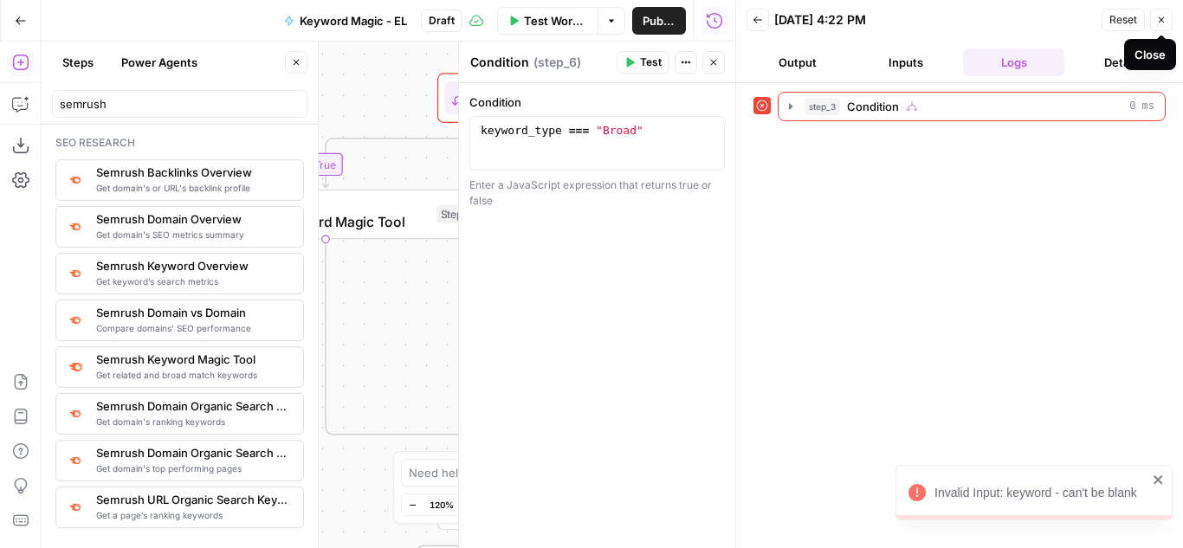
click at [1160, 16] on icon "button" at bounding box center [1161, 20] width 10 height 10
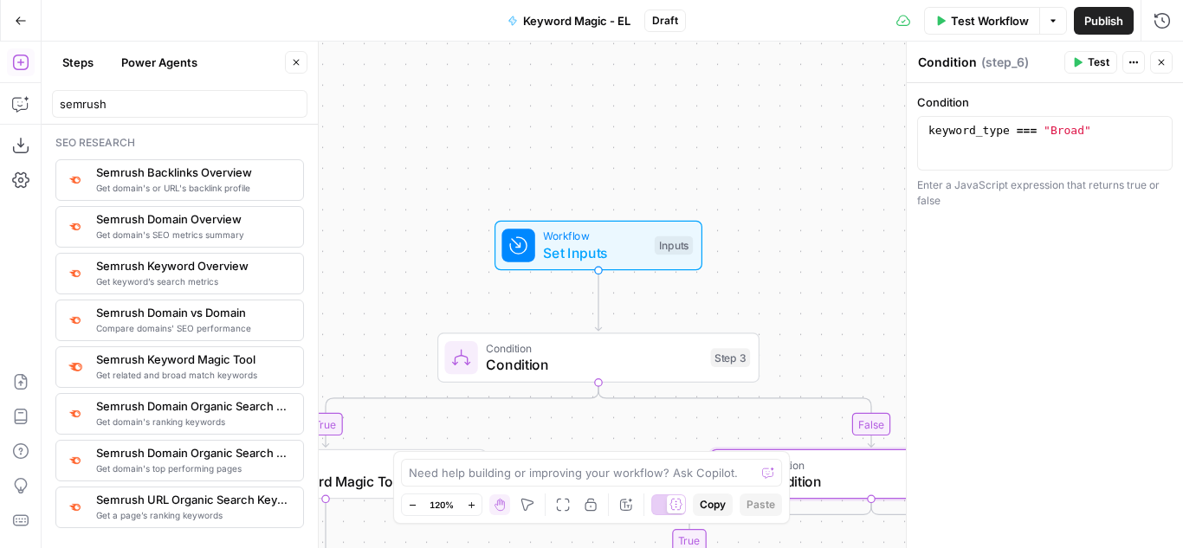
click at [622, 243] on span "Set Inputs" at bounding box center [594, 253] width 103 height 21
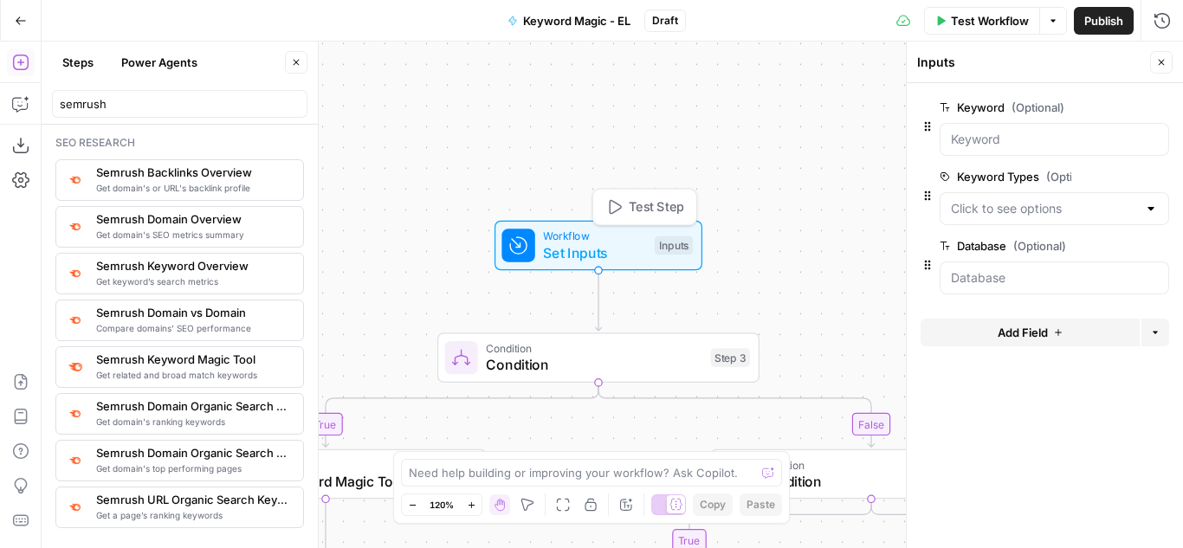
click at [647, 204] on span "Test Step" at bounding box center [656, 206] width 55 height 19
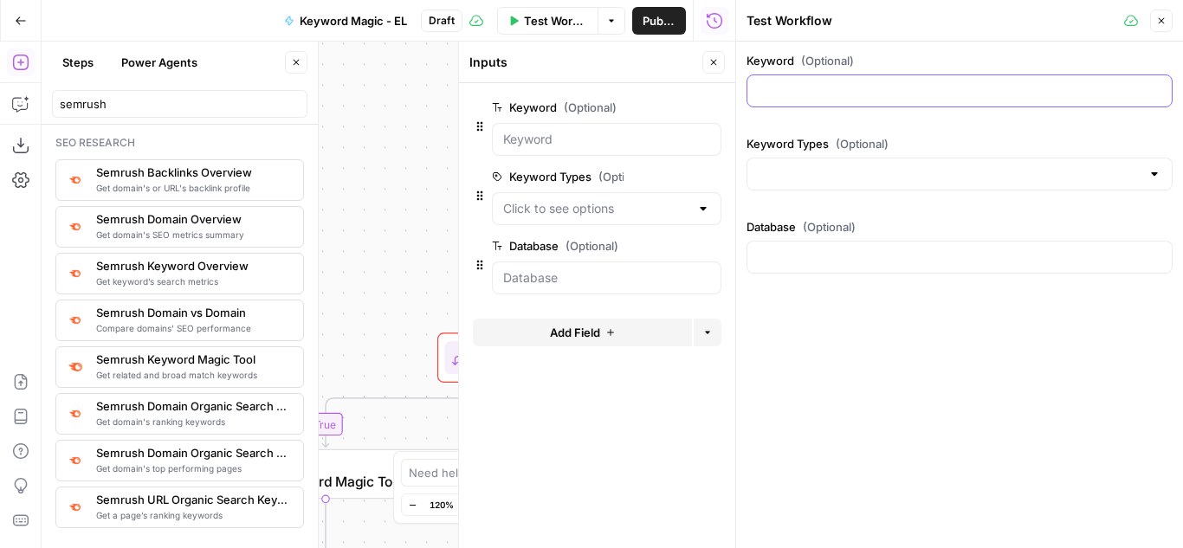
click at [877, 98] on input "Keyword (Optional)" at bounding box center [960, 90] width 404 height 17
click at [870, 262] on input "Database (Optional)" at bounding box center [960, 257] width 404 height 17
type input "us"
click at [801, 175] on input "Keyword Types (Optional)" at bounding box center [949, 173] width 383 height 17
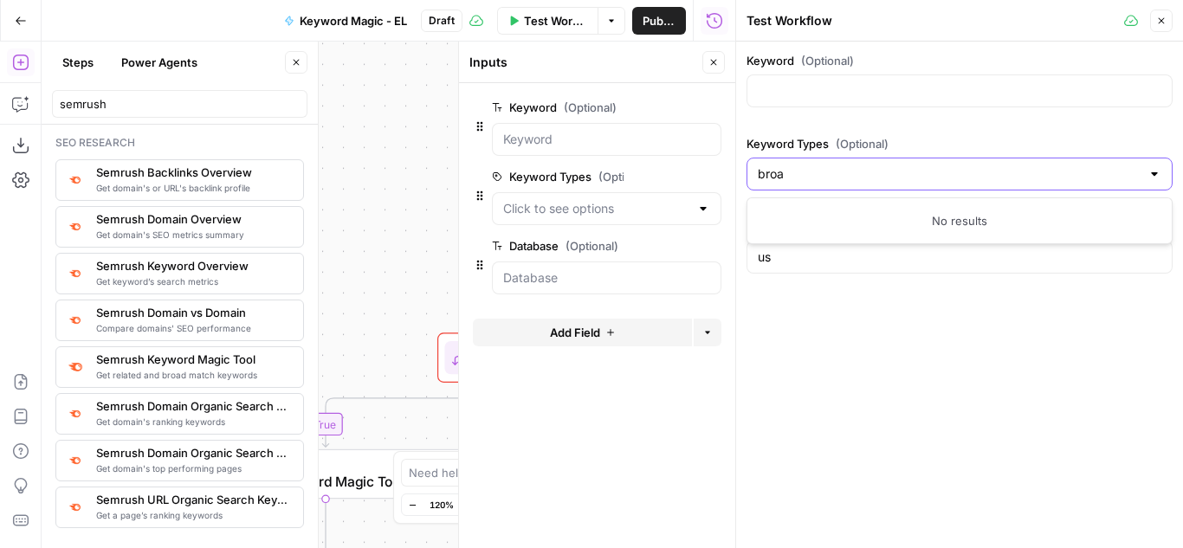
type input "broad"
click at [706, 209] on div at bounding box center [703, 208] width 14 height 17
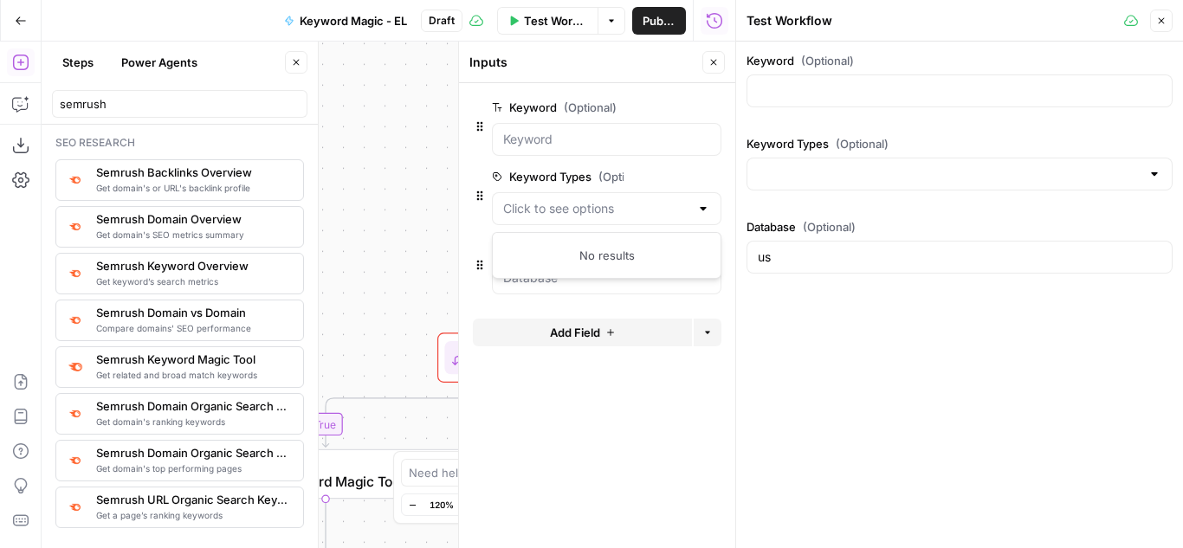
click at [874, 81] on div at bounding box center [960, 90] width 426 height 33
click at [716, 60] on icon "button" at bounding box center [714, 63] width 6 height 6
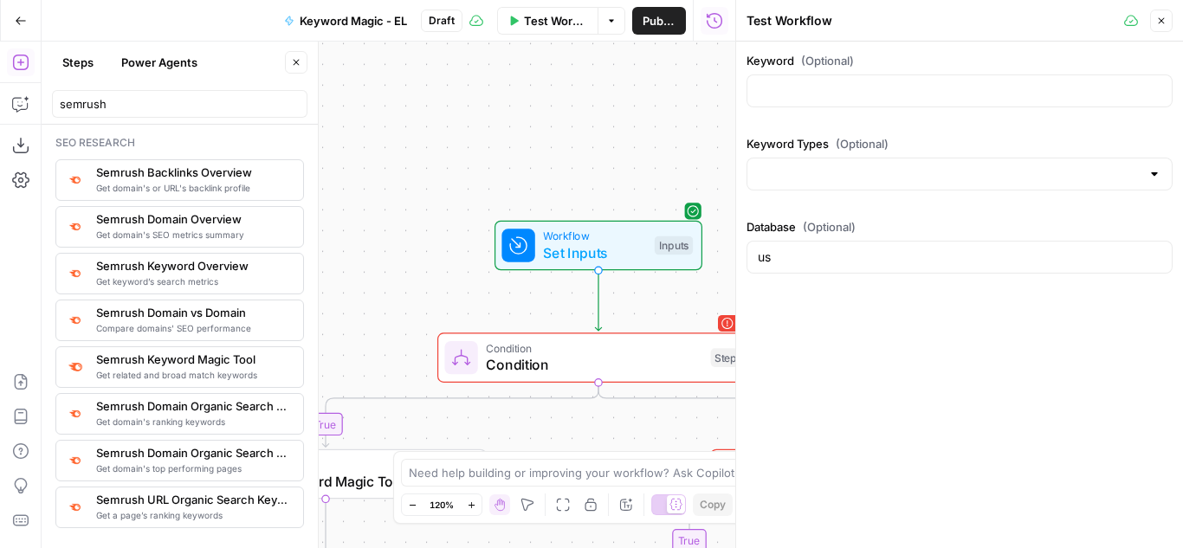
click at [1168, 14] on button "Close" at bounding box center [1161, 21] width 23 height 23
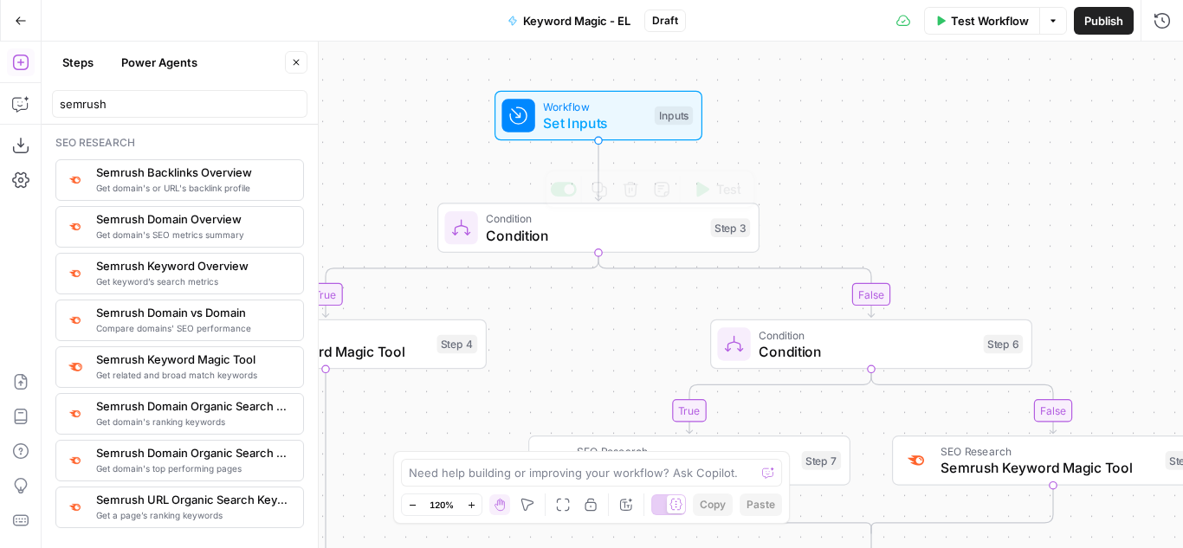
click at [619, 235] on span "Condition" at bounding box center [594, 235] width 217 height 21
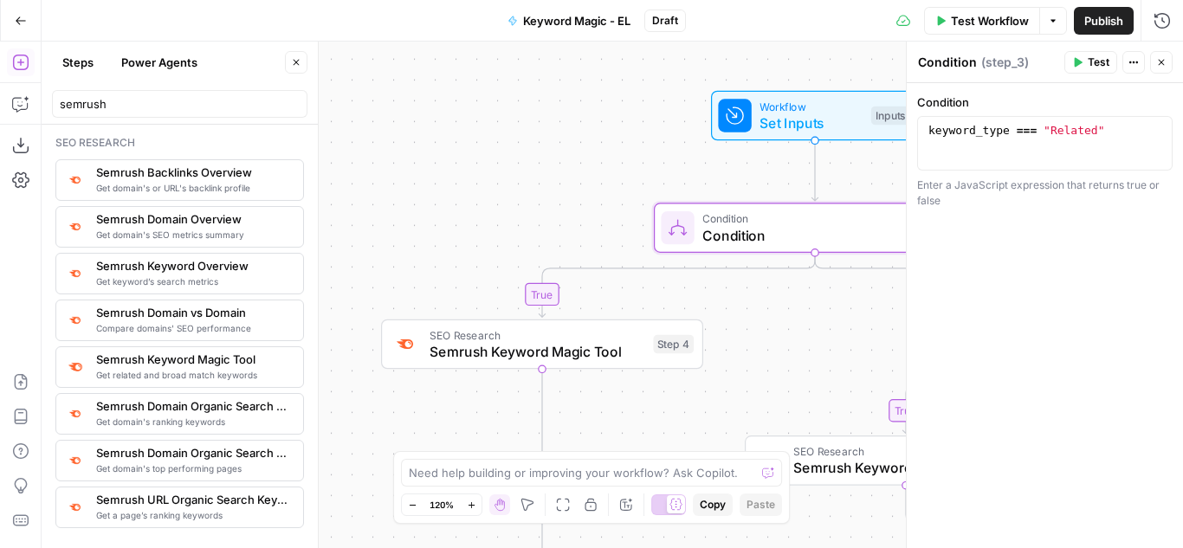
type textarea "**********"
click at [1062, 133] on div "keyword_type === "Related"" at bounding box center [1045, 156] width 240 height 65
click at [1006, 131] on div "keyword_type === "Related"" at bounding box center [1045, 156] width 240 height 65
click at [596, 360] on span "Semrush Keyword Magic Tool" at bounding box center [537, 351] width 215 height 21
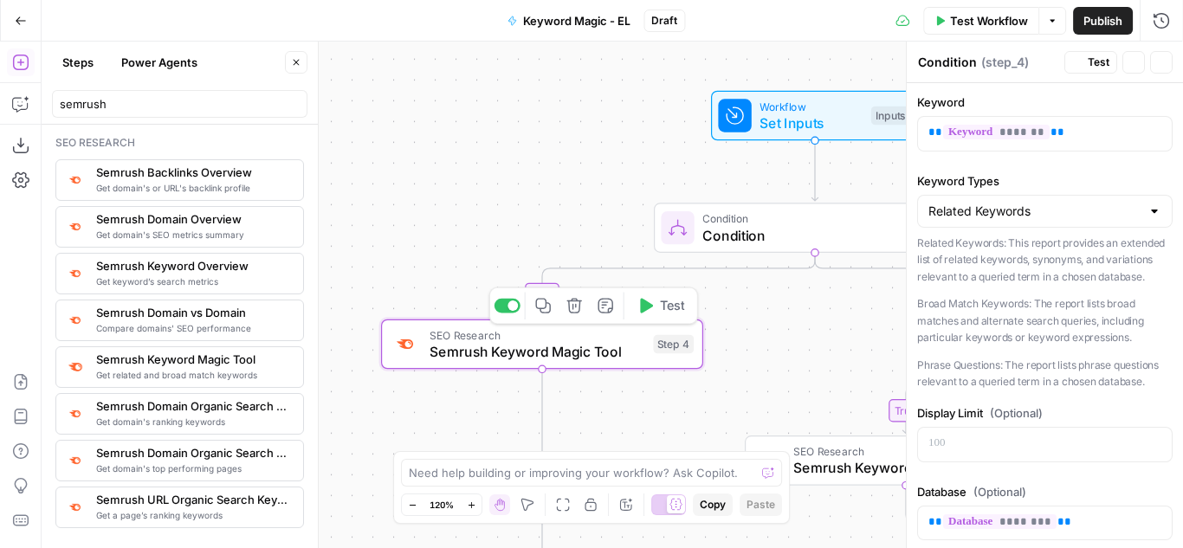
type textarea "Semrush Keyword Magic Tool"
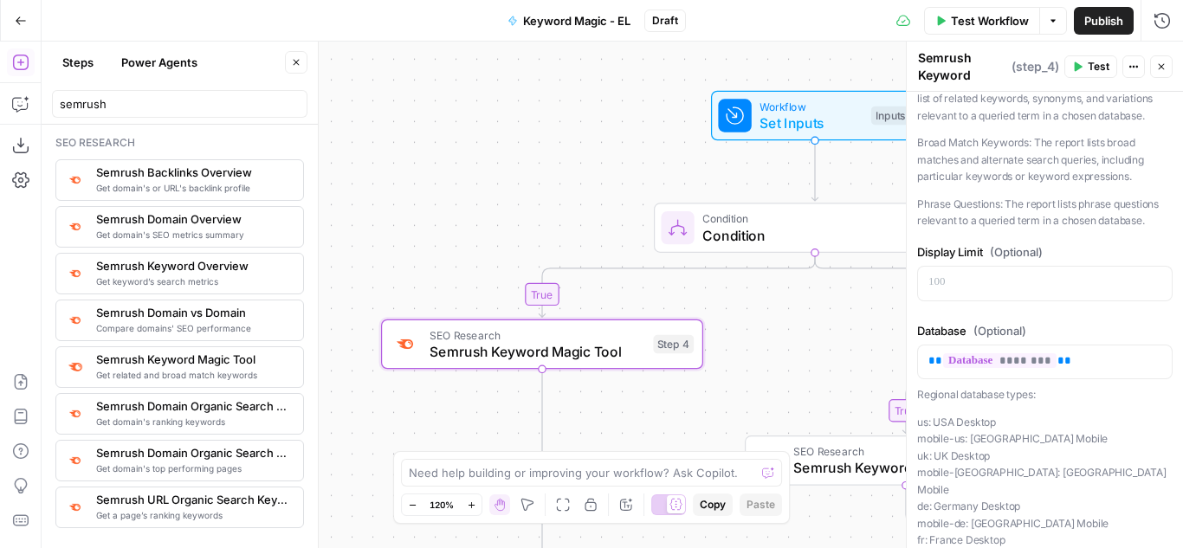
scroll to position [173, 0]
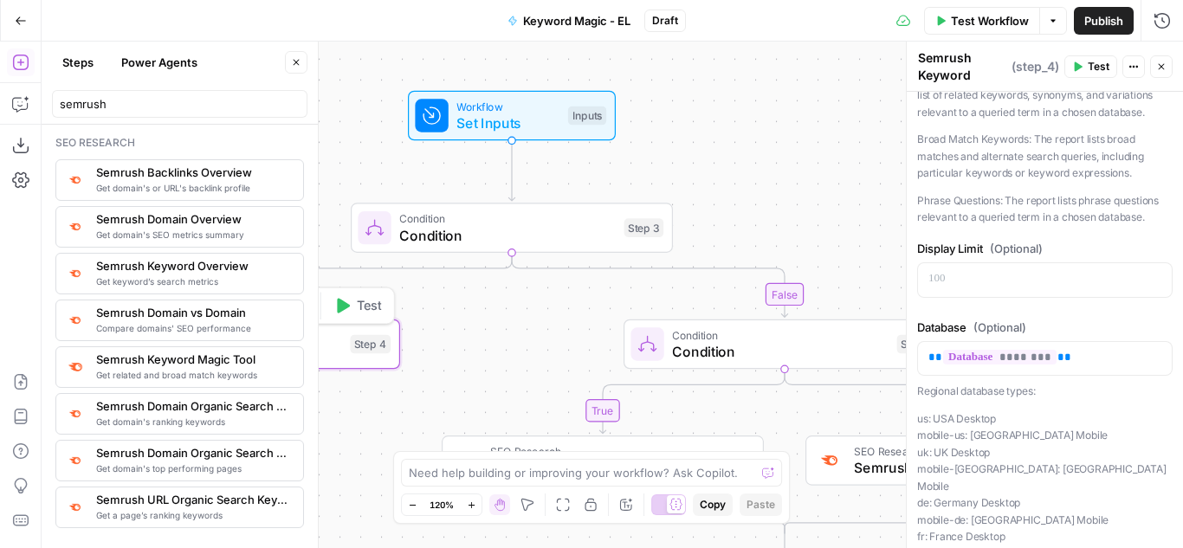
click at [825, 348] on span "Condition" at bounding box center [780, 351] width 217 height 21
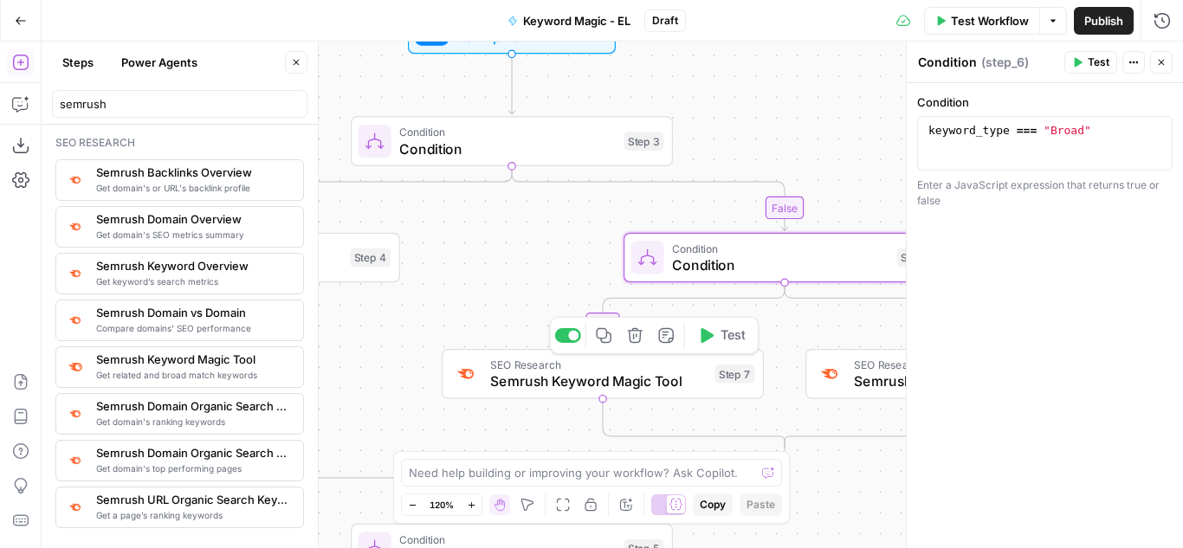
click at [688, 379] on span "Semrush Keyword Magic Tool" at bounding box center [598, 381] width 217 height 21
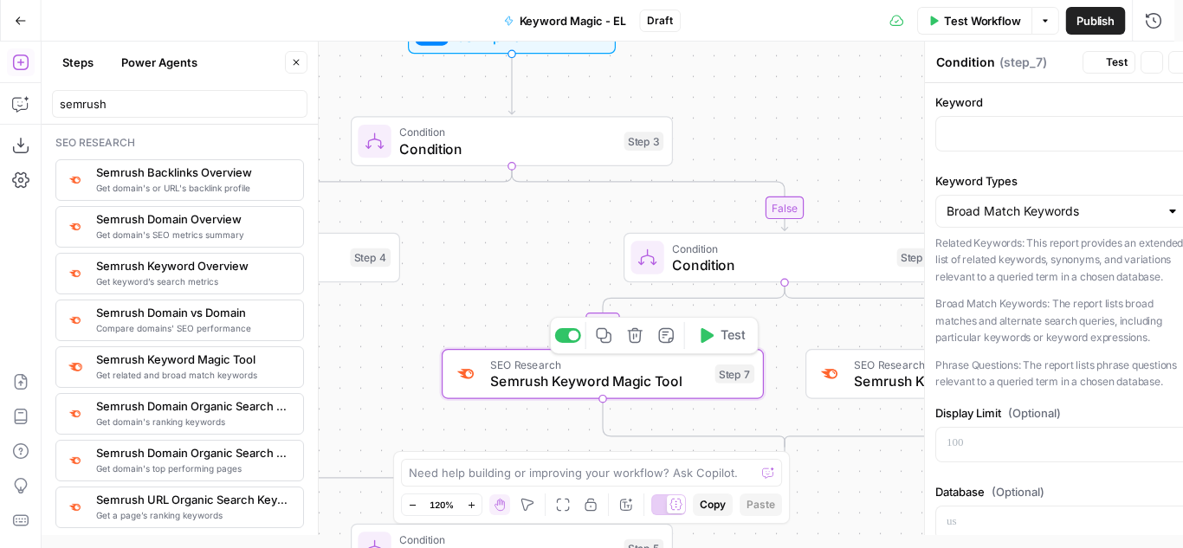
type textarea "Semrush Keyword Magic Tool"
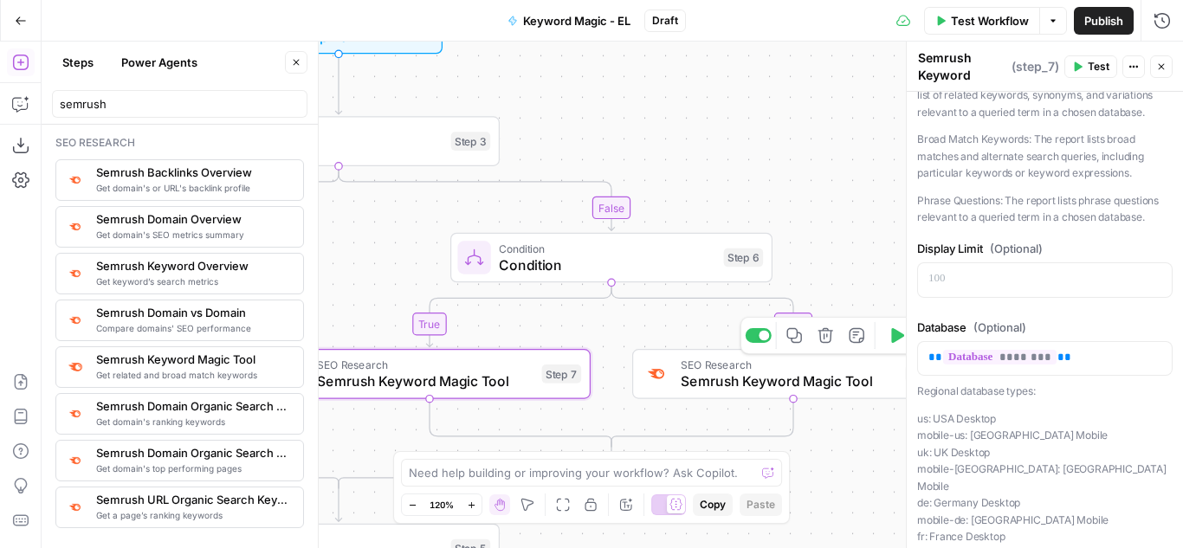
click at [869, 383] on span "Semrush Keyword Magic Tool" at bounding box center [789, 381] width 217 height 21
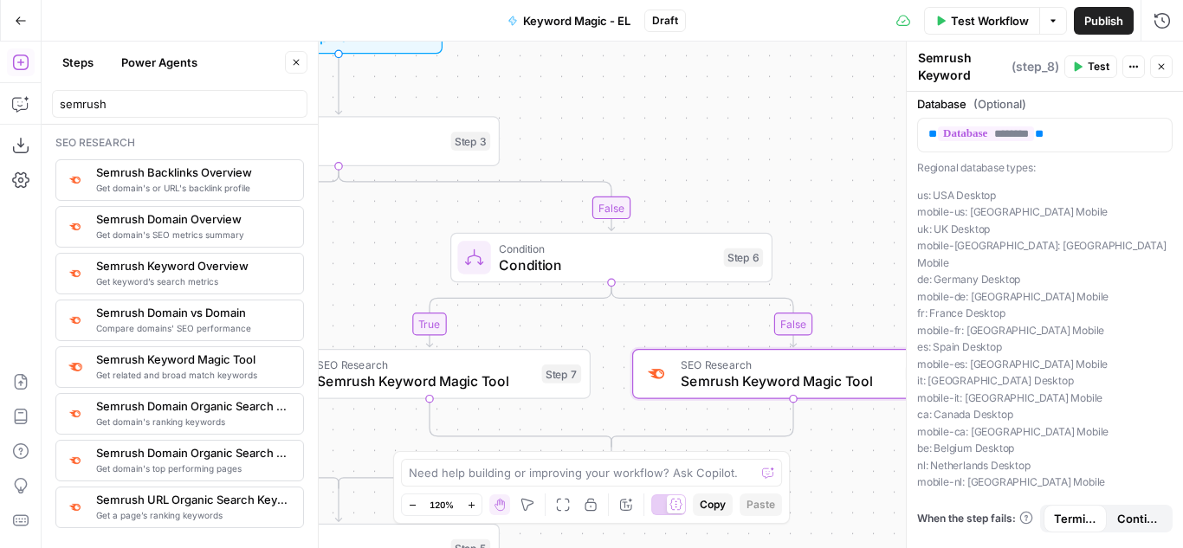
scroll to position [437, 0]
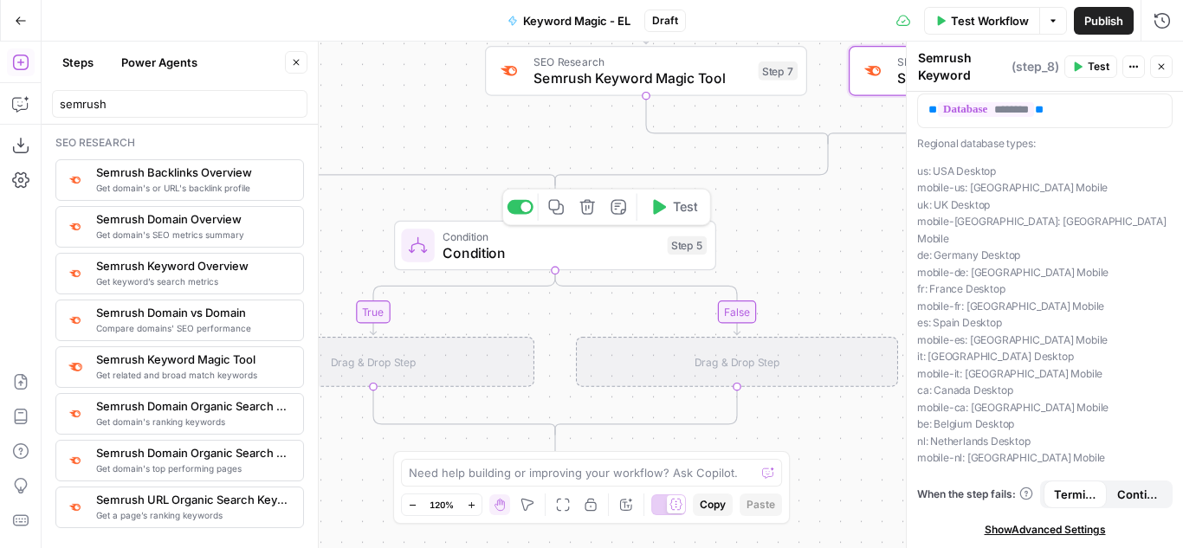
click at [586, 211] on icon "button" at bounding box center [587, 207] width 16 height 16
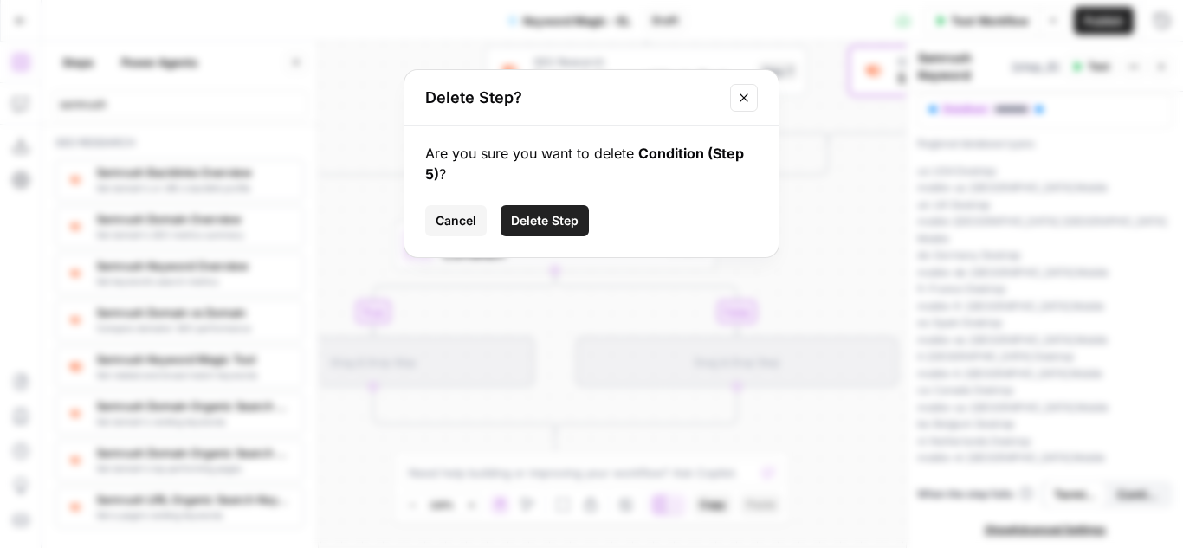
click at [565, 217] on span "Delete Step" at bounding box center [545, 220] width 68 height 17
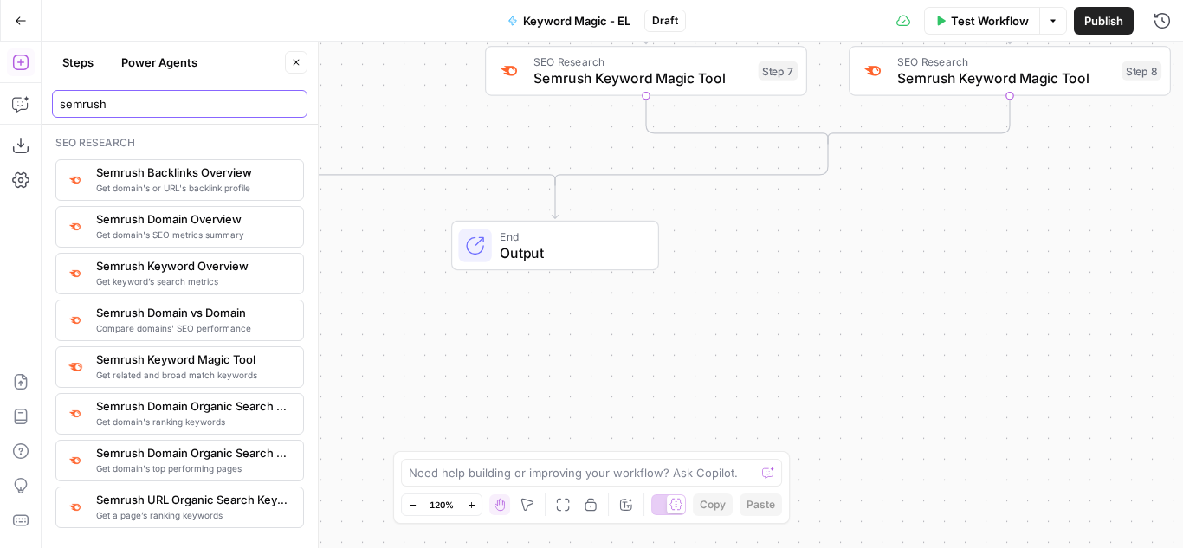
drag, startPoint x: 79, startPoint y: 100, endPoint x: 42, endPoint y: 96, distance: 37.4
click at [42, 96] on header "Steps Power Agents Close semrush" at bounding box center [180, 83] width 276 height 83
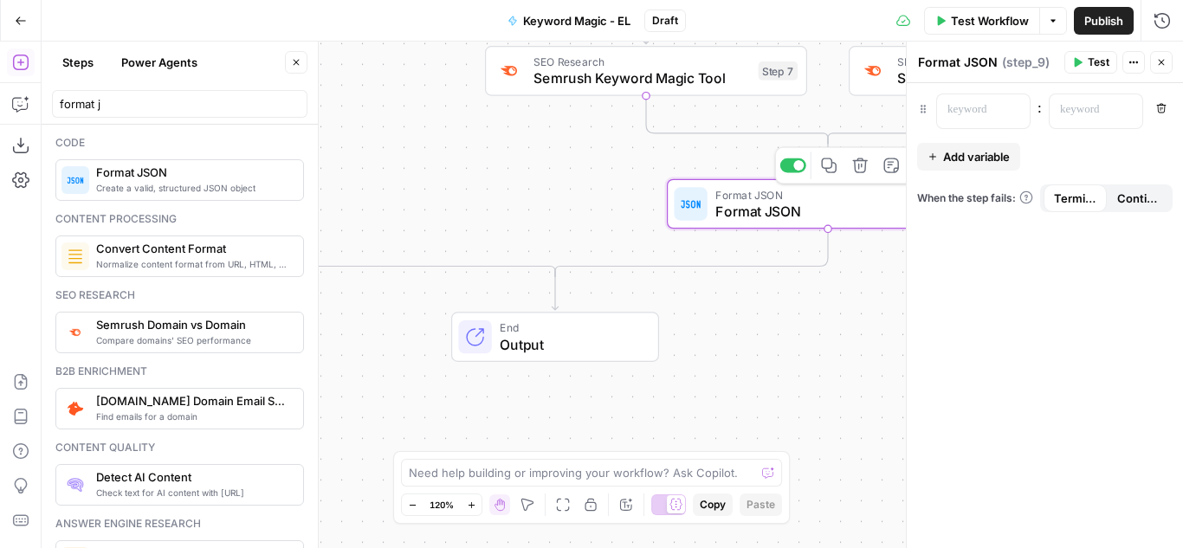
click at [860, 166] on icon "button" at bounding box center [860, 166] width 16 height 16
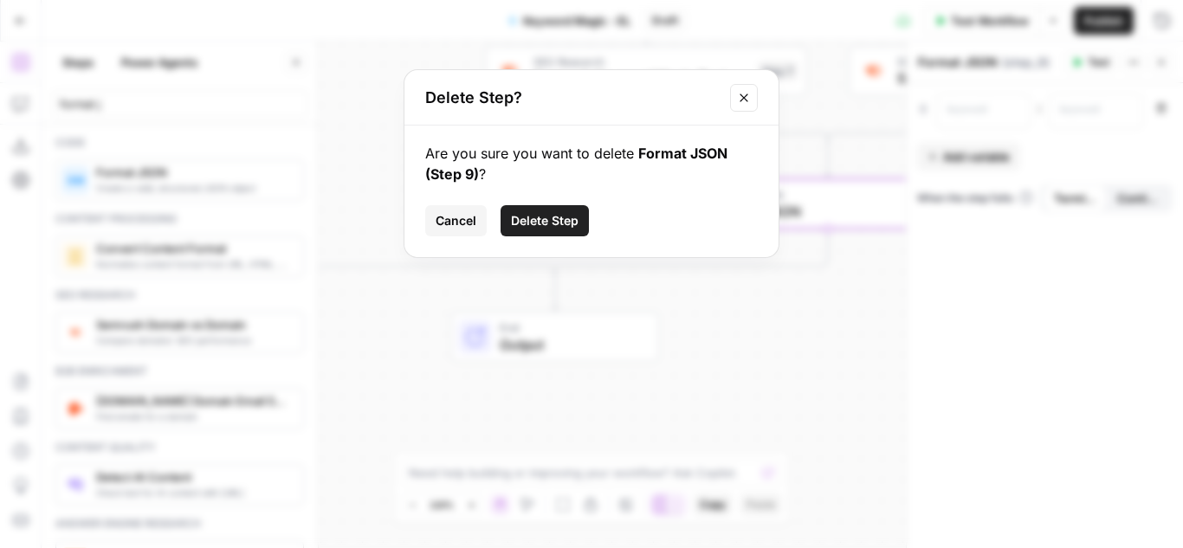
click at [558, 216] on span "Delete Step" at bounding box center [545, 220] width 68 height 17
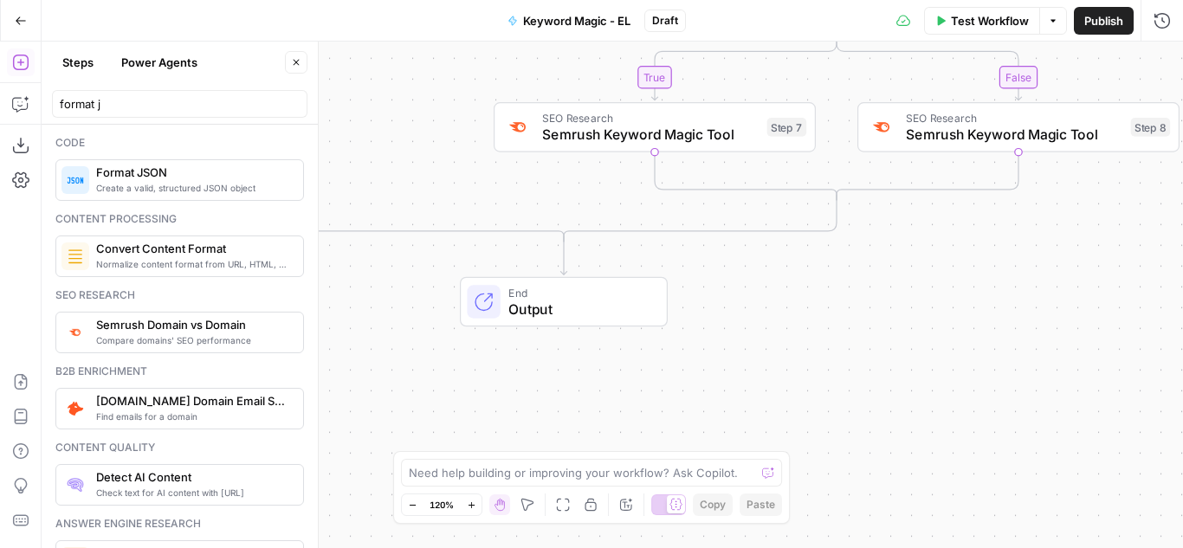
drag, startPoint x: 547, startPoint y: 245, endPoint x: 556, endPoint y: 301, distance: 57.0
click at [556, 301] on span "Output" at bounding box center [578, 309] width 141 height 21
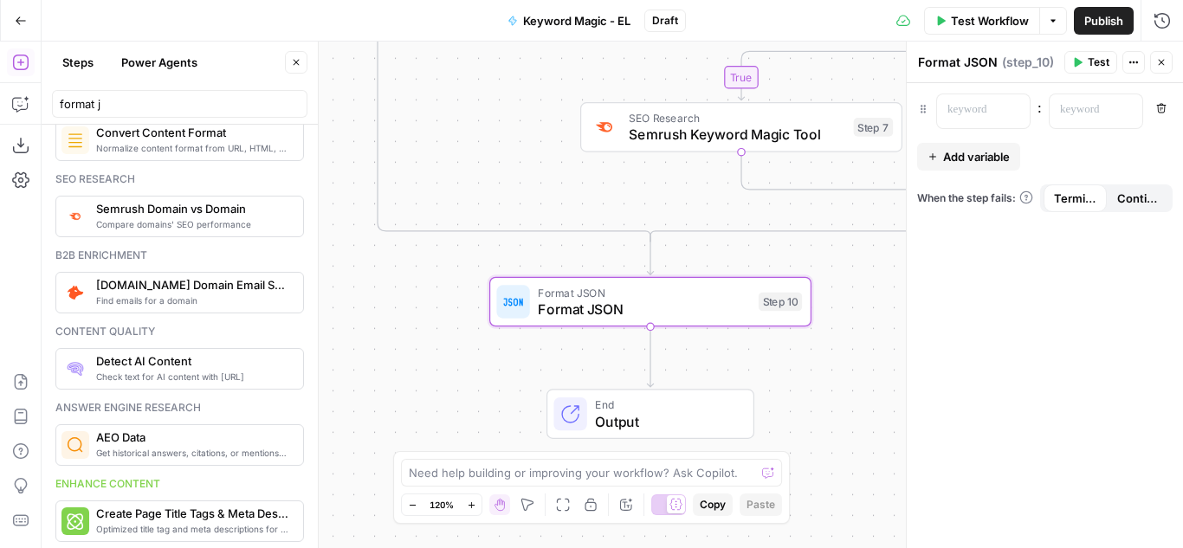
scroll to position [0, 0]
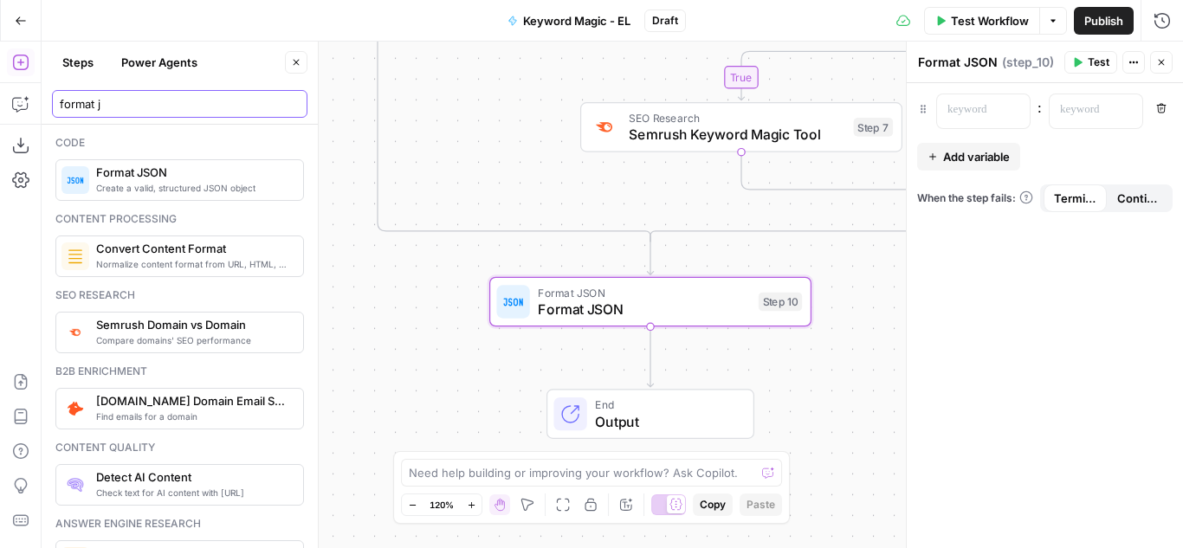
click at [126, 104] on input "format j" at bounding box center [180, 103] width 240 height 17
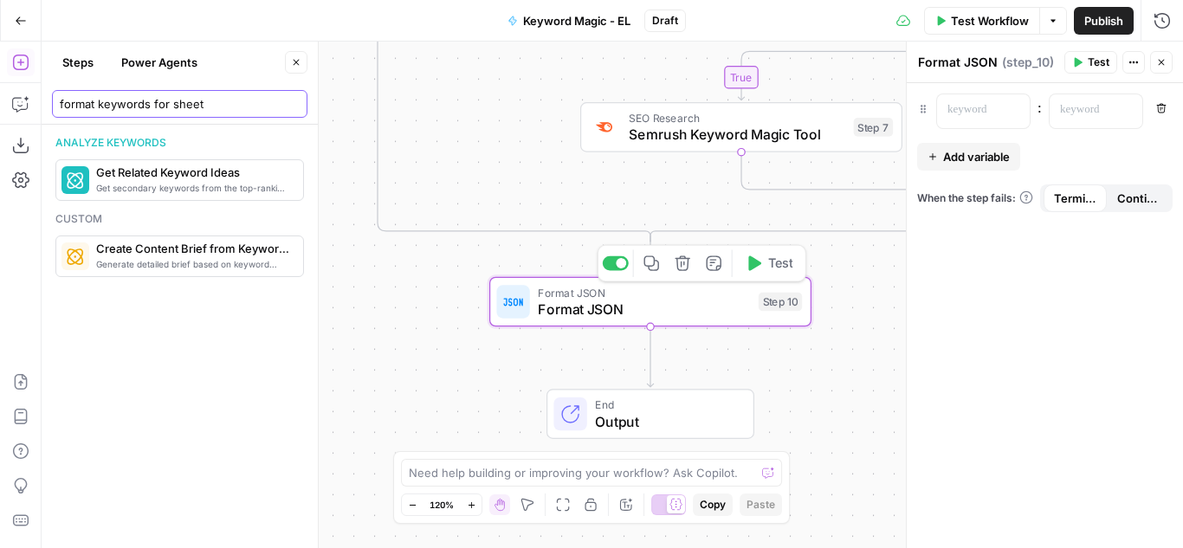
type input "format keywords for sheet"
click at [644, 310] on span "Format JSON" at bounding box center [644, 309] width 212 height 21
click at [594, 315] on span "Format JSON" at bounding box center [644, 309] width 212 height 21
drag, startPoint x: 585, startPoint y: 313, endPoint x: 552, endPoint y: 309, distance: 33.1
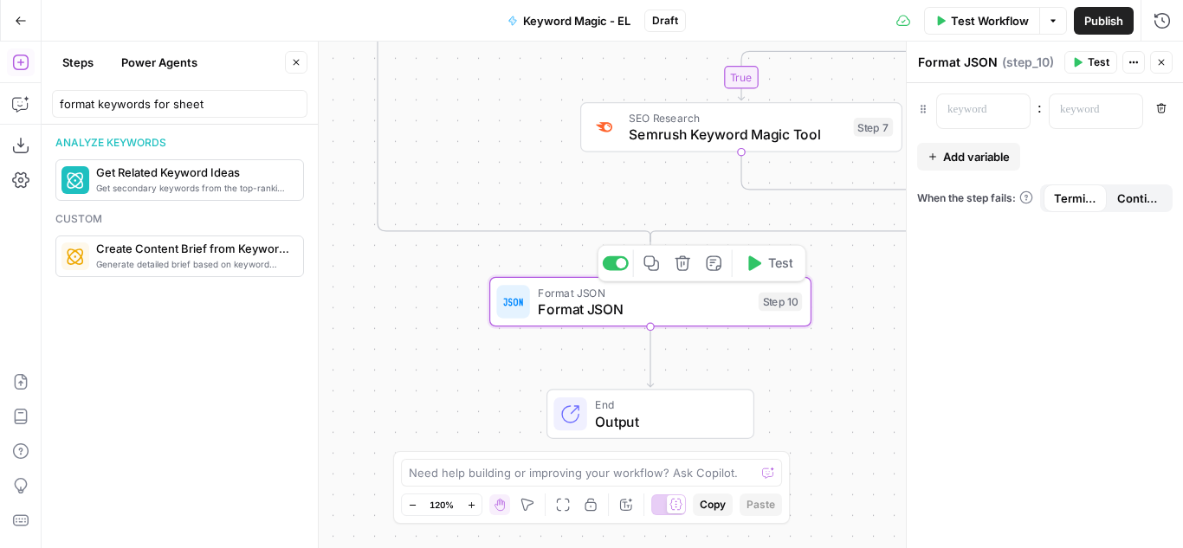
click at [552, 309] on span "Format JSON" at bounding box center [644, 309] width 212 height 21
click at [978, 64] on textarea "Format JSON" at bounding box center [958, 62] width 80 height 17
click at [994, 60] on textarea "Format JSON" at bounding box center [958, 62] width 80 height 17
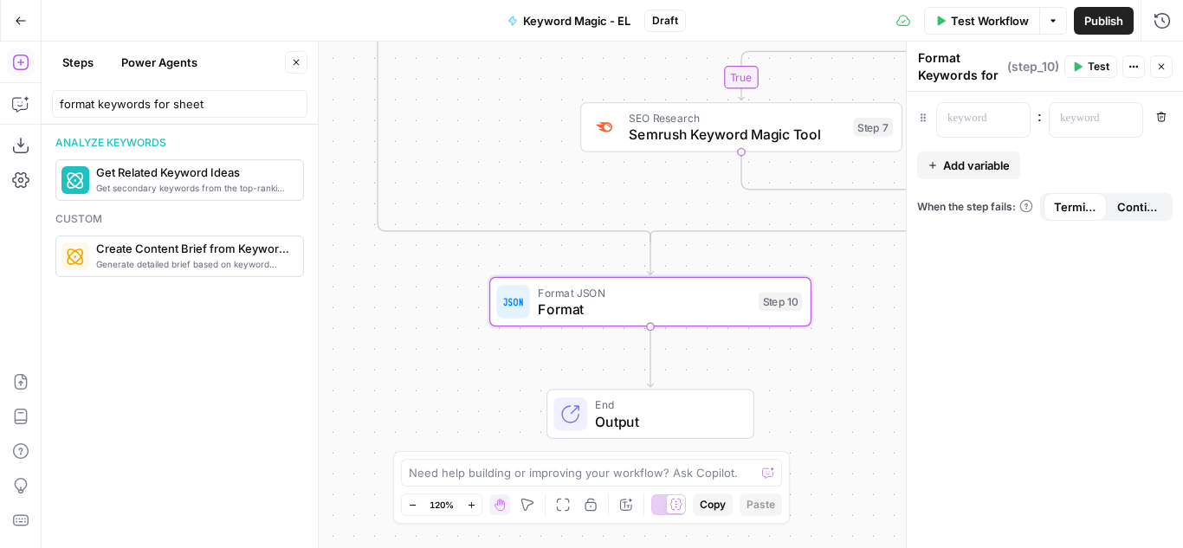
scroll to position [15, 0]
type textarea "Format Keywords for Sheet"
click at [1058, 309] on div ": Remove Add variable When the step fails: Terminate Workflow Continue" at bounding box center [1045, 320] width 276 height 456
click at [142, 107] on input "format keywords for sheet" at bounding box center [180, 103] width 240 height 17
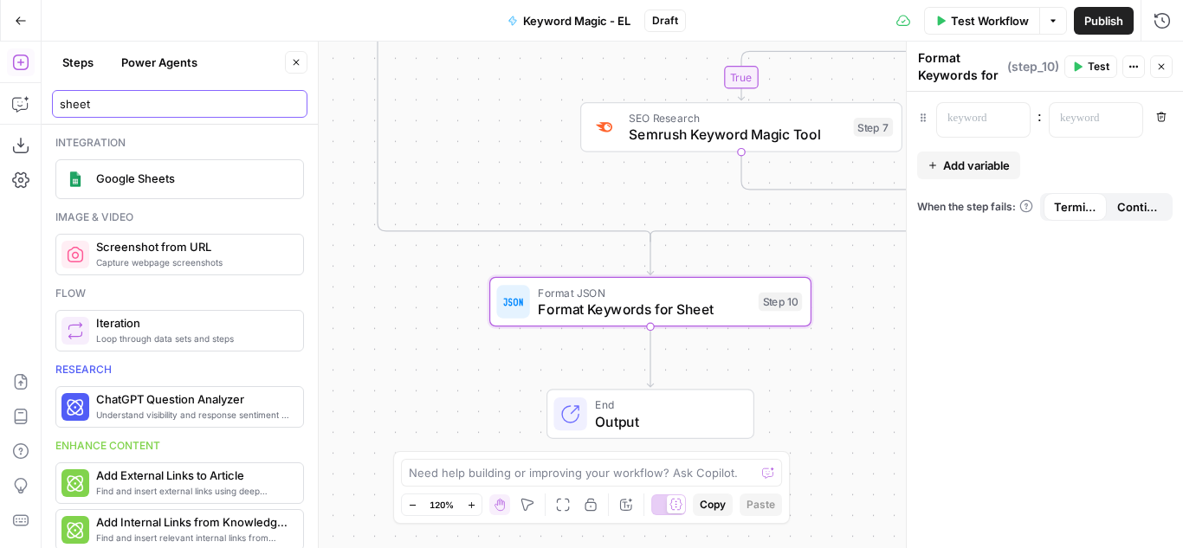
type input "sheet"
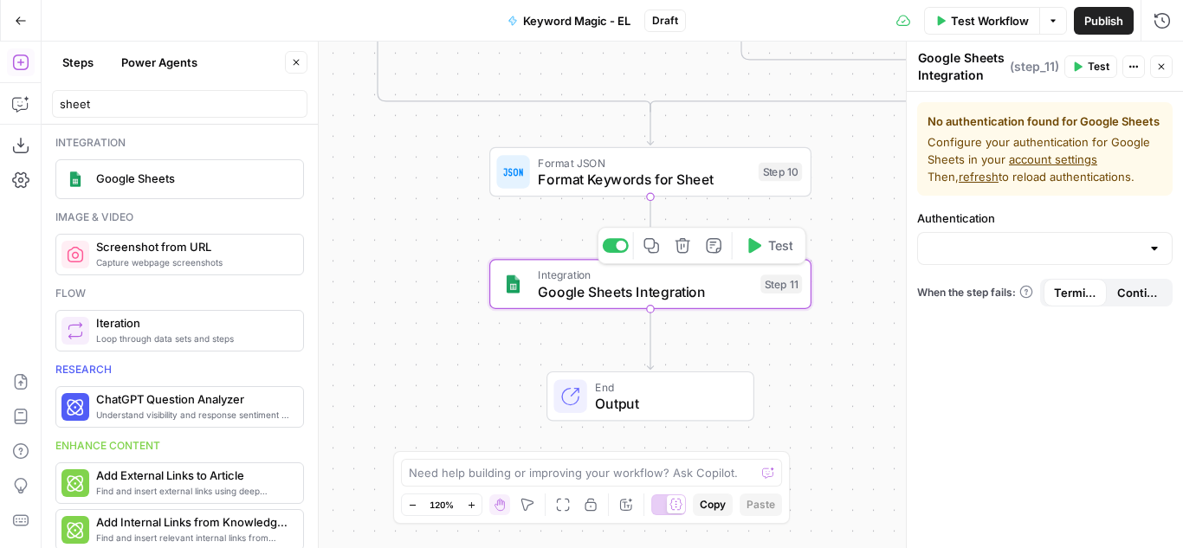
click at [651, 298] on span "Google Sheets Integration" at bounding box center [645, 292] width 214 height 21
click at [937, 67] on textarea "Google Sheets Integration" at bounding box center [961, 66] width 87 height 35
type textarea "Create Keywords Sheet"
click at [1029, 365] on div "No authentication found for Google Sheets Configure your authentication for Goo…" at bounding box center [1045, 320] width 276 height 456
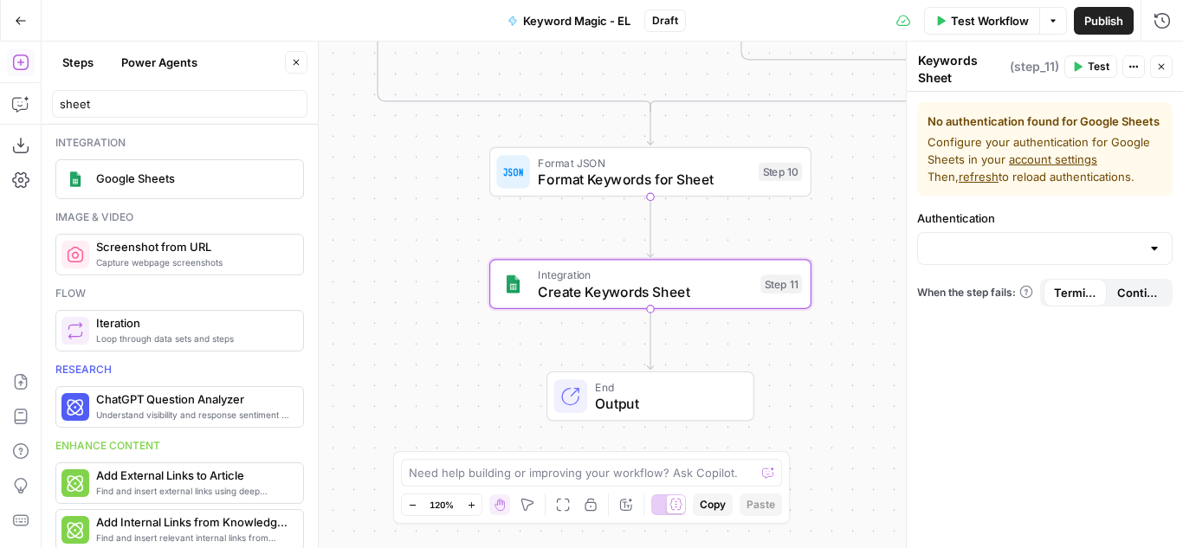
scroll to position [0, 0]
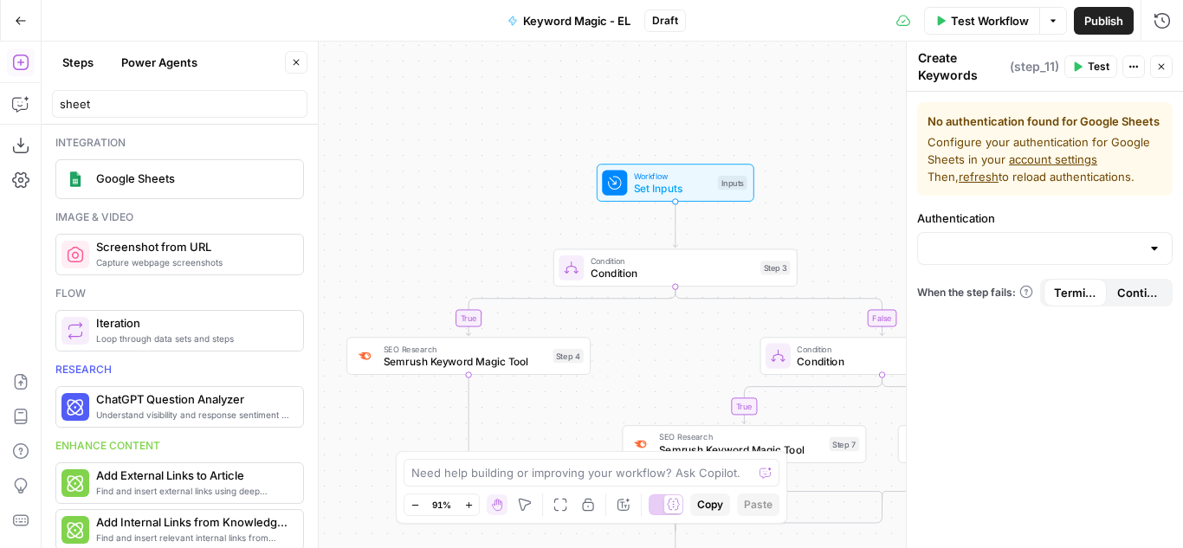
click at [1156, 63] on button "Close" at bounding box center [1161, 66] width 23 height 23
